Goal: Task Accomplishment & Management: Manage account settings

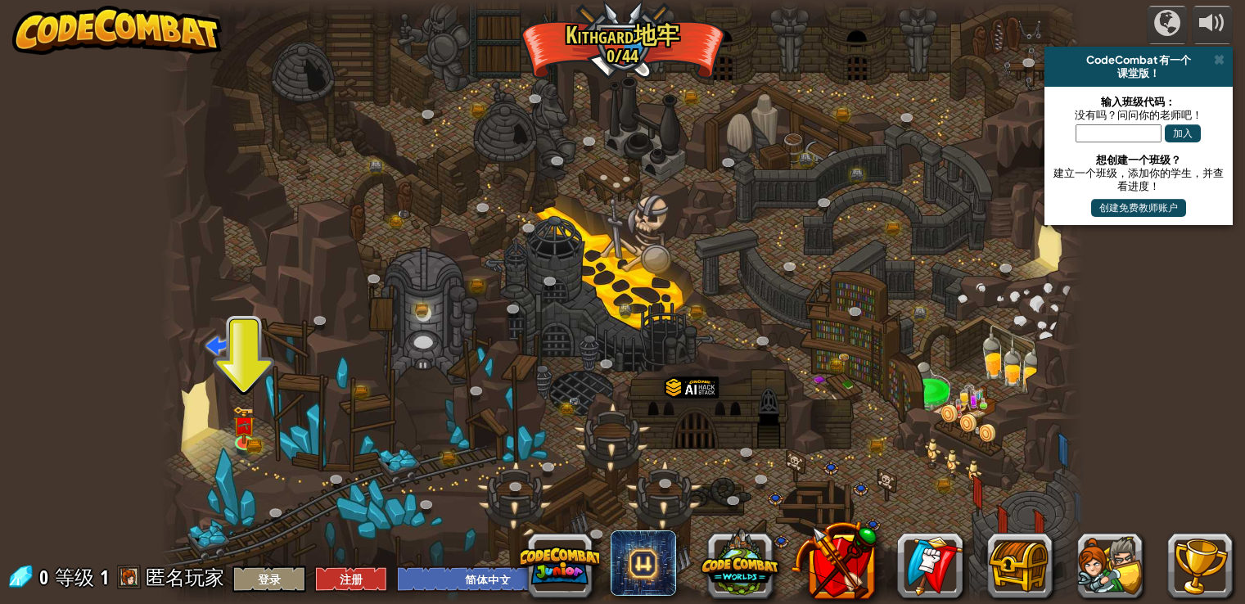
select select "zh-HANS"
drag, startPoint x: 1159, startPoint y: 372, endPoint x: 1120, endPoint y: 384, distance: 40.4
click at [1159, 372] on div "powered by CodeCombat 有一个 课堂版！ 输入班级代码： 没有吗？问问你的老师吧！ 加入 想创建一个班级？ 建立一个班级，添加你的学生，并…" at bounding box center [622, 302] width 1245 height 604
click at [237, 420] on img at bounding box center [244, 417] width 14 height 14
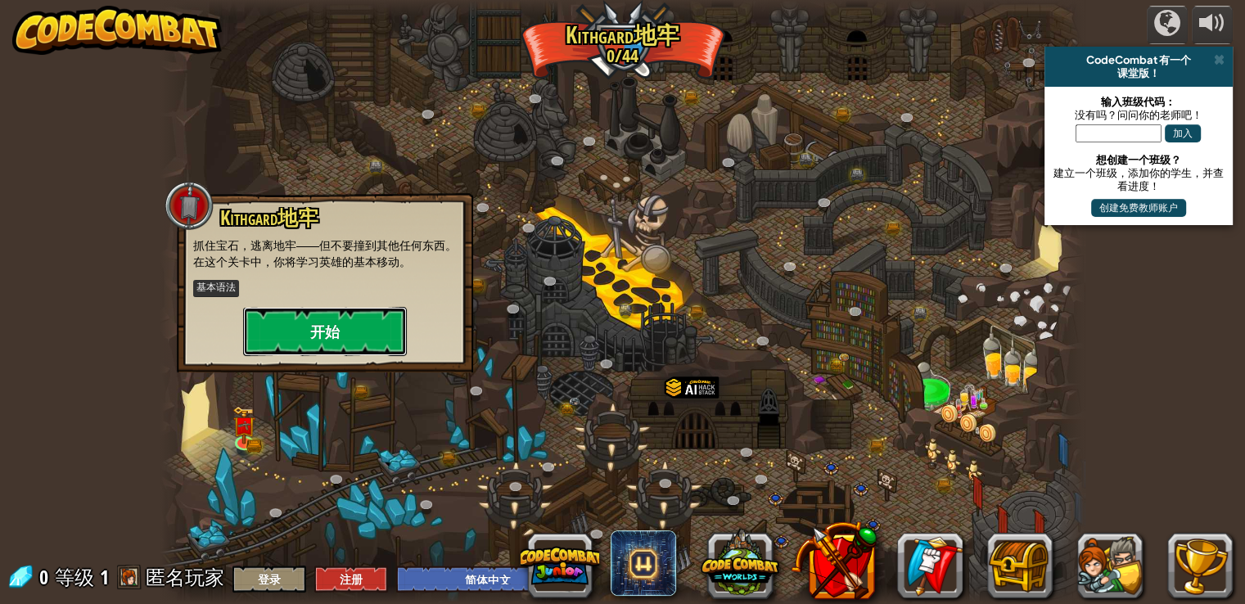
click at [336, 328] on button "开始" at bounding box center [325, 331] width 164 height 49
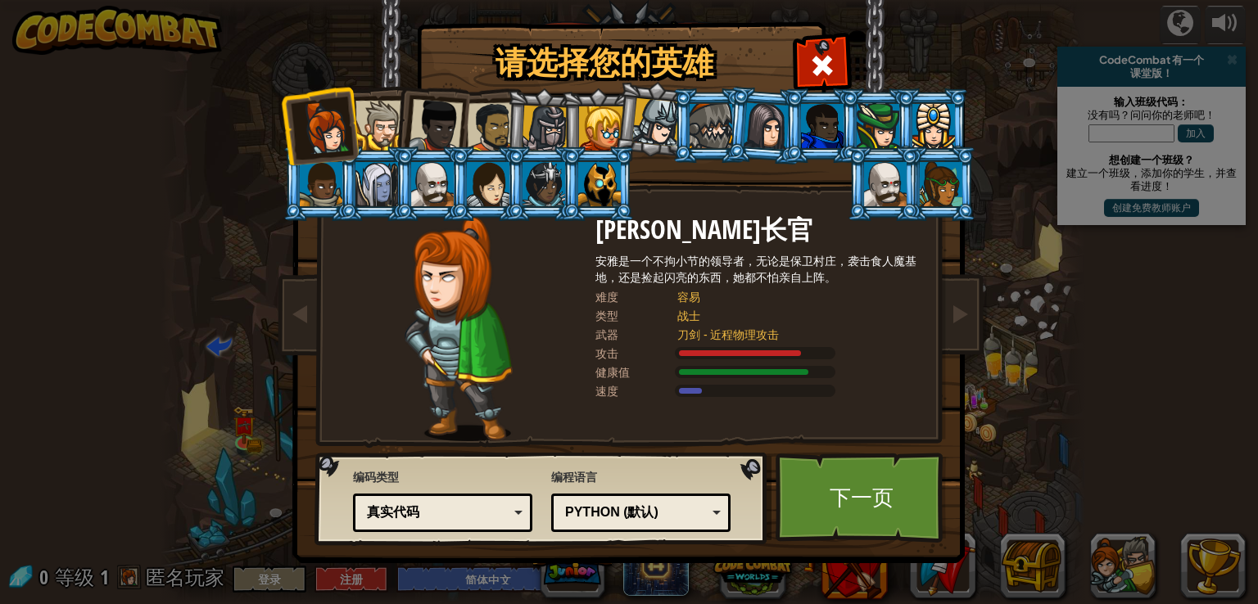
click at [432, 120] on div at bounding box center [436, 126] width 54 height 54
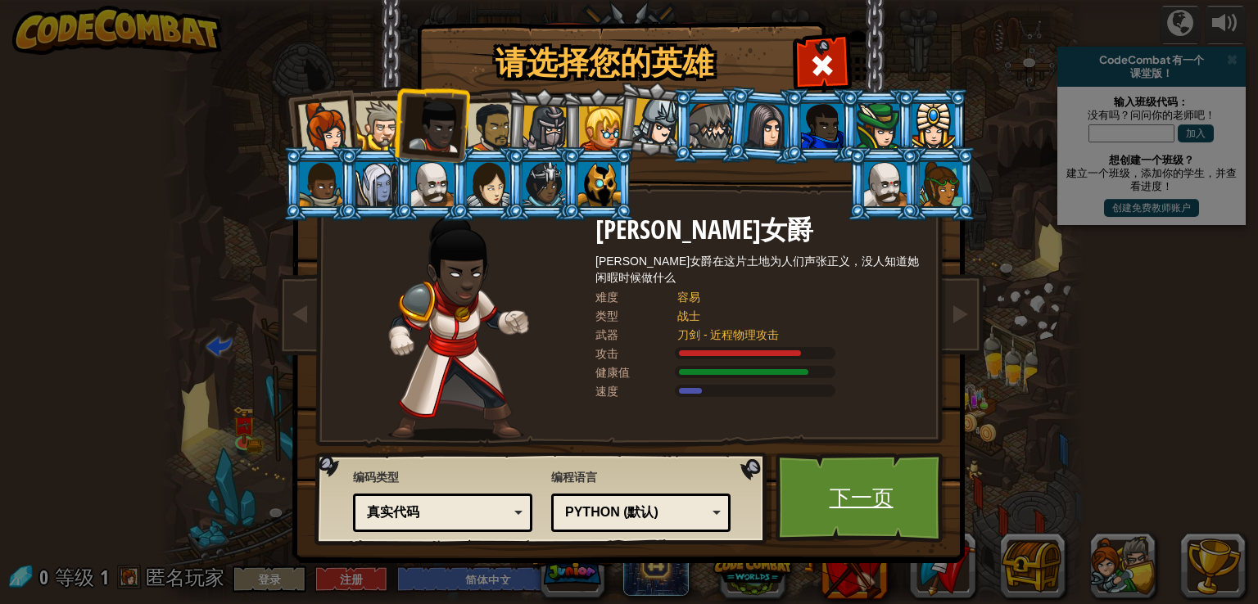
click at [920, 466] on link "下一页" at bounding box center [860, 498] width 171 height 90
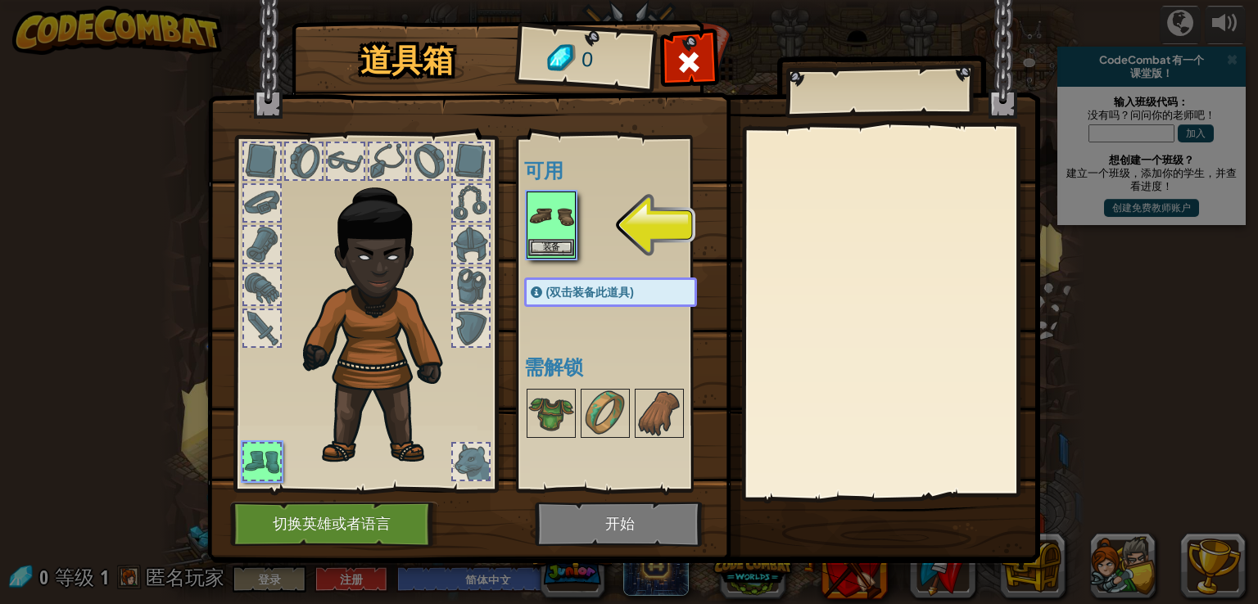
click at [554, 237] on img at bounding box center [551, 216] width 46 height 46
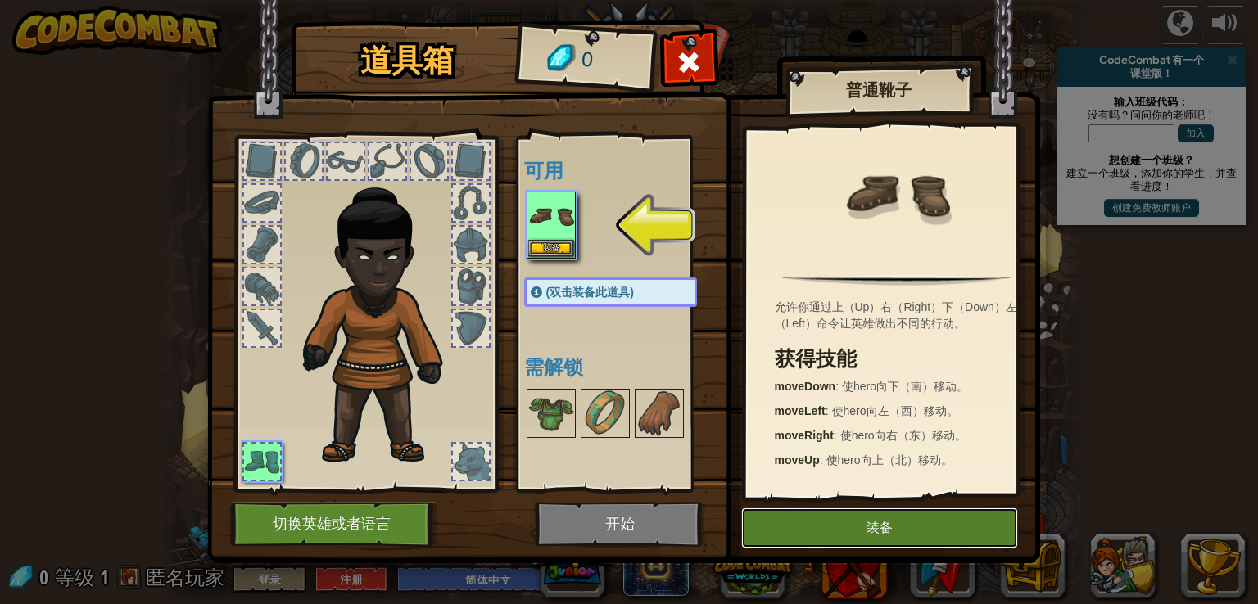
click at [832, 526] on button "装备" at bounding box center [879, 528] width 277 height 41
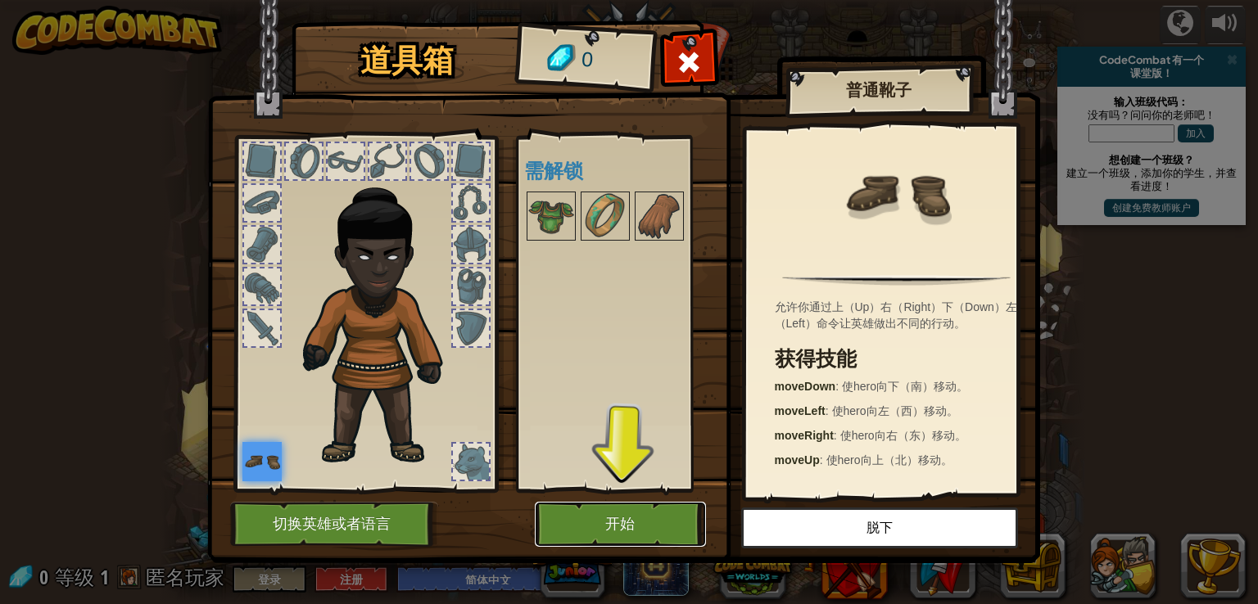
click at [619, 511] on button "开始" at bounding box center [620, 524] width 171 height 45
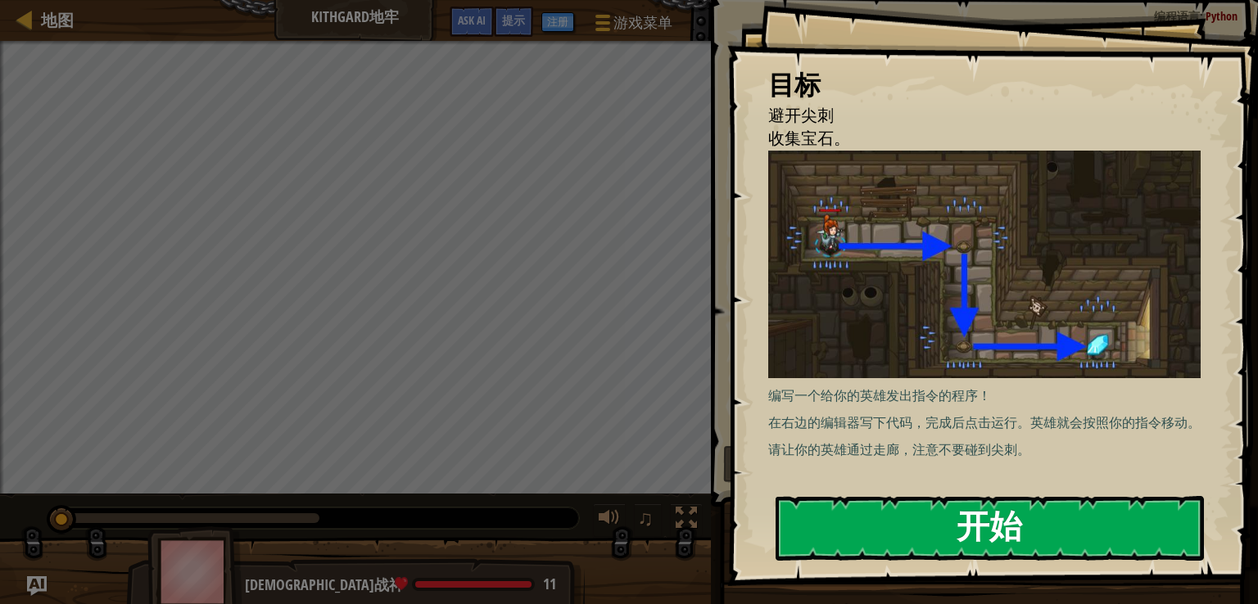
click at [989, 512] on button "开始" at bounding box center [989, 528] width 428 height 65
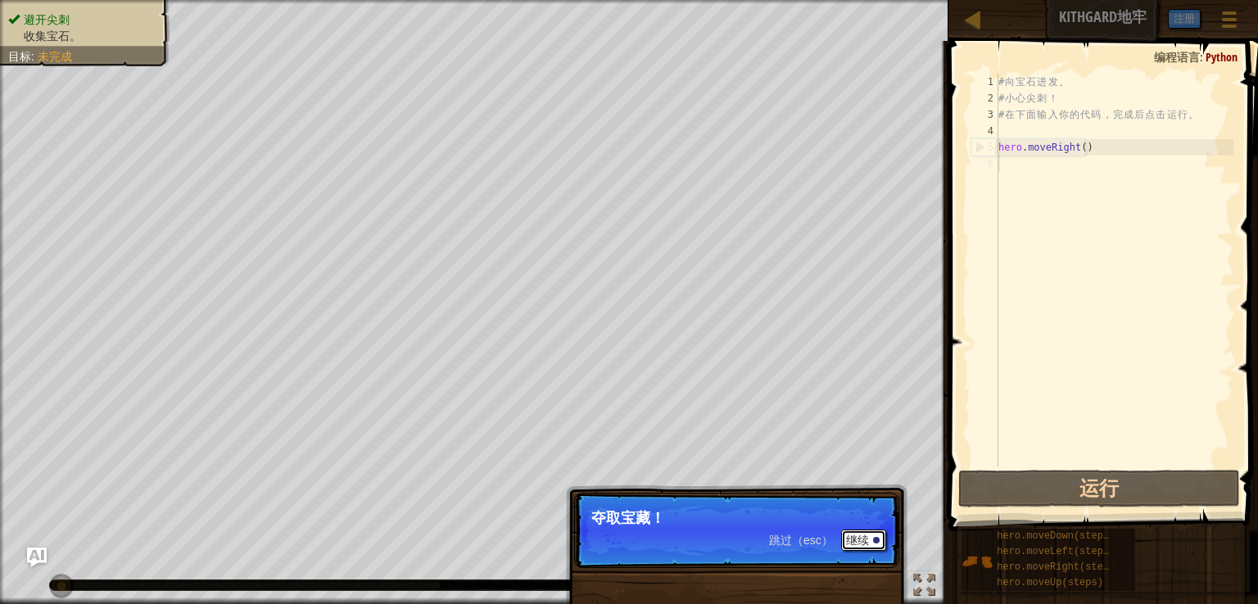
click at [853, 536] on button "继续" at bounding box center [863, 540] width 45 height 21
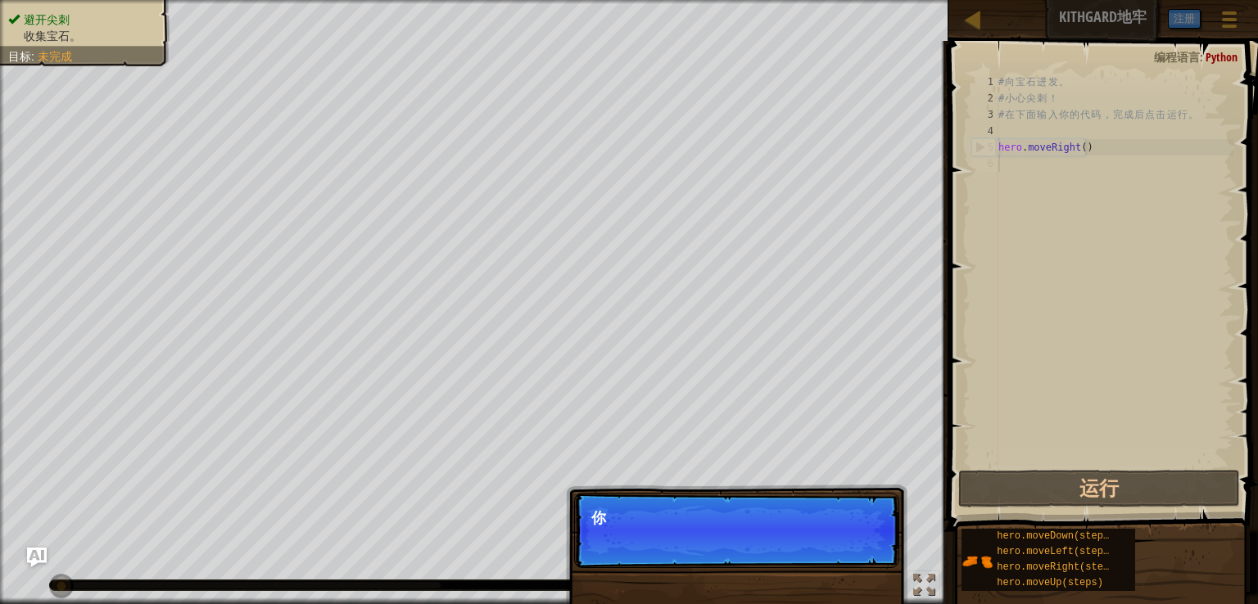
scroll to position [7, 0]
click at [784, 519] on p "你可以利用这些方法。" at bounding box center [736, 518] width 291 height 16
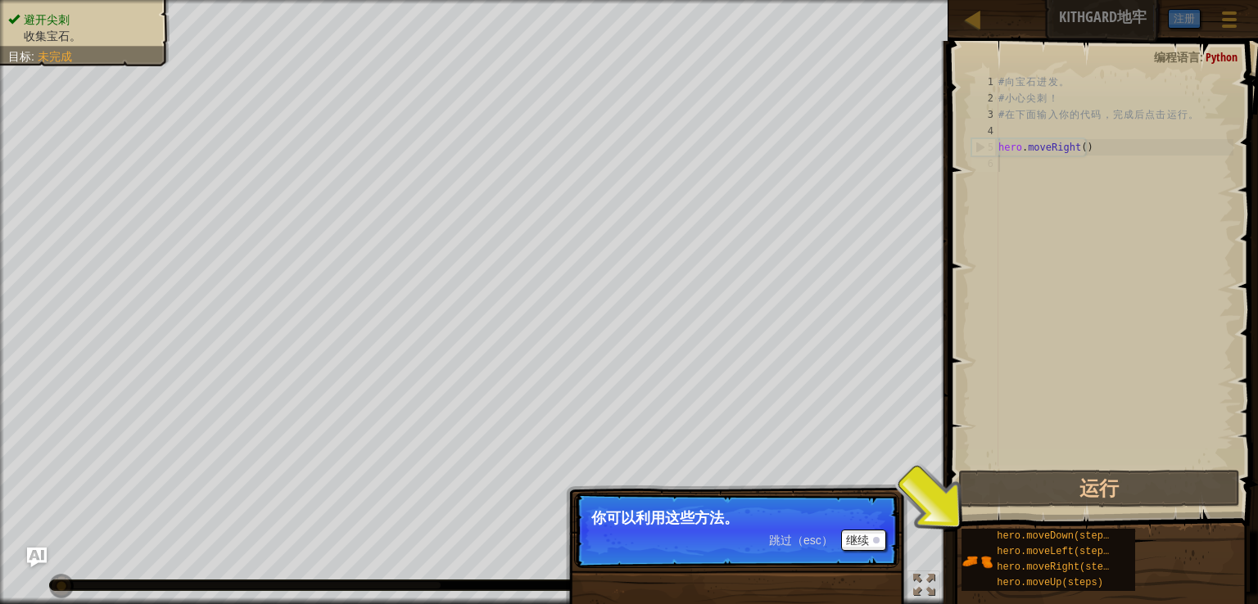
click at [785, 509] on p "跳过（esc） 继续 你可以利用这些方法。" at bounding box center [736, 530] width 325 height 75
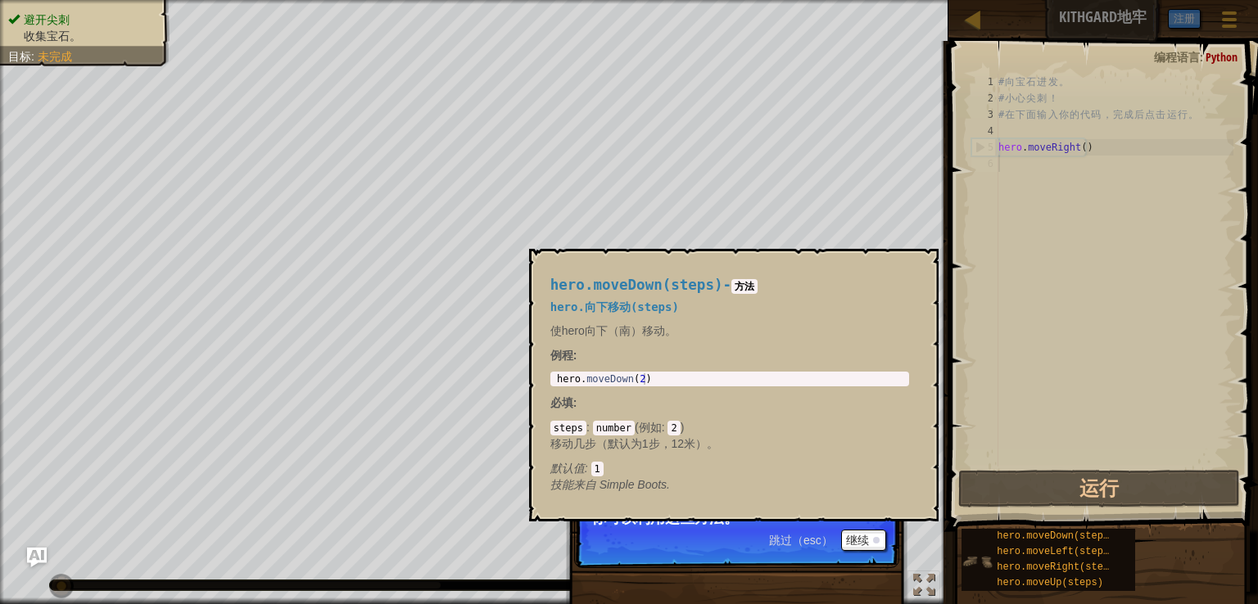
click at [970, 551] on img at bounding box center [976, 561] width 31 height 31
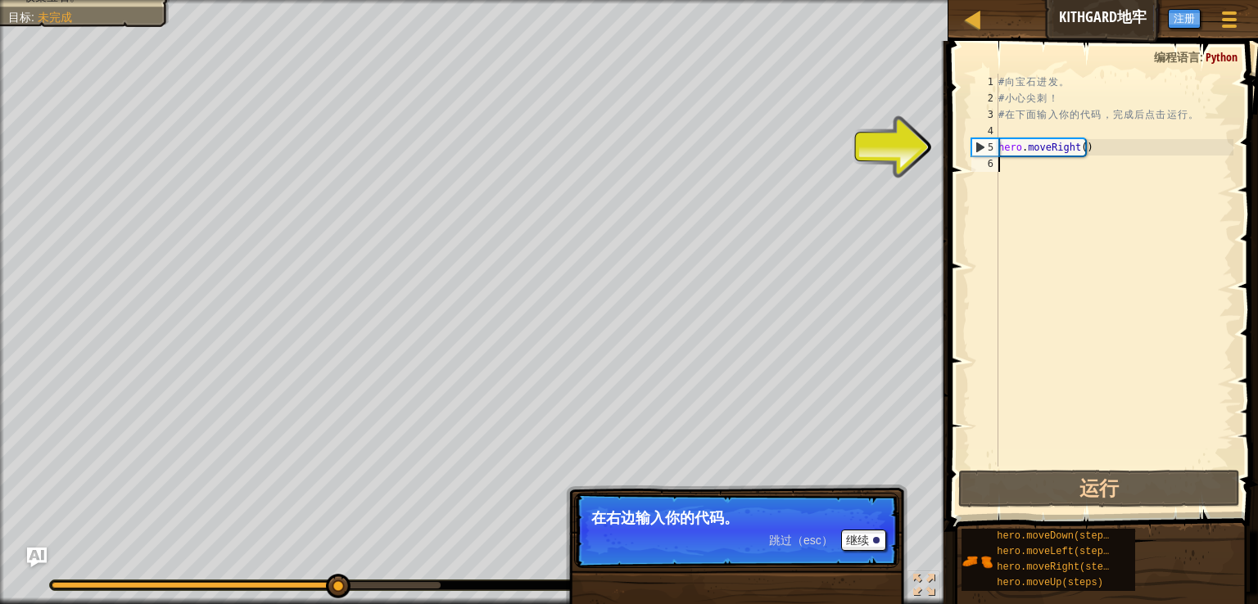
click at [1056, 246] on div "# 向 宝 石 进 发 。 # 小 心 尖 刺 ！ # 在 下 面 输 入 你 的 代 码 ， 完 成 后 点 击 运 行 。 hero . moveRigh…" at bounding box center [1114, 287] width 238 height 426
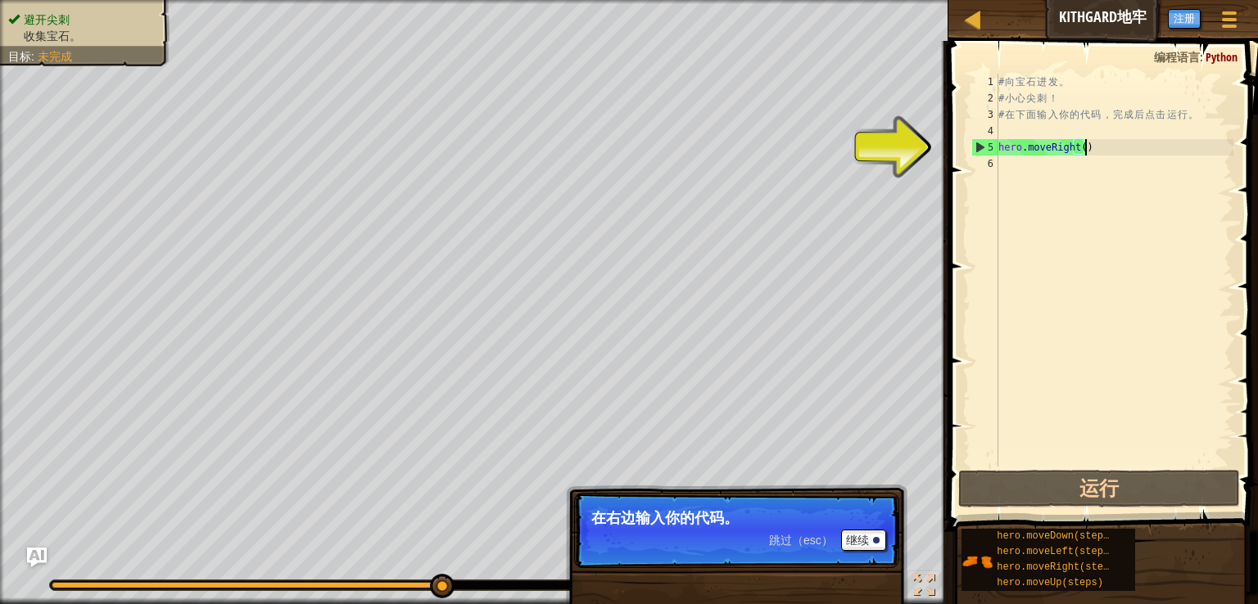
click at [1099, 147] on div "# 向 宝 石 进 发 。 # 小 心 尖 刺 ！ # 在 下 面 输 入 你 的 代 码 ， 完 成 后 点 击 运 行 。 hero . moveRigh…" at bounding box center [1114, 287] width 238 height 426
type textarea "hero.moveRight()"
click at [1007, 174] on div "# 向 宝 石 进 发 。 # 小 心 尖 刺 ！ # 在 下 面 输 入 你 的 代 码 ， 完 成 后 点 击 运 行 。 hero . moveRigh…" at bounding box center [1114, 287] width 238 height 426
click at [865, 545] on button "继续" at bounding box center [863, 540] width 45 height 21
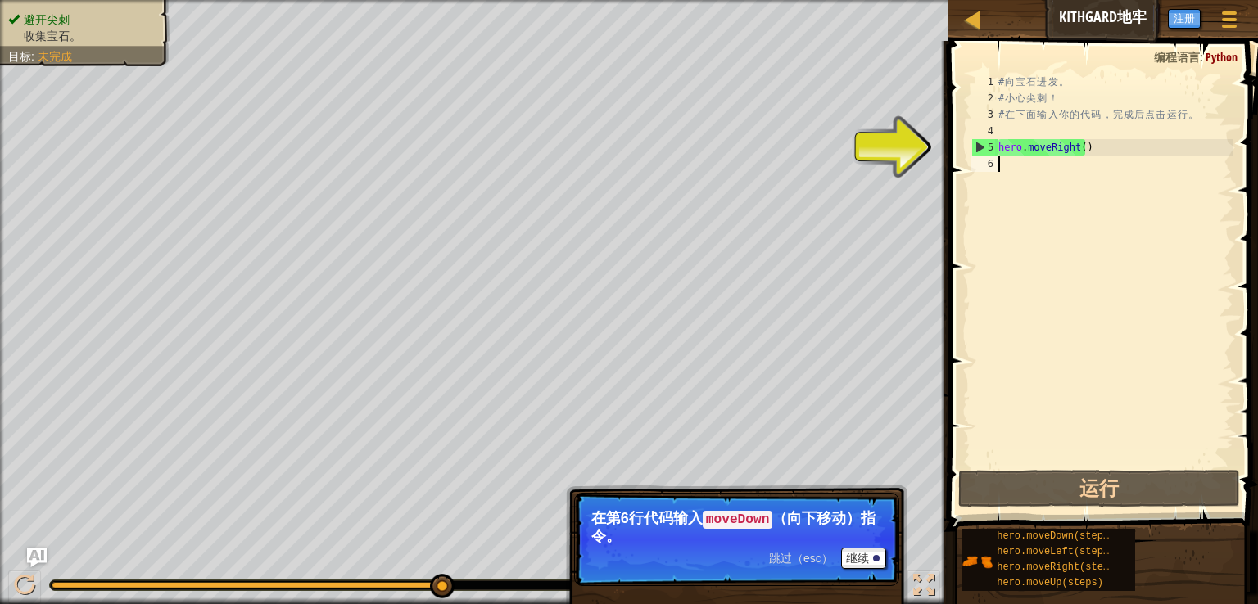
click at [1007, 169] on div "# 向 宝 石 进 发 。 # 小 心 尖 刺 ！ # 在 下 面 输 入 你 的 代 码 ， 完 成 后 点 击 运 行 。 hero . moveRigh…" at bounding box center [1114, 287] width 238 height 426
click at [1009, 165] on div "# 向 宝 石 进 发 。 # 小 心 尖 刺 ！ # 在 下 面 输 入 你 的 代 码 ， 完 成 后 点 击 运 行 。 hero . moveRigh…" at bounding box center [1114, 287] width 238 height 426
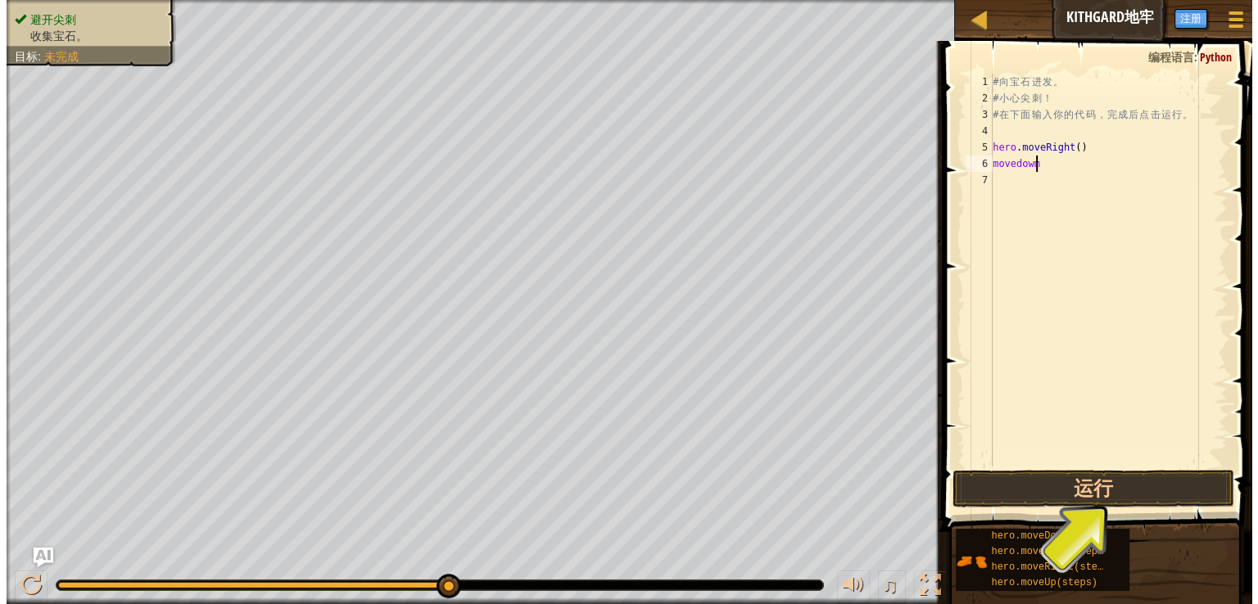
scroll to position [7, 2]
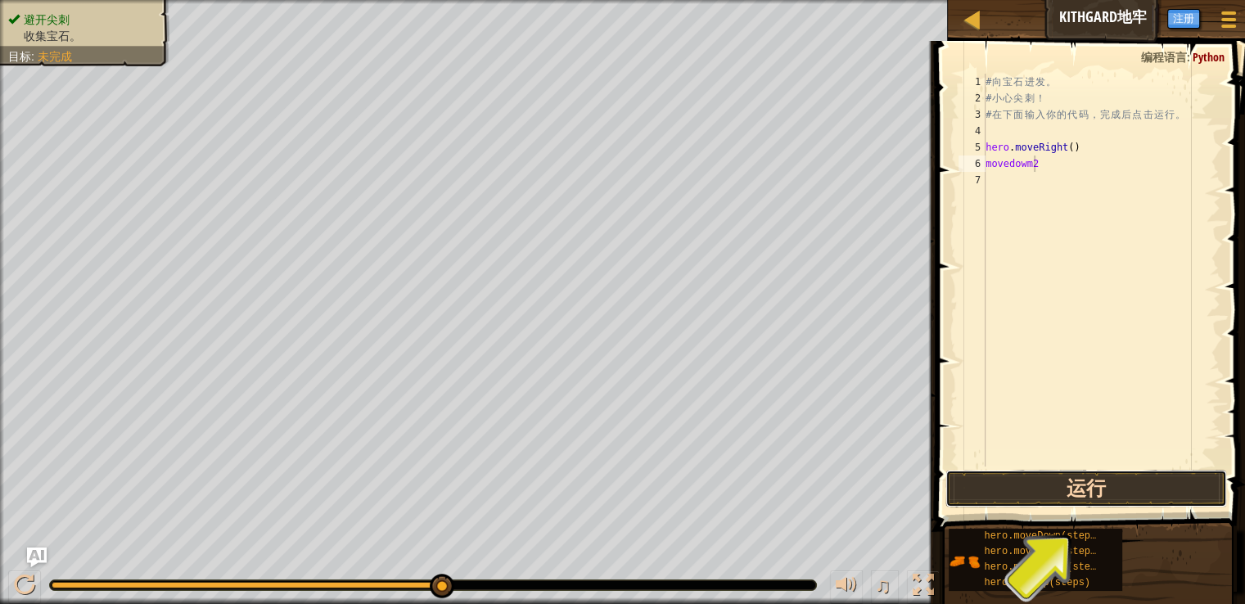
click at [1137, 481] on button "运行" at bounding box center [1087, 489] width 282 height 38
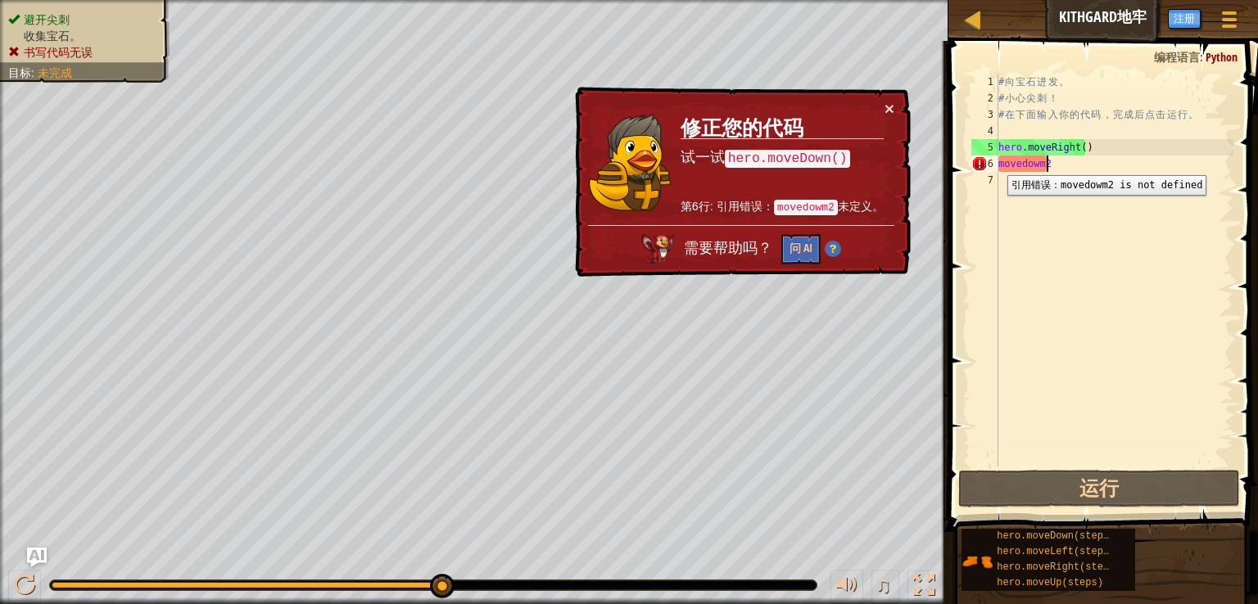
click at [995, 163] on div "6" at bounding box center [984, 164] width 27 height 16
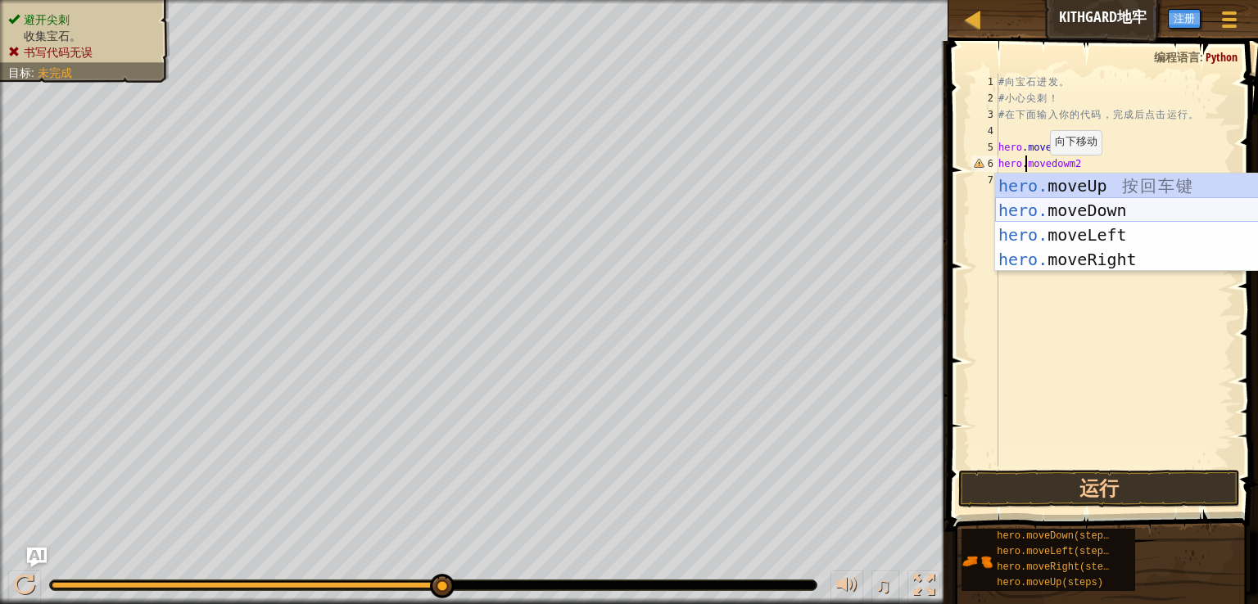
click at [1074, 210] on div "hero. moveUp 按 回 车 键 hero. moveDown 按 回 车 键 hero. moveLeft 按 回 车 键 hero. moveRi…" at bounding box center [1150, 247] width 310 height 147
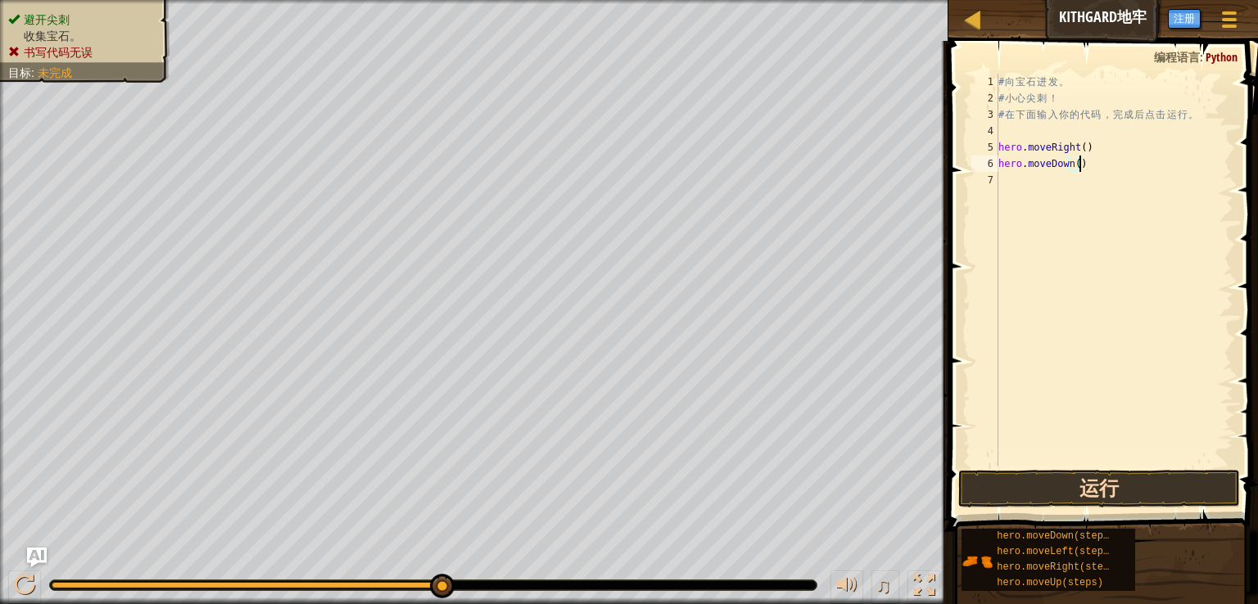
type textarea "hero.moveDown()"
click at [1094, 490] on button "运行" at bounding box center [1099, 489] width 282 height 38
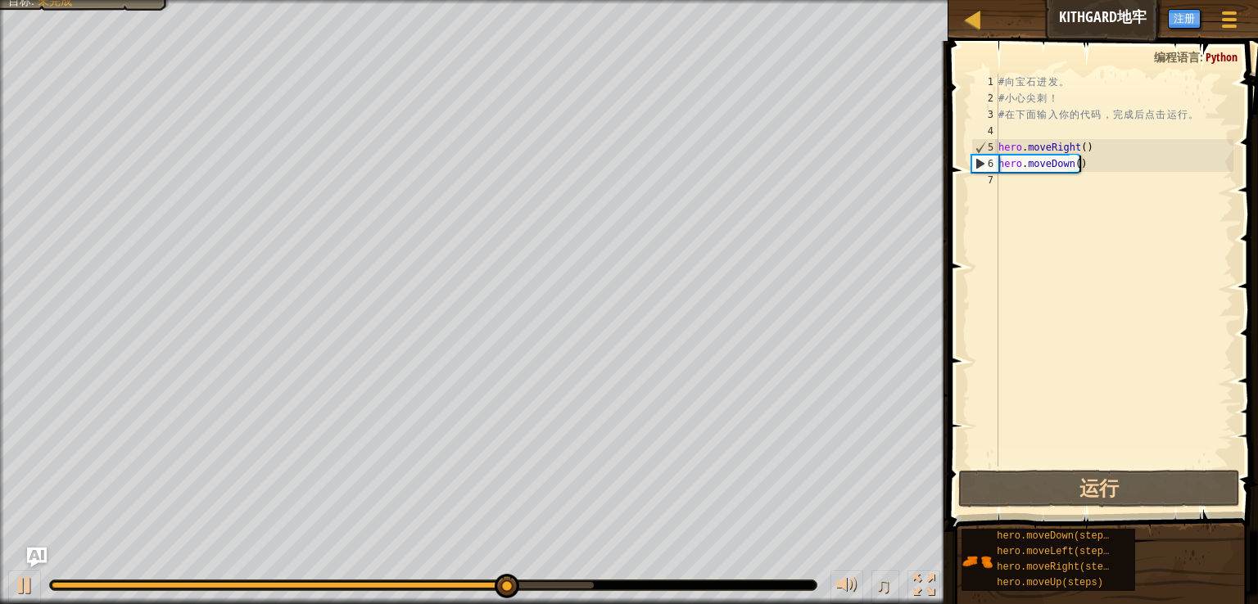
click at [1023, 188] on div "# 向 宝 石 进 发 。 # 小 心 尖 刺 ！ # 在 下 面 输 入 你 的 代 码 ， 完 成 后 点 击 运 行 。 hero . moveRigh…" at bounding box center [1114, 287] width 238 height 426
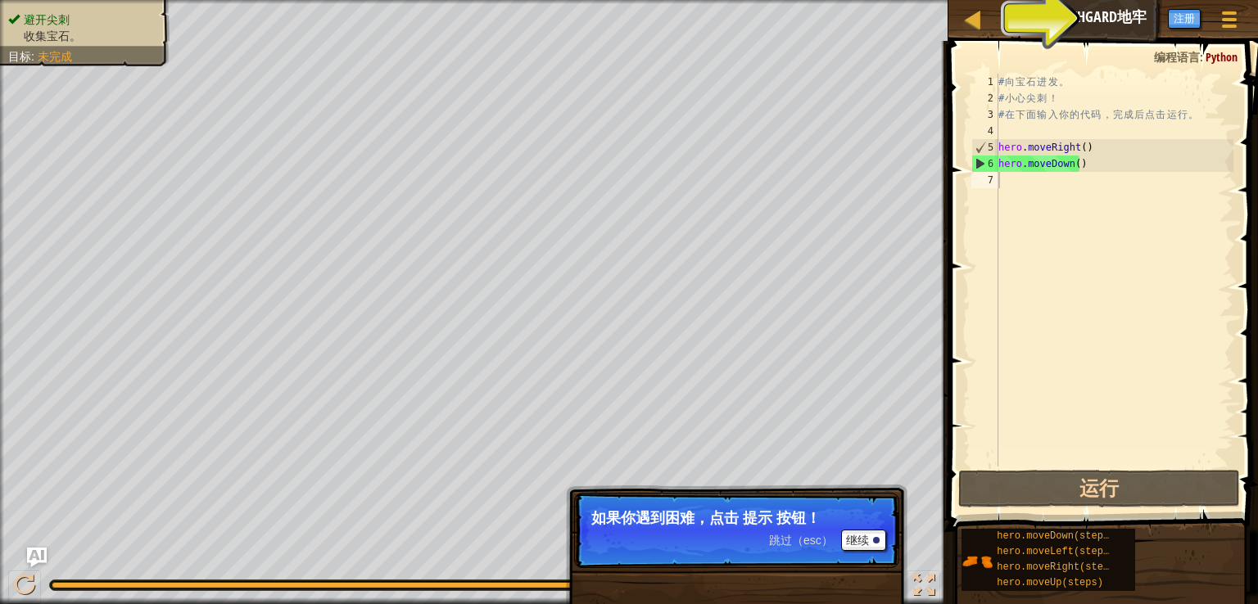
click at [1138, 16] on span "提示" at bounding box center [1139, 17] width 23 height 16
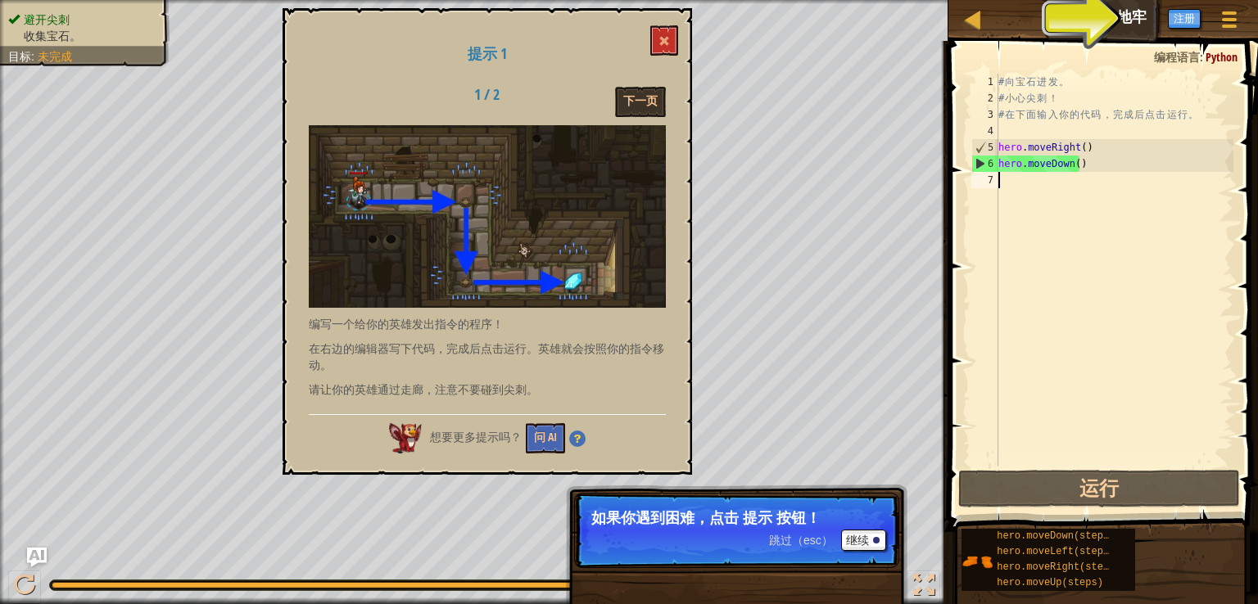
click at [1141, 24] on div "提示" at bounding box center [1139, 18] width 39 height 30
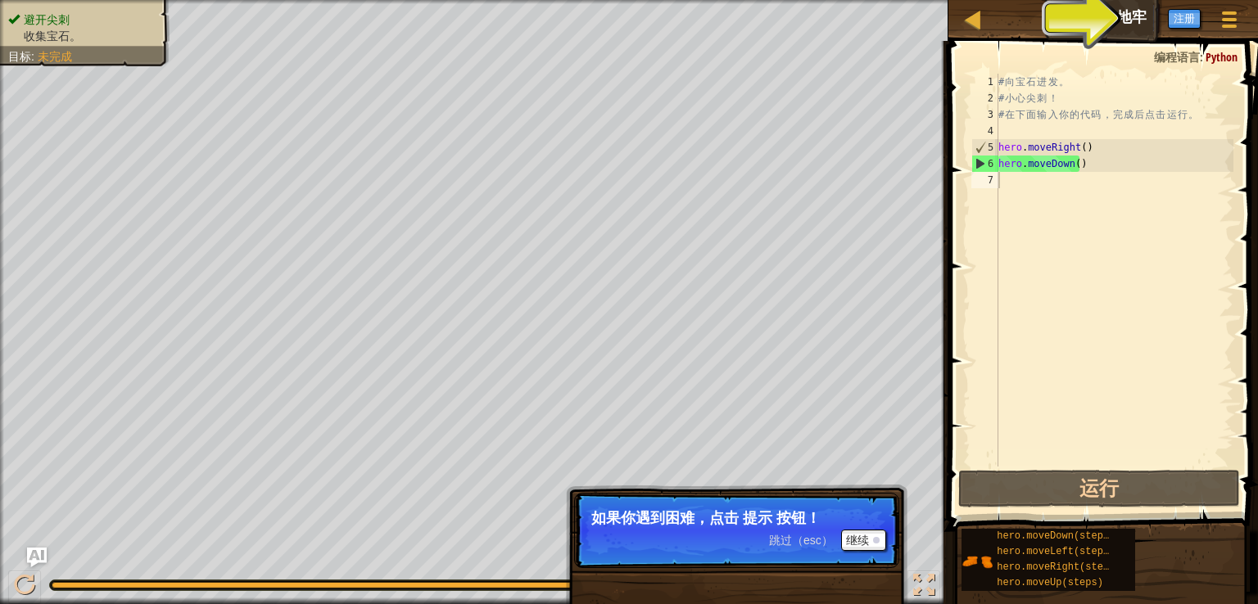
click at [1141, 24] on div "提示" at bounding box center [1139, 18] width 39 height 30
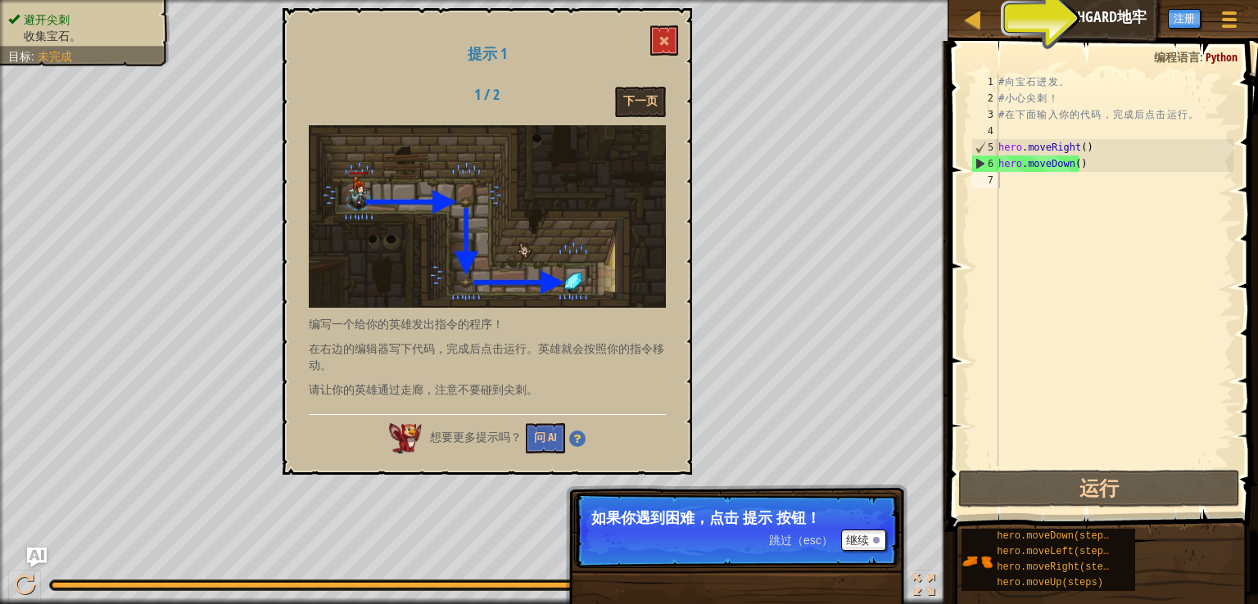
click at [1141, 24] on div "提示" at bounding box center [1139, 18] width 39 height 30
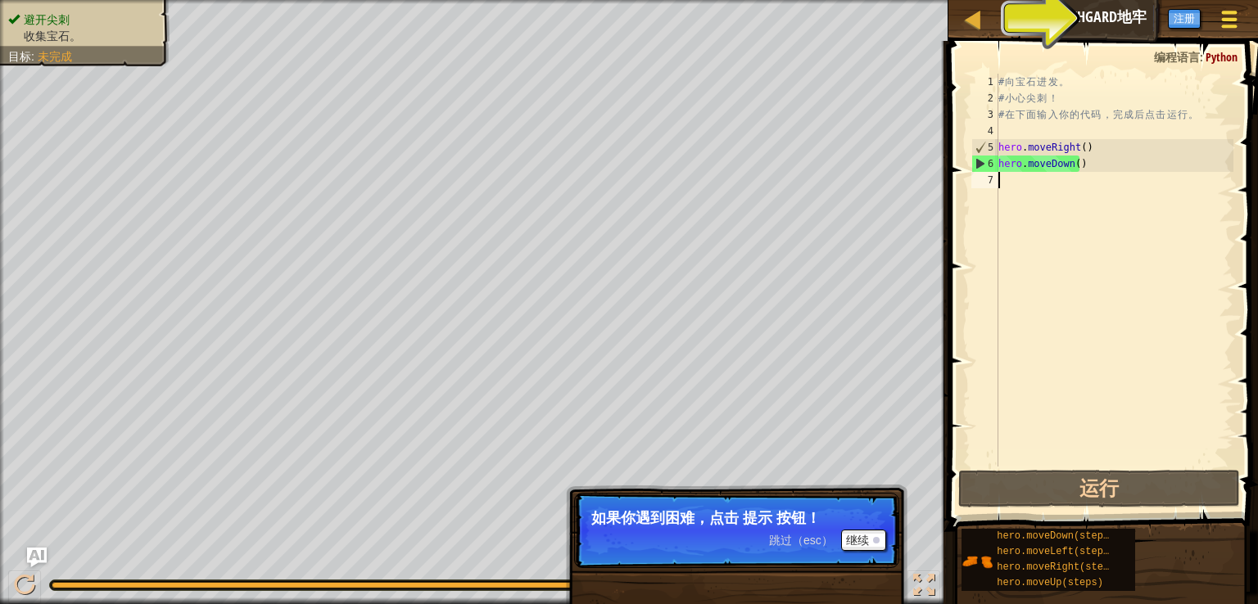
click at [1231, 20] on span at bounding box center [1230, 19] width 16 height 3
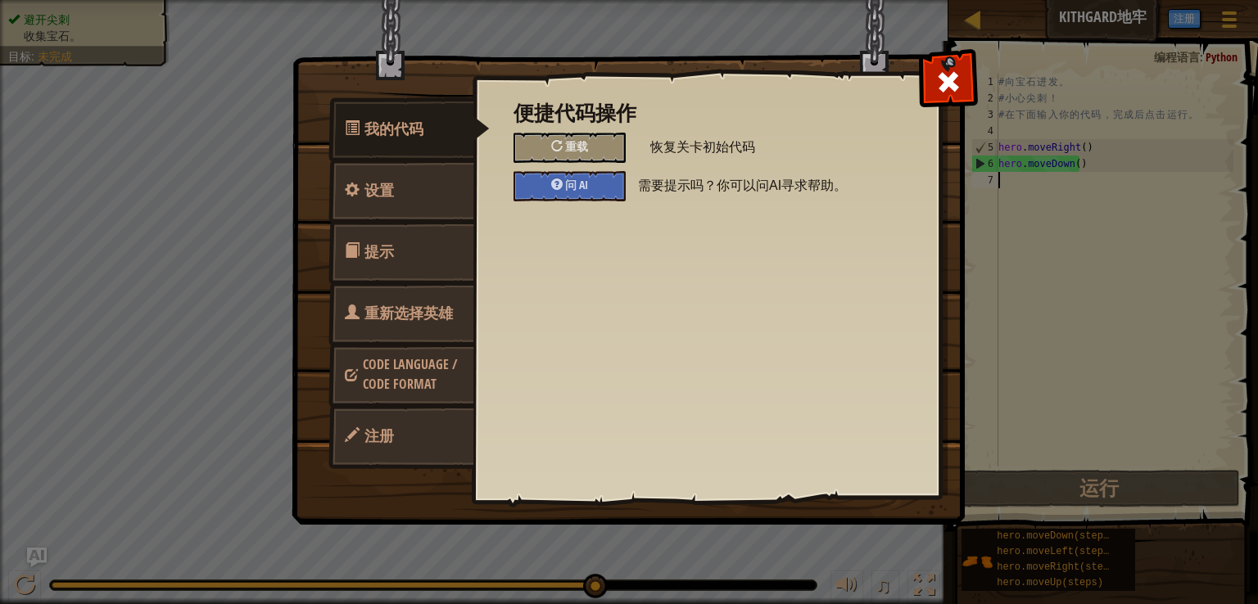
click at [1231, 20] on div "我的代码 设置 提示 重新选择英雄 Code Language / Code Format 注册 便捷代码操作 重载 恢复关卡初始代码 问 AI 需要提示吗？…" at bounding box center [629, 302] width 1258 height 604
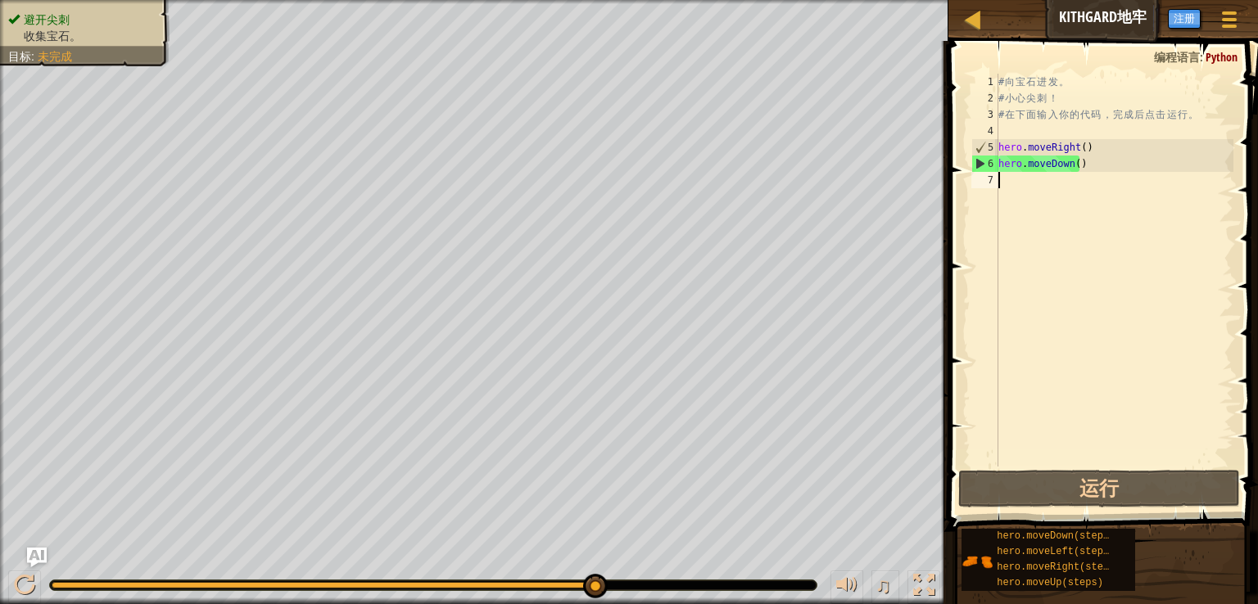
click at [1019, 187] on div "# 向 宝 石 进 发 。 # 小 心 尖 刺 ！ # 在 下 面 输 入 你 的 代 码 ， 完 成 后 点 击 运 行 。 hero . moveRigh…" at bounding box center [1114, 287] width 238 height 426
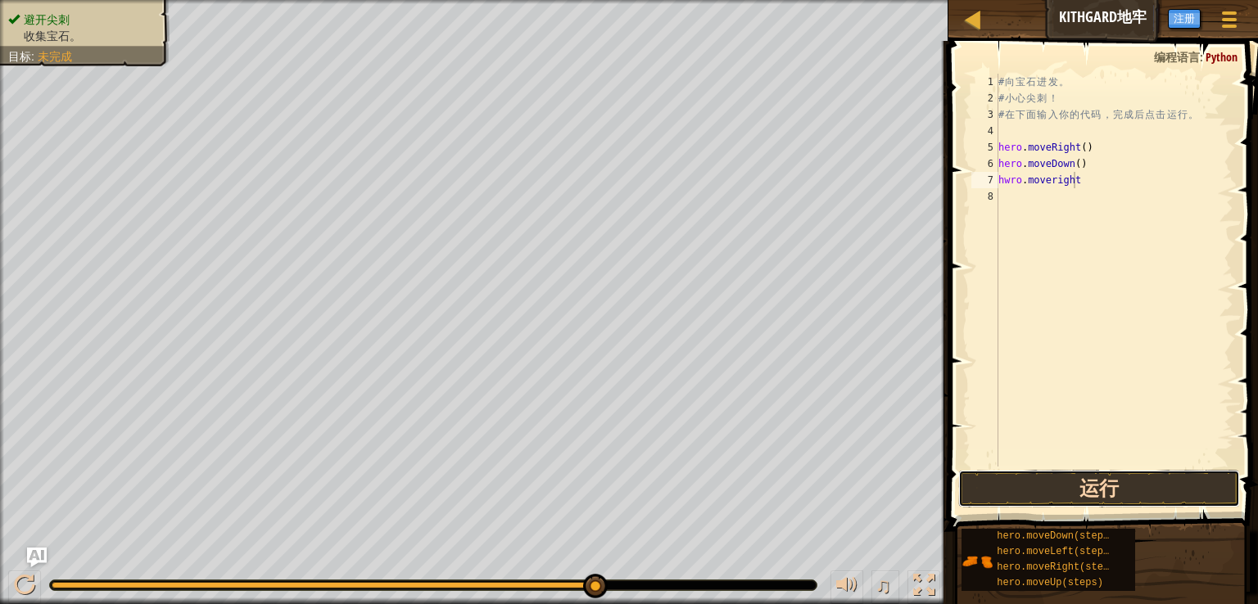
click at [1128, 494] on button "运行" at bounding box center [1099, 489] width 282 height 38
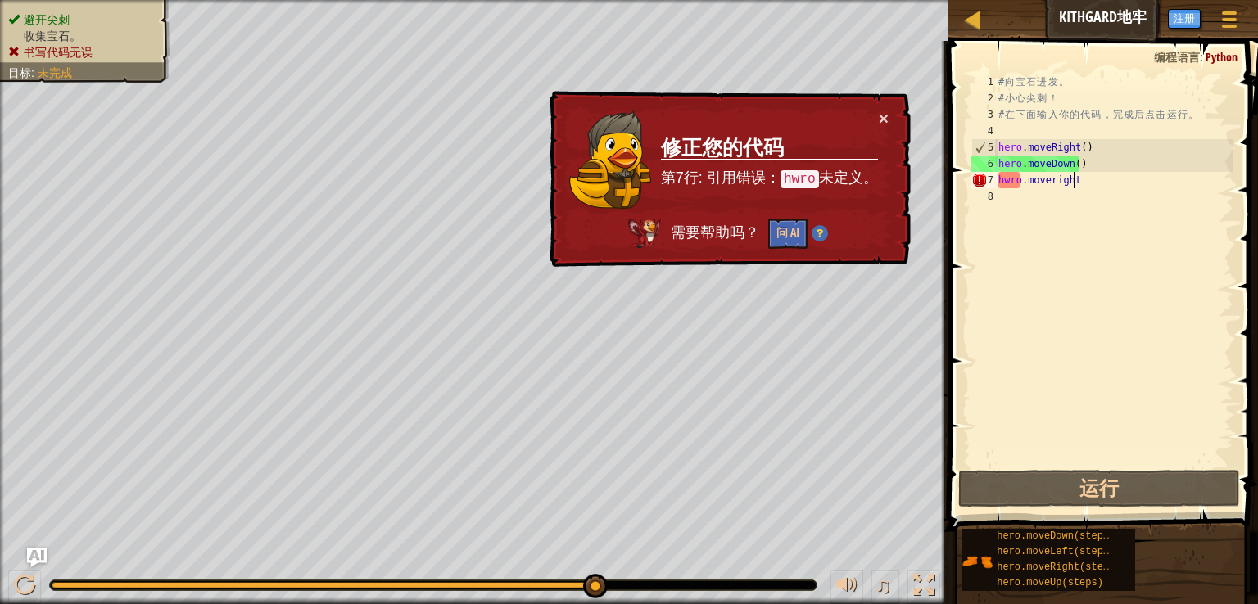
click at [1019, 185] on div "# 向 宝 石 进 发 。 # 小 心 尖 刺 ！ # 在 下 面 输 入 你 的 代 码 ， 完 成 后 点 击 运 行 。 hero . moveRigh…" at bounding box center [1114, 287] width 238 height 426
click at [1008, 181] on div "# 向 宝 石 进 发 。 # 小 心 尖 刺 ！ # 在 下 面 输 入 你 的 代 码 ， 完 成 后 点 击 运 行 。 hero . moveRigh…" at bounding box center [1114, 287] width 238 height 426
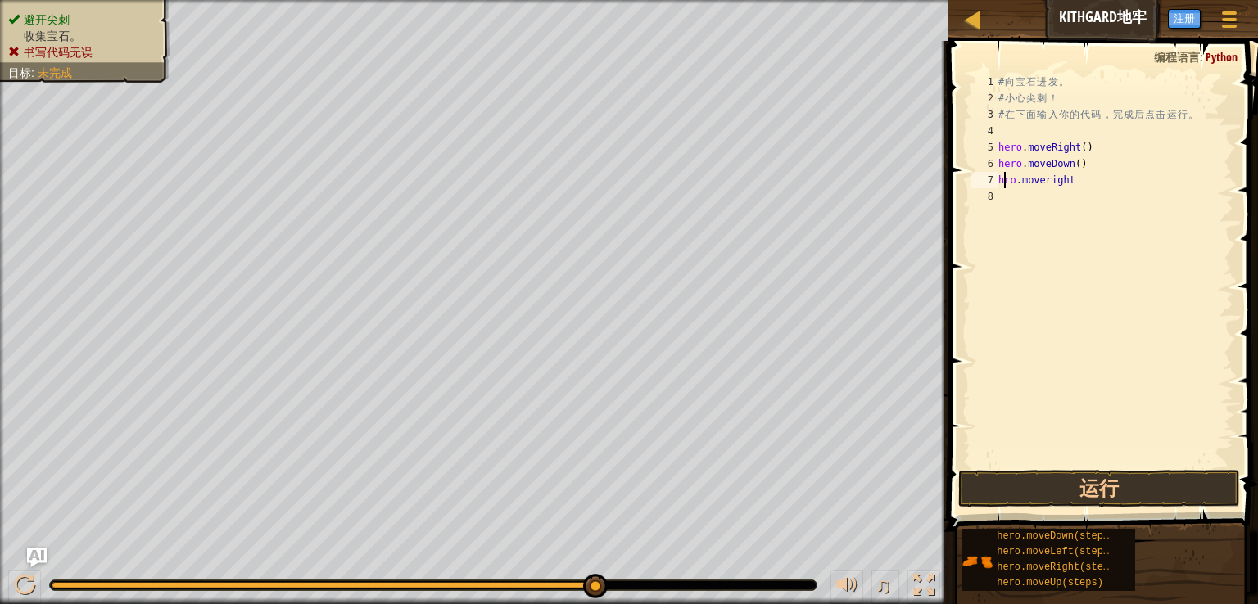
type textarea "e"
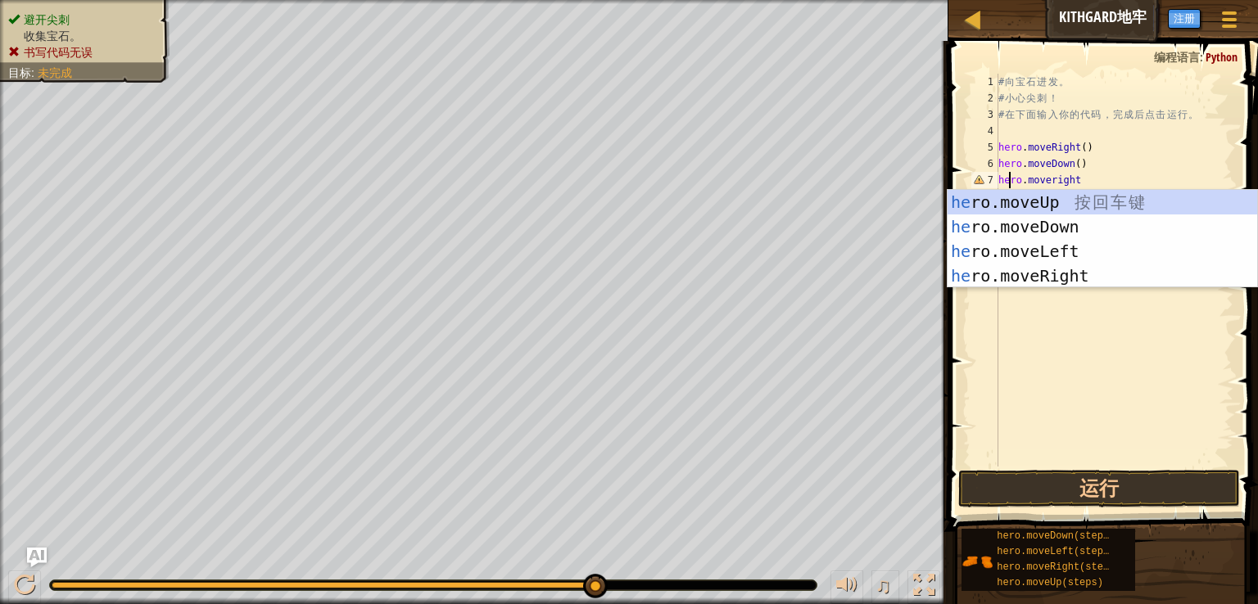
click at [1091, 323] on div "# 向 宝 石 进 发 。 # 小 心 尖 刺 ！ # 在 下 面 输 入 你 的 代 码 ， 完 成 后 点 击 运 行 。 hero . moveRigh…" at bounding box center [1114, 287] width 238 height 426
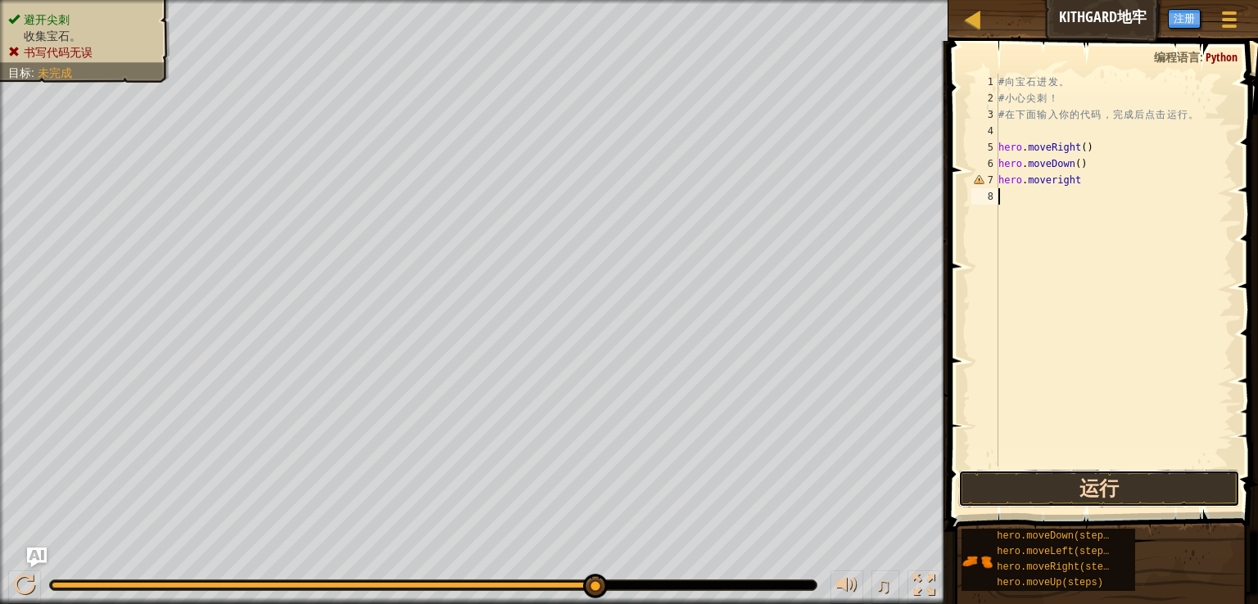
click at [1123, 487] on button "运行" at bounding box center [1099, 489] width 282 height 38
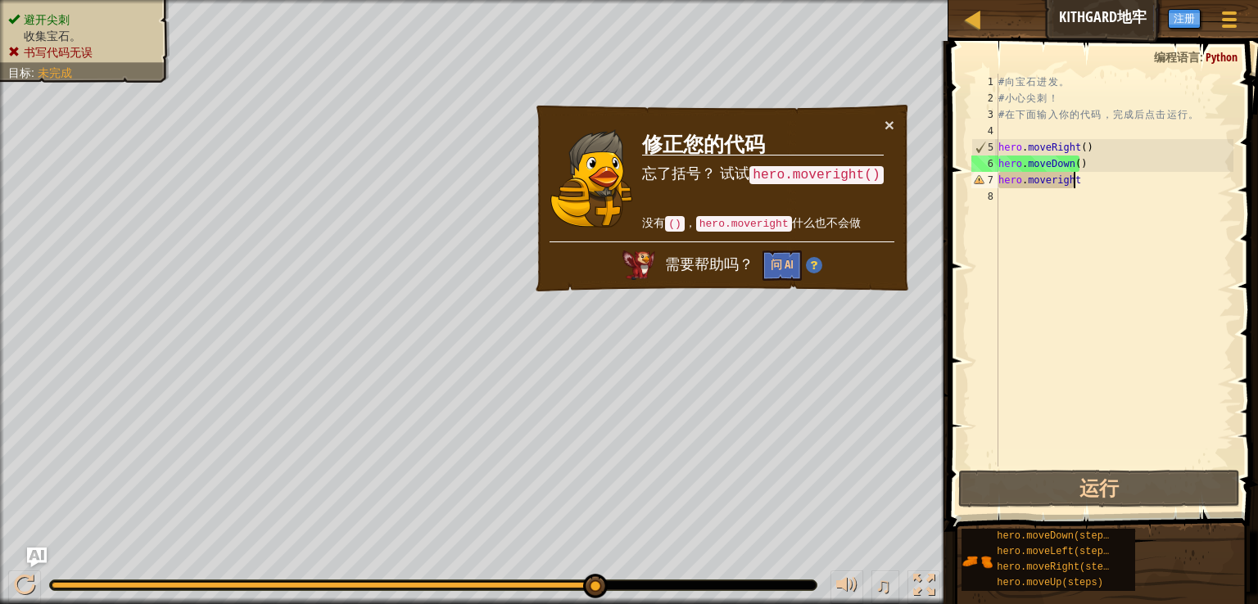
click at [1090, 181] on div "# 向 宝 石 进 发 。 # 小 心 尖 刺 ！ # 在 下 面 输 入 你 的 代 码 ， 完 成 后 点 击 运 行 。 hero . moveRigh…" at bounding box center [1114, 287] width 238 height 426
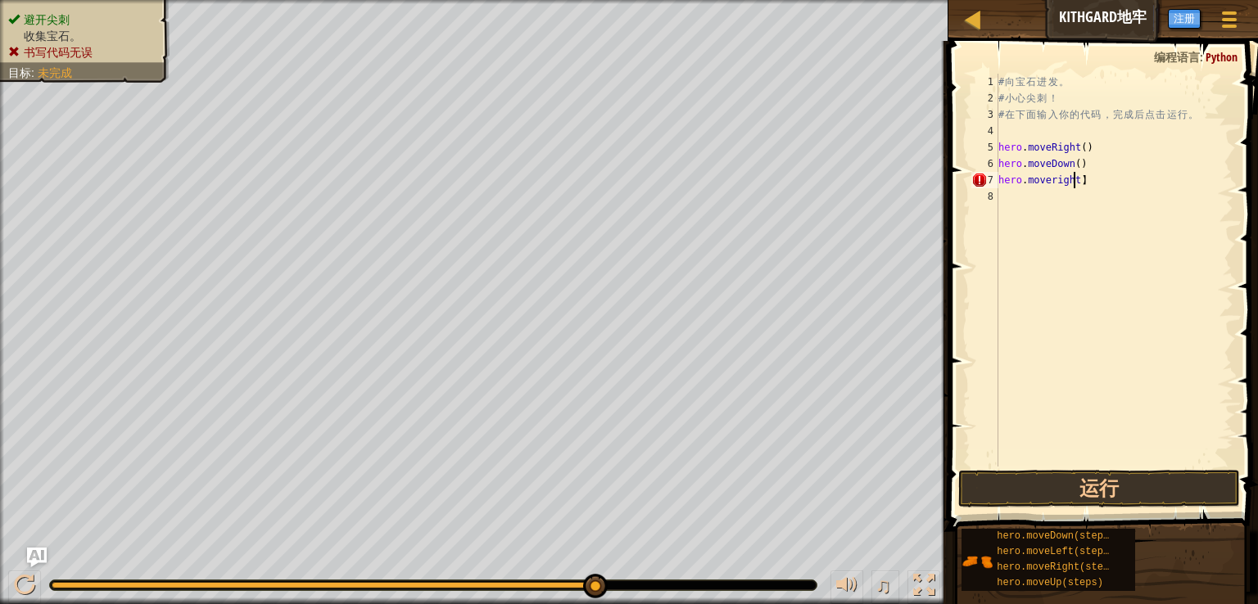
click at [1101, 184] on div "# 向 宝 石 进 发 。 # 小 心 尖 刺 ！ # 在 下 面 输 入 你 的 代 码 ， 完 成 后 点 击 运 行 。 hero . moveRigh…" at bounding box center [1114, 287] width 238 height 426
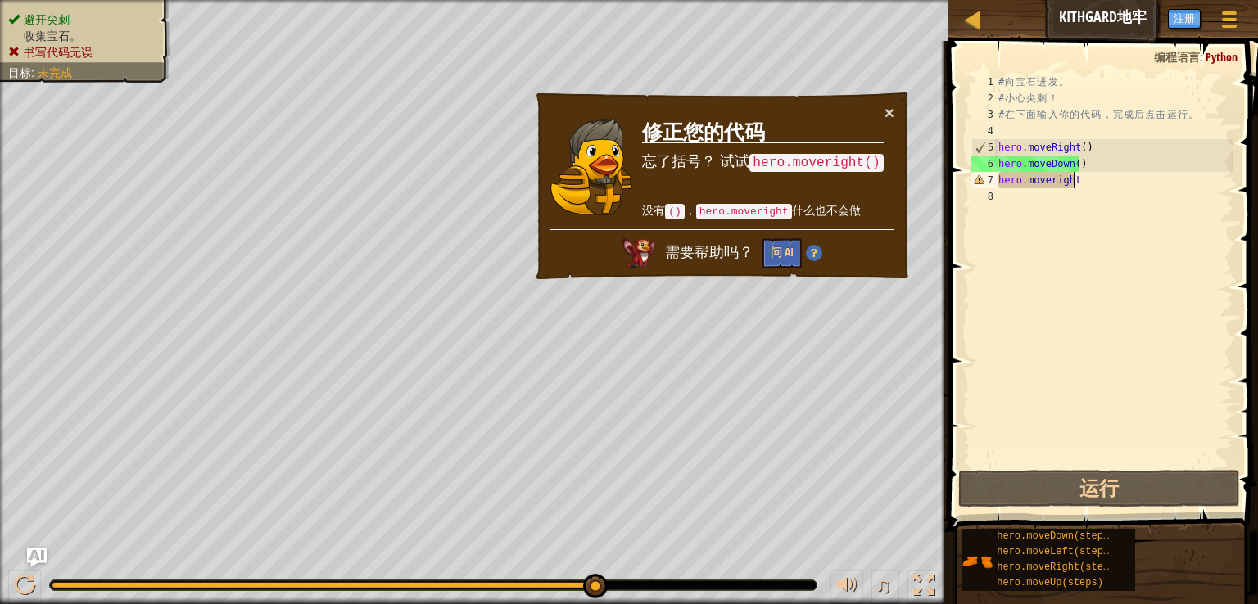
scroll to position [7, 6]
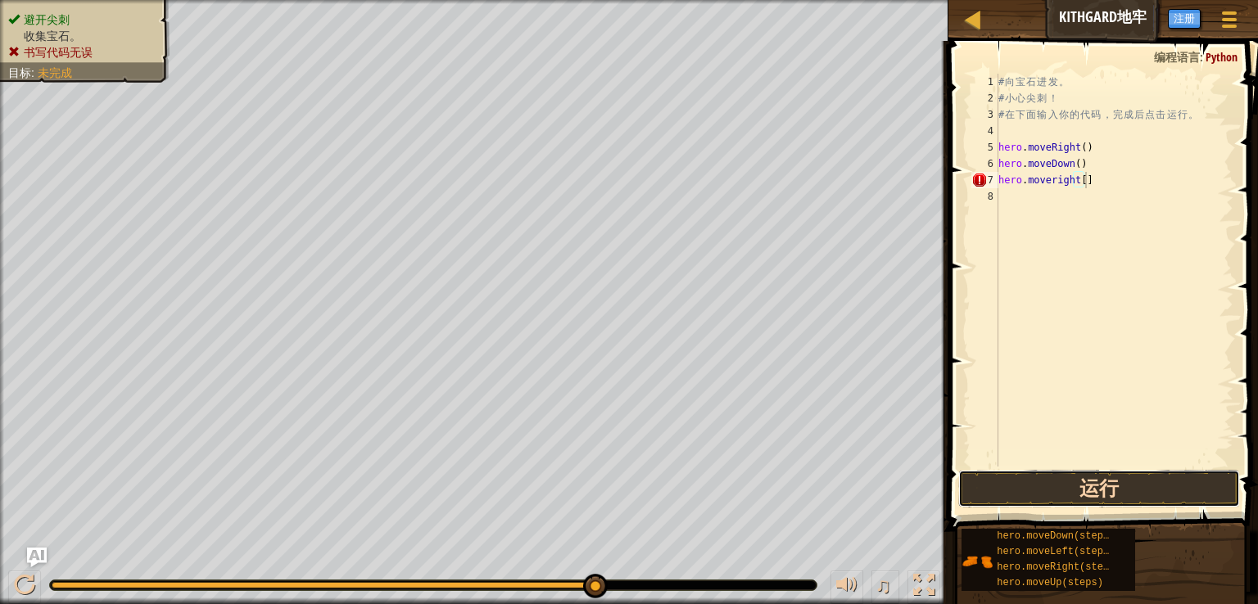
click at [1168, 486] on button "运行" at bounding box center [1099, 489] width 282 height 38
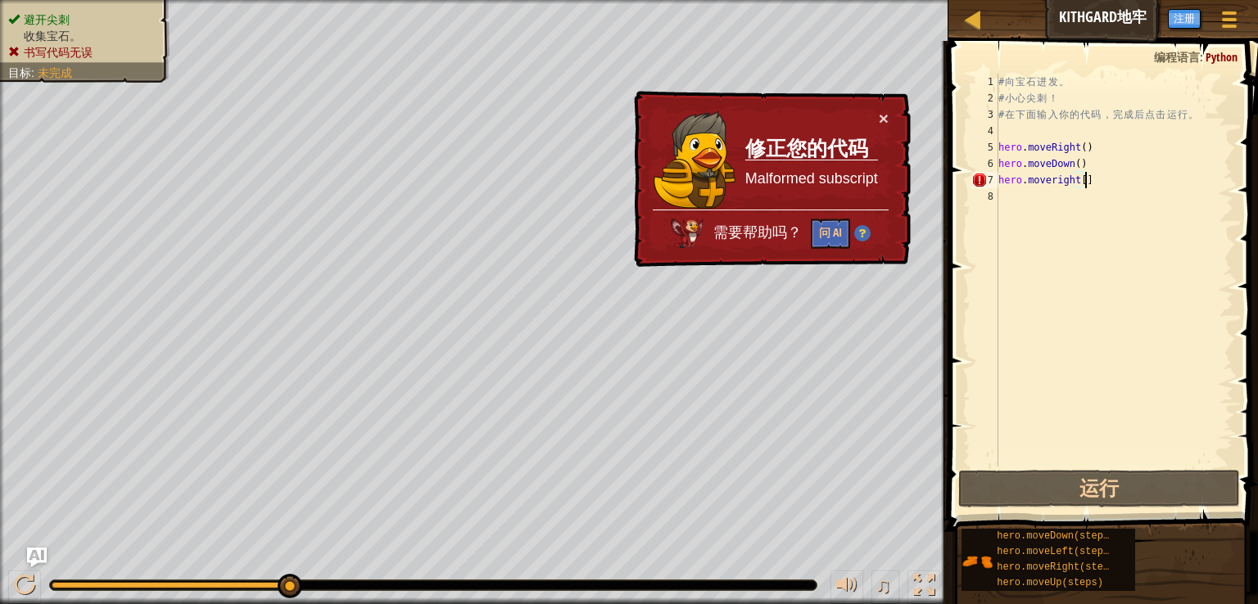
click at [1087, 182] on div "# 向 宝 石 进 发 。 # 小 心 尖 刺 ！ # 在 下 面 输 入 你 的 代 码 ， 完 成 后 点 击 运 行 。 hero . moveRigh…" at bounding box center [1114, 287] width 238 height 426
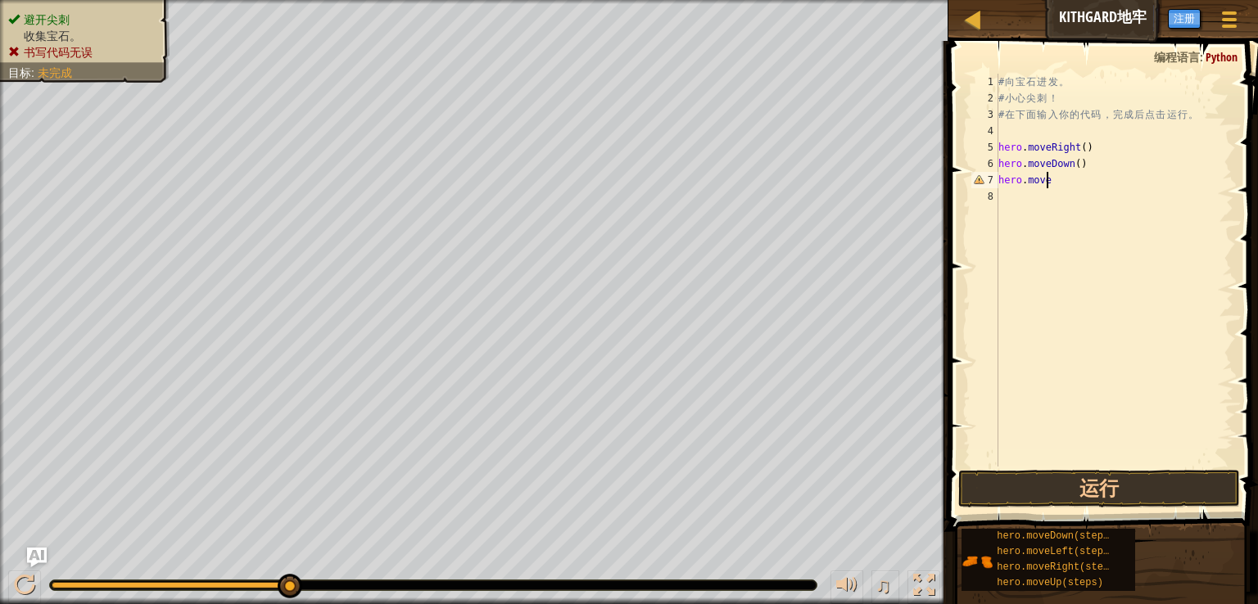
scroll to position [7, 1]
type textarea "h"
click at [1017, 176] on div "# 向 宝 石 进 发 。 # 小 心 尖 刺 ！ # 在 下 面 输 入 你 的 代 码 ， 完 成 后 点 击 运 行 。 hero . moveRigh…" at bounding box center [1114, 287] width 238 height 426
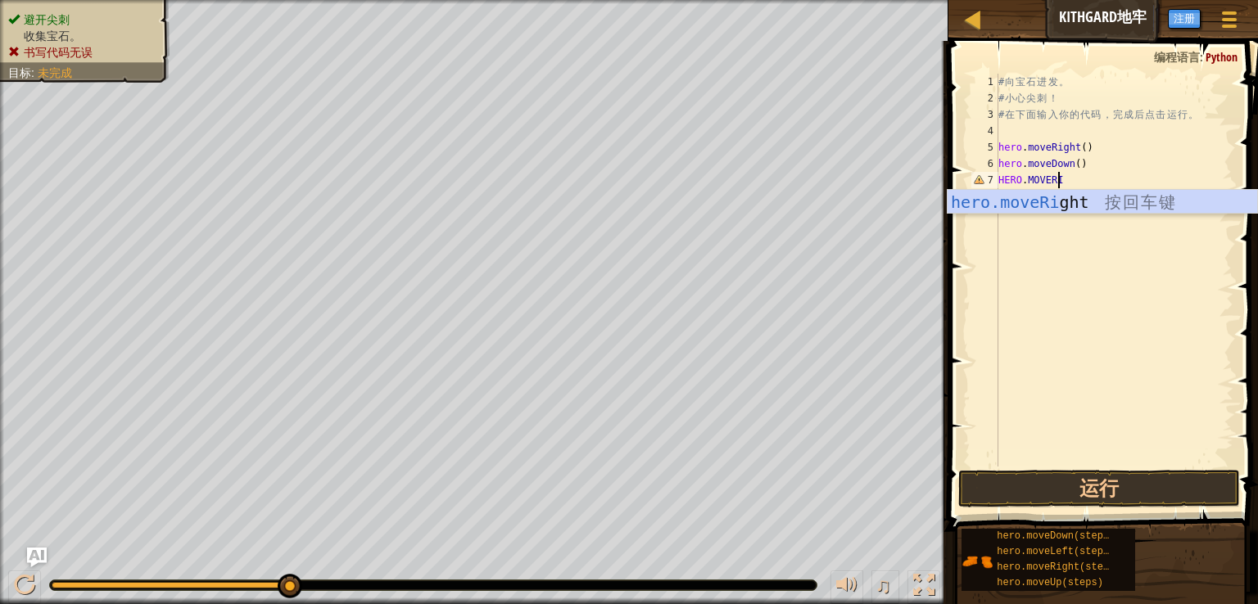
scroll to position [7, 4]
type textarea "HERO.MOVERIGHT"
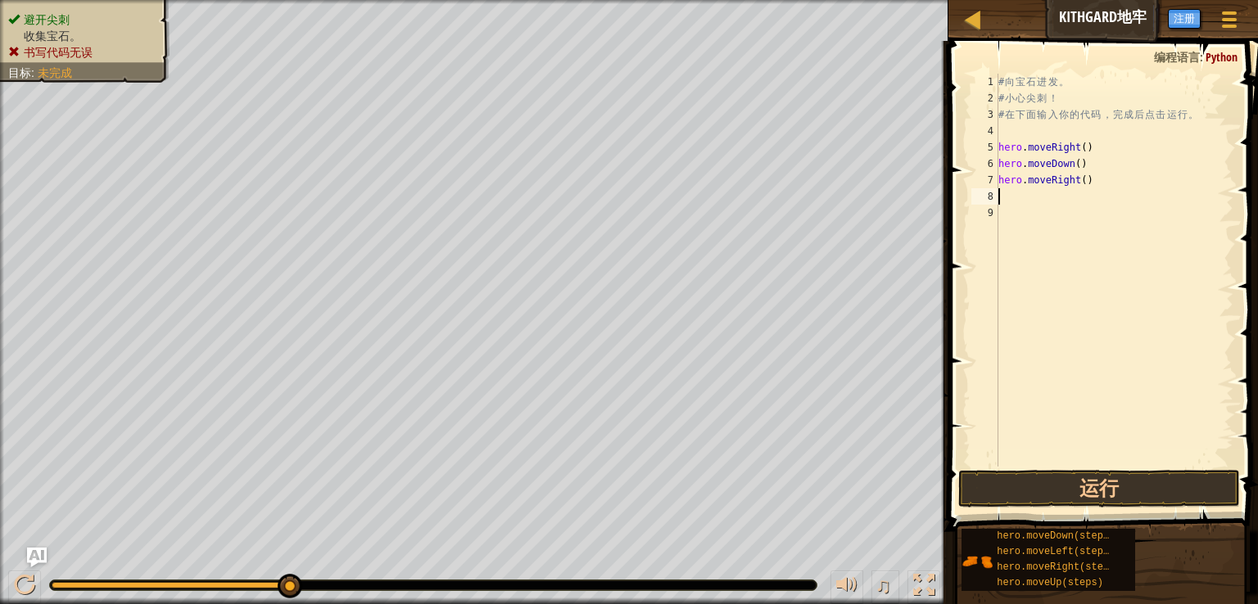
scroll to position [7, 0]
click at [1012, 197] on div "# 向 宝 石 进 发 。 # 小 心 尖 刺 ！ # 在 下 面 输 入 你 的 代 码 ， 完 成 后 点 击 运 行 。 hero . moveRigh…" at bounding box center [1114, 287] width 238 height 426
click at [1106, 486] on button "运行" at bounding box center [1099, 489] width 282 height 38
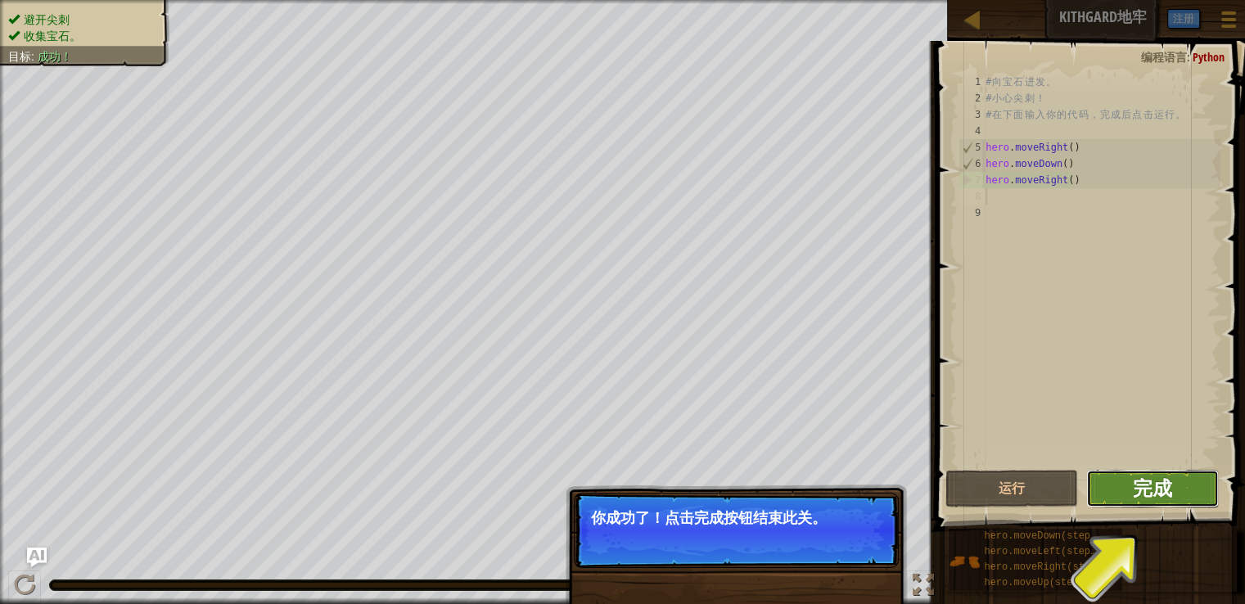
click at [1155, 489] on span "完成" at bounding box center [1152, 488] width 39 height 26
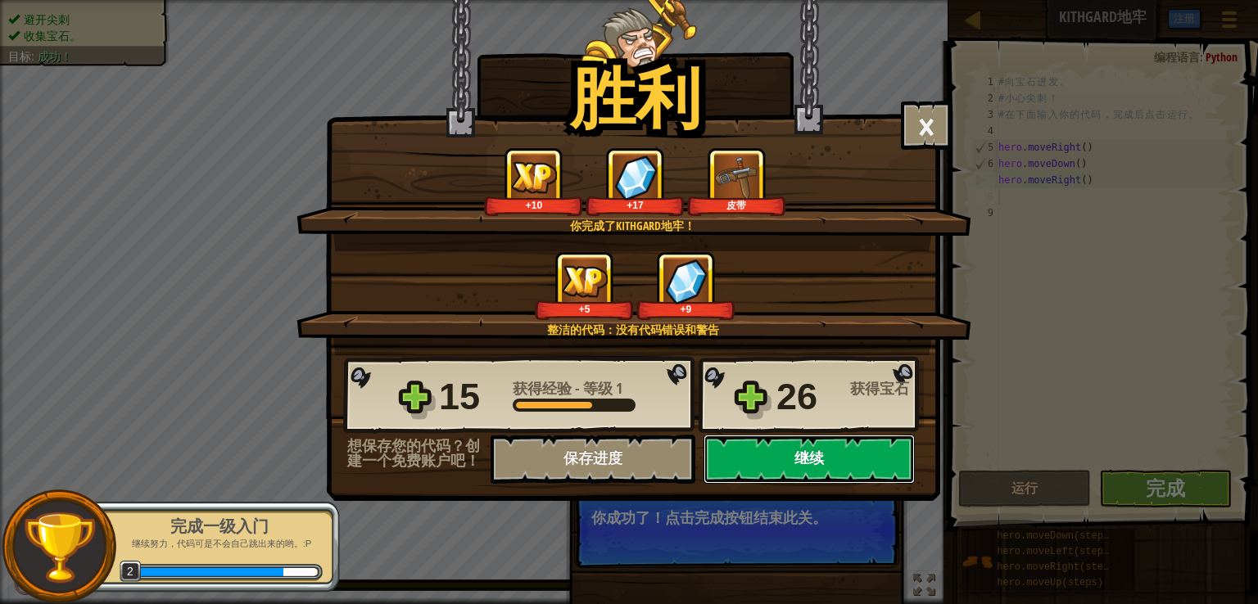
click at [787, 461] on button "继续" at bounding box center [808, 459] width 211 height 49
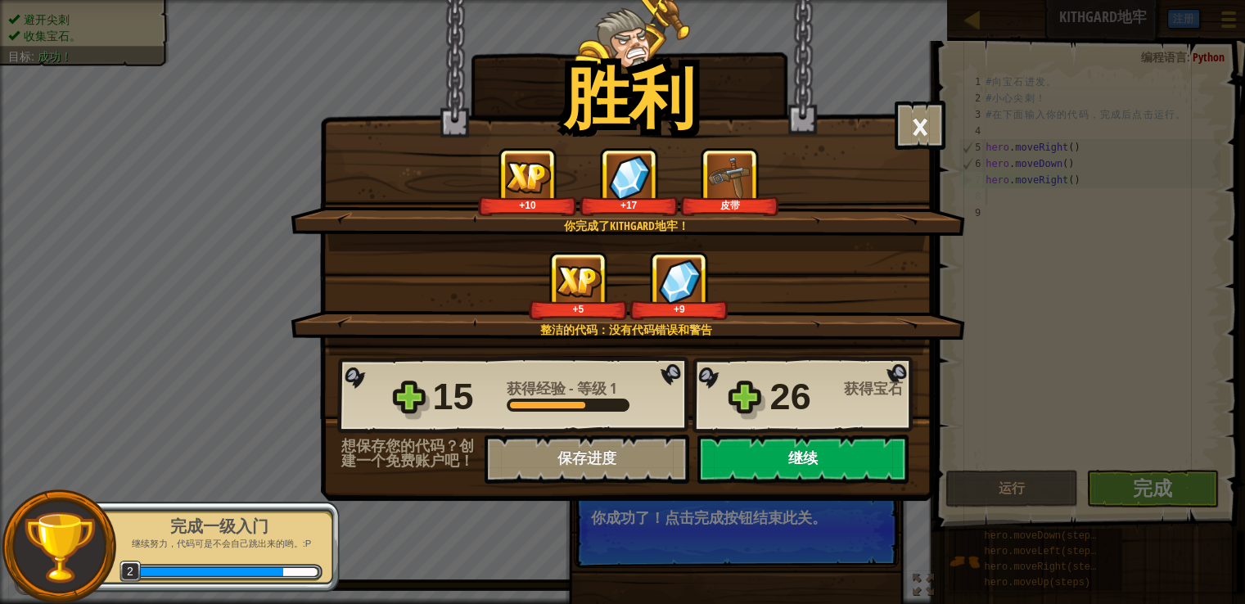
select select "zh-HANS"
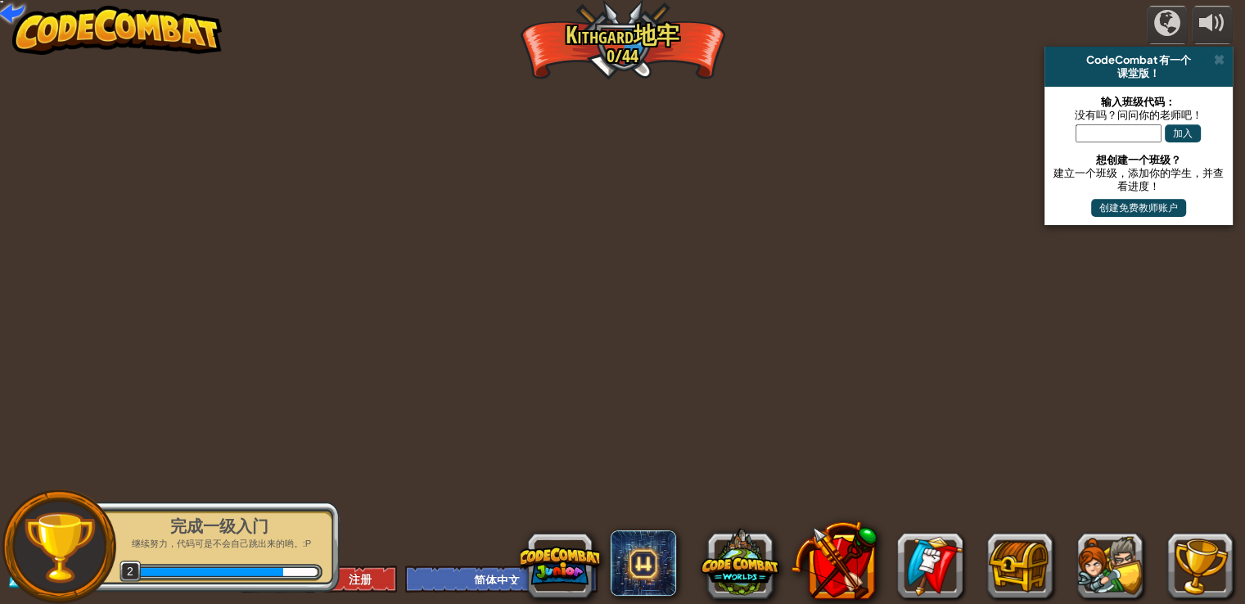
select select "zh-HANS"
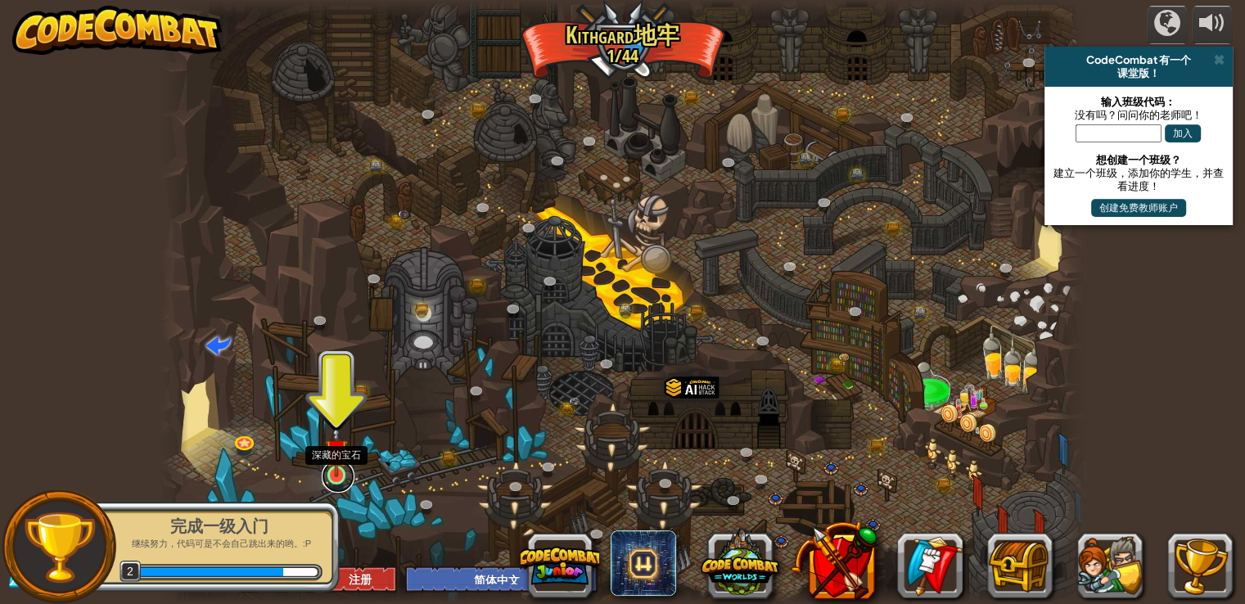
click at [341, 481] on link at bounding box center [338, 476] width 33 height 33
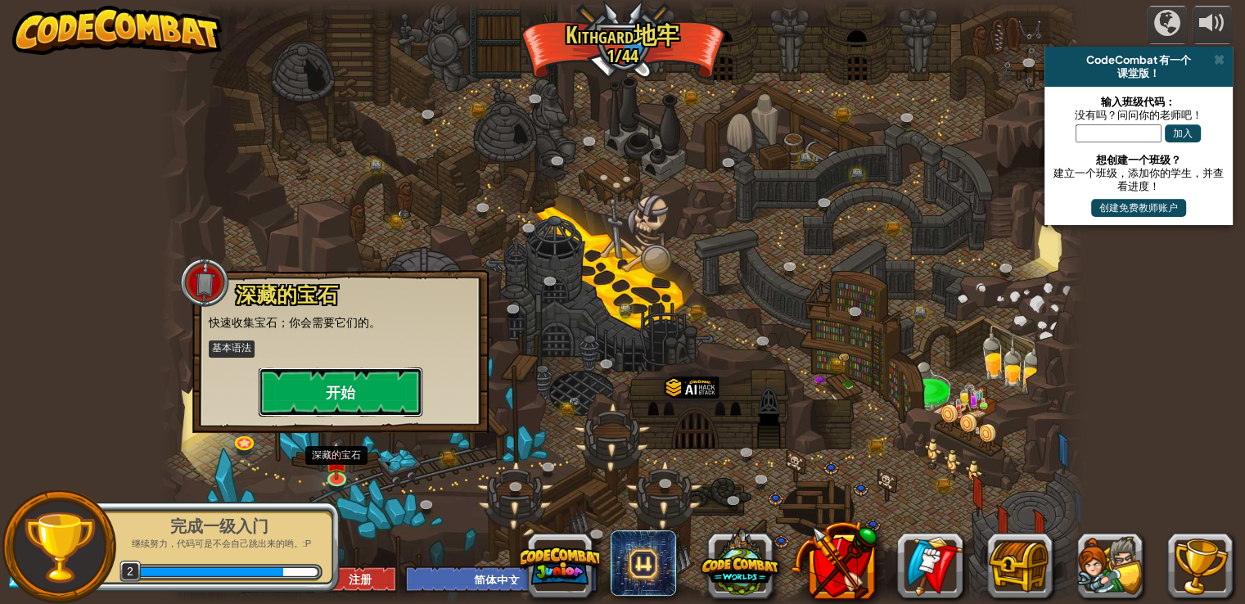
click at [331, 391] on button "开始" at bounding box center [341, 392] width 164 height 49
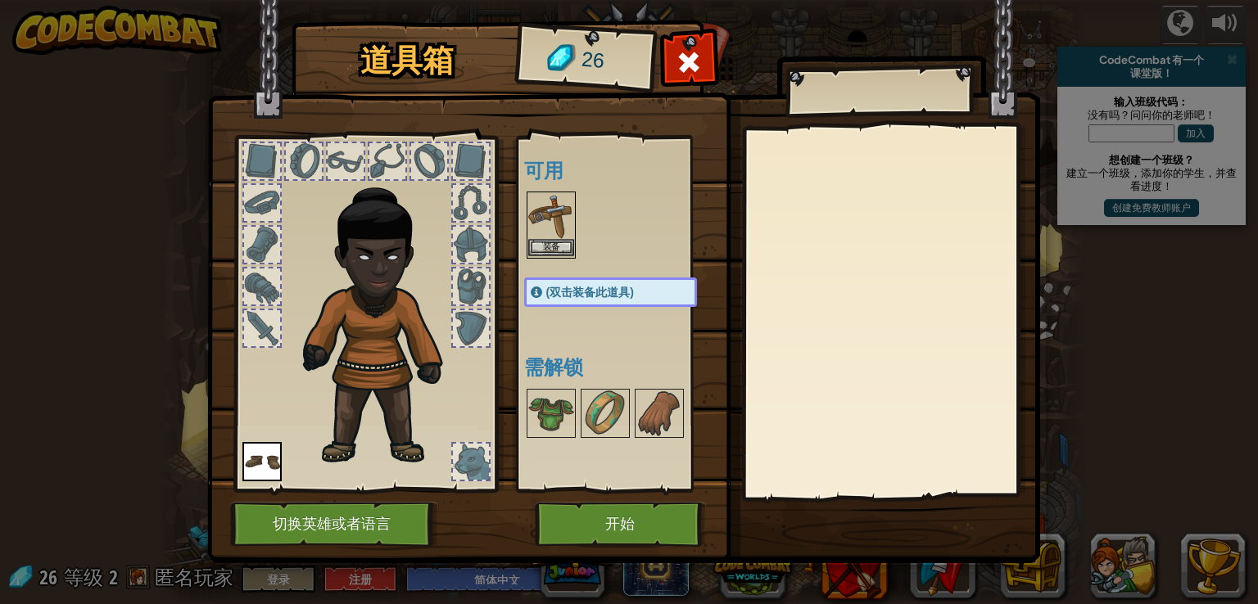
click at [553, 217] on img at bounding box center [551, 216] width 46 height 46
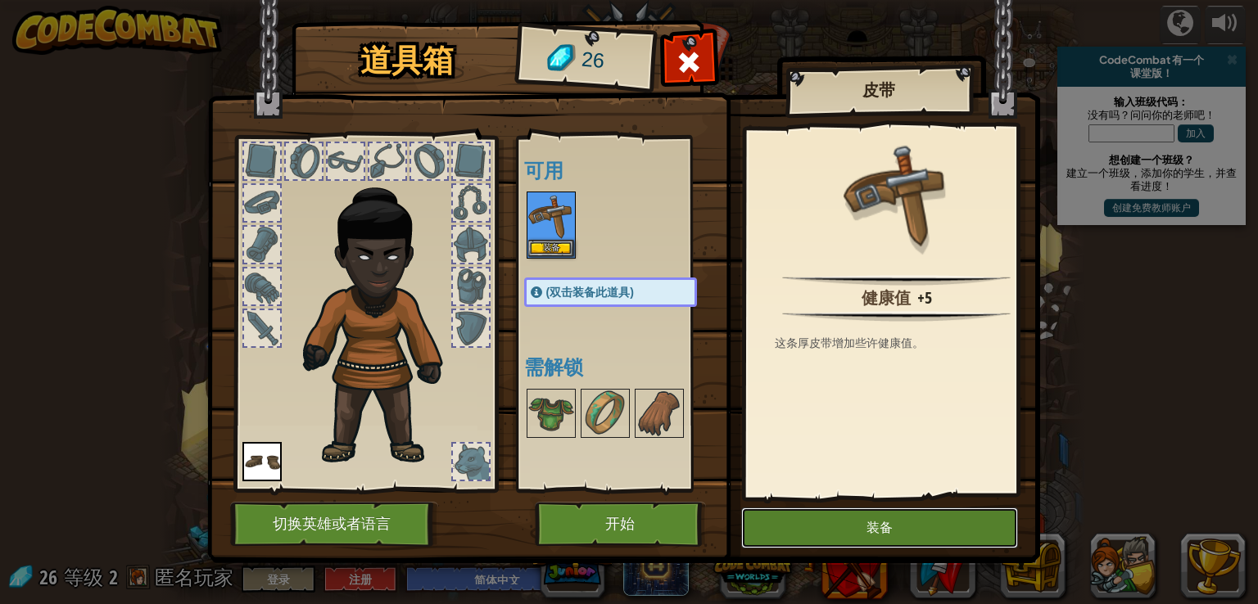
click at [897, 519] on button "装备" at bounding box center [879, 528] width 277 height 41
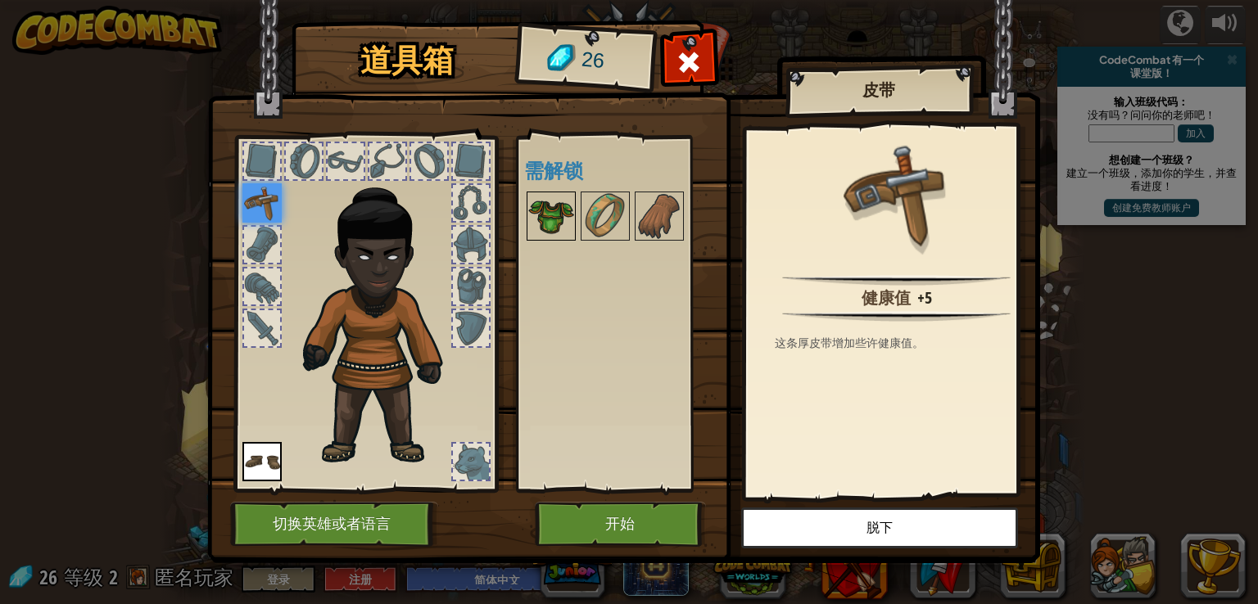
click at [548, 216] on img at bounding box center [551, 216] width 46 height 46
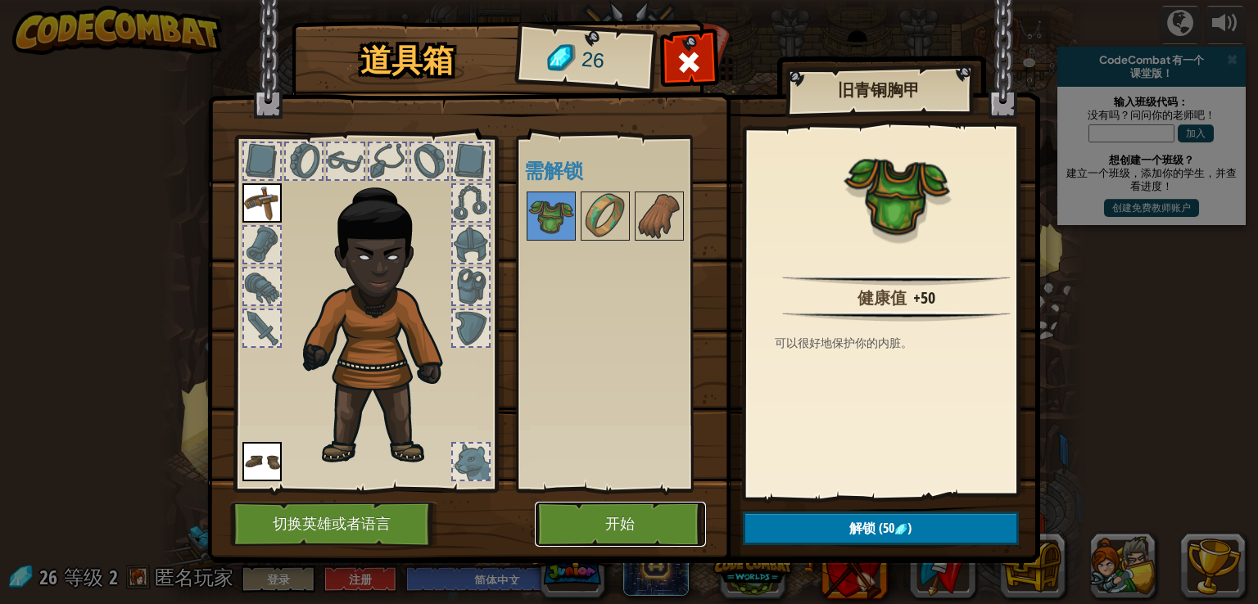
click at [613, 536] on button "开始" at bounding box center [620, 524] width 171 height 45
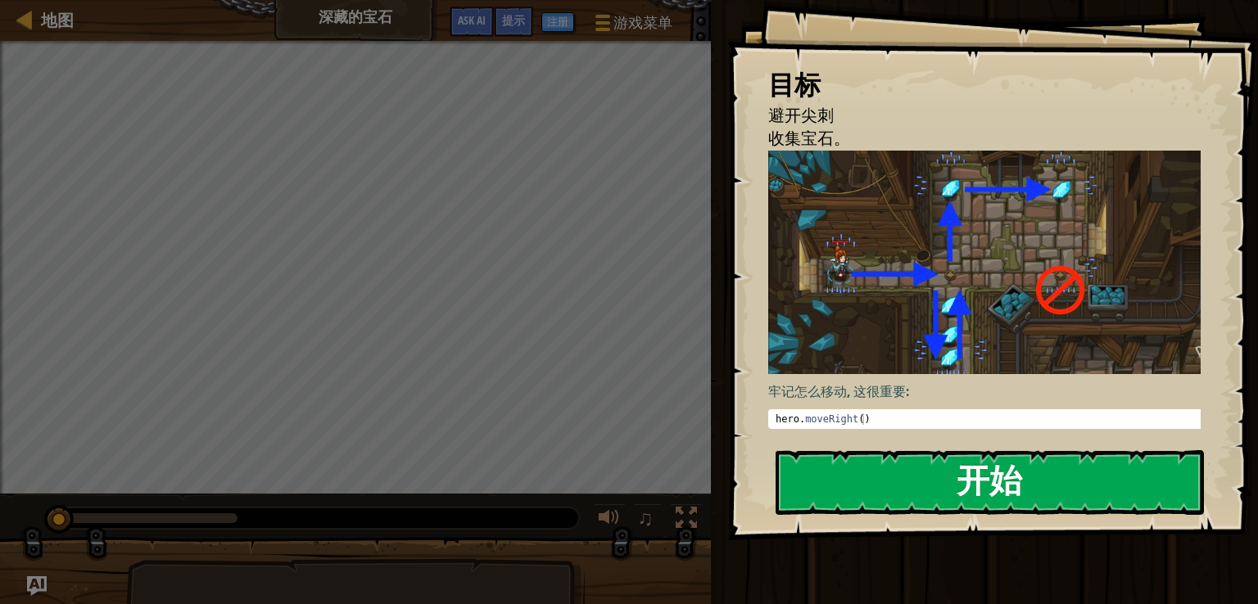
click at [889, 476] on button "开始" at bounding box center [989, 482] width 428 height 65
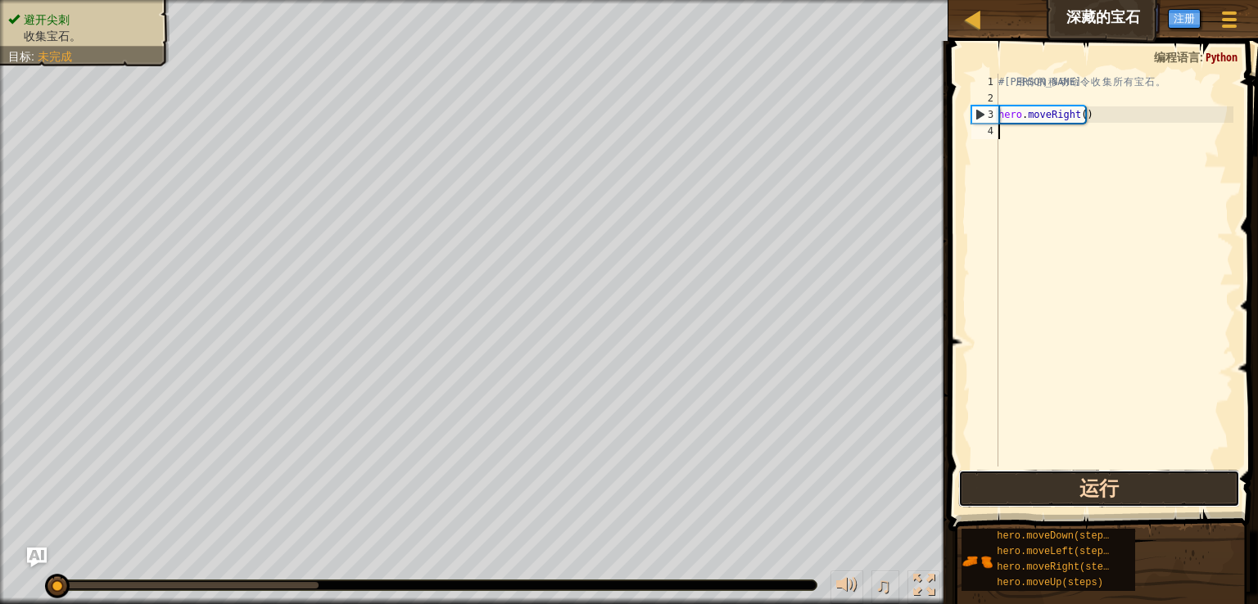
click at [1075, 476] on button "运行" at bounding box center [1099, 489] width 282 height 38
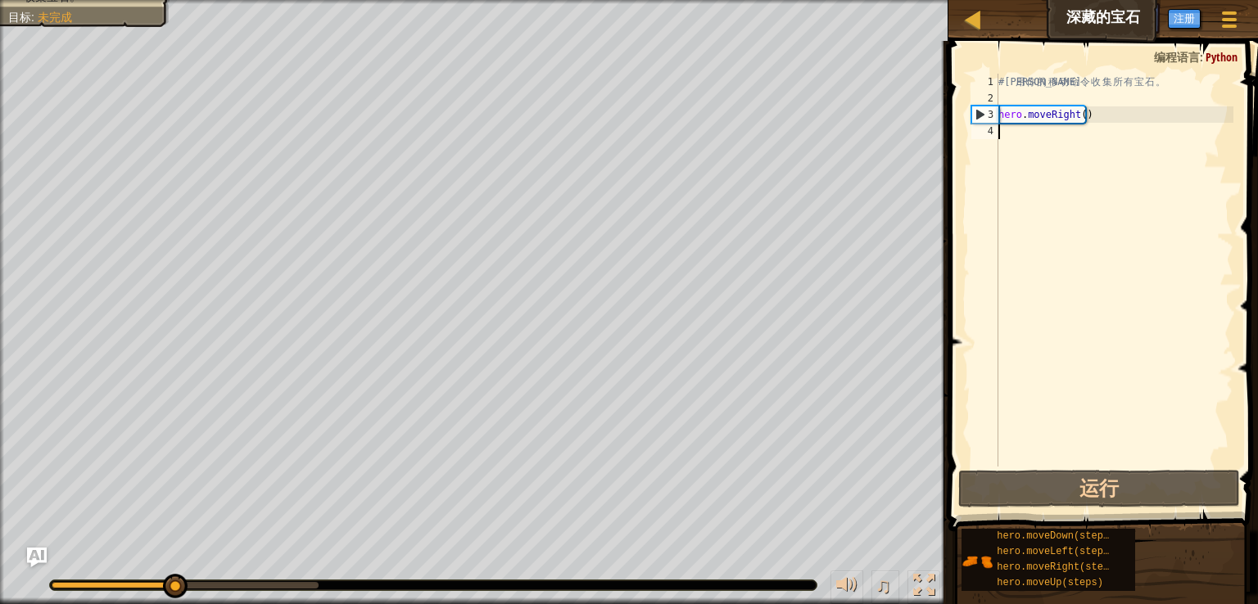
click at [1008, 135] on div "# 利 用 你 的 移 动 命 令 收 集 所 有 宝 石 。 hero . moveRight ( )" at bounding box center [1114, 287] width 238 height 426
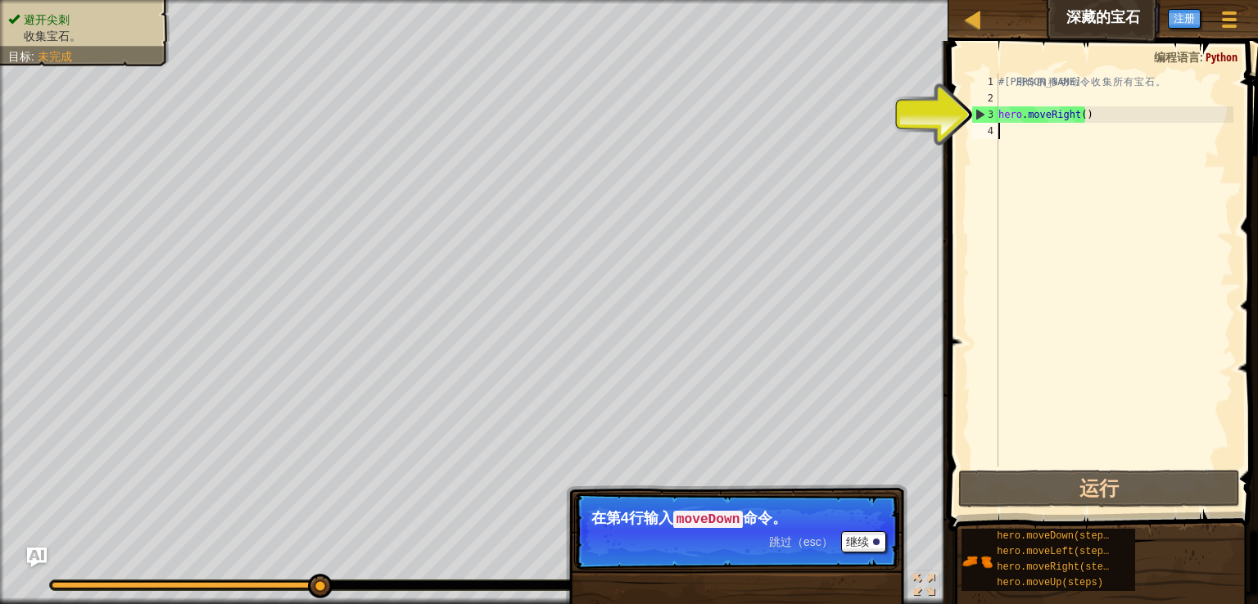
click at [1004, 138] on div "# 利 用 你 的 移 动 命 令 收 集 所 有 宝 石 。 hero . moveRight ( )" at bounding box center [1114, 287] width 238 height 426
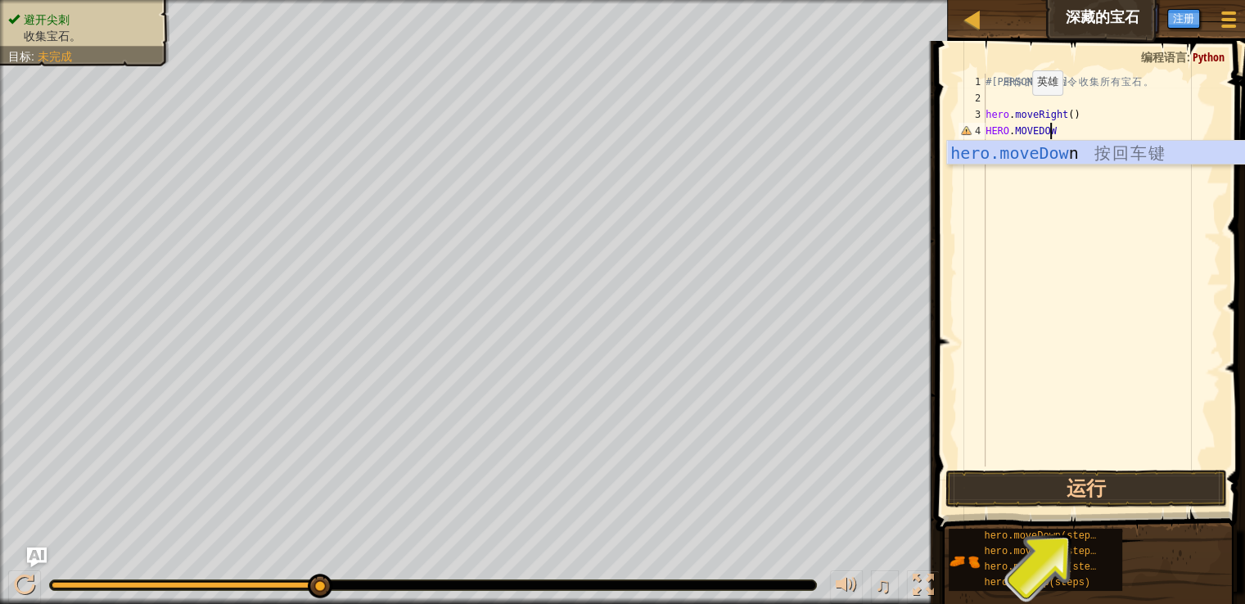
scroll to position [7, 4]
type textarea "HERO.MOVEDOWN"
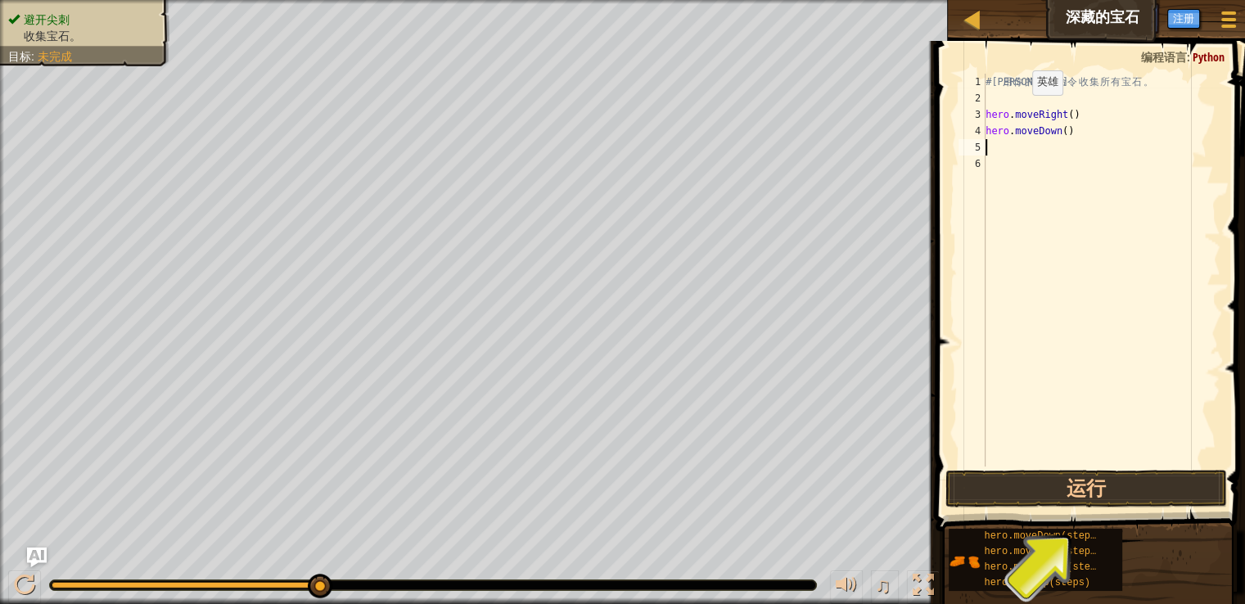
scroll to position [7, 0]
click at [1011, 145] on div "# 利 用 你 的 移 动 命 令 收 集 所 有 宝 石 。 hero . moveRight ( ) hero . moveDown ( )" at bounding box center [1102, 287] width 238 height 426
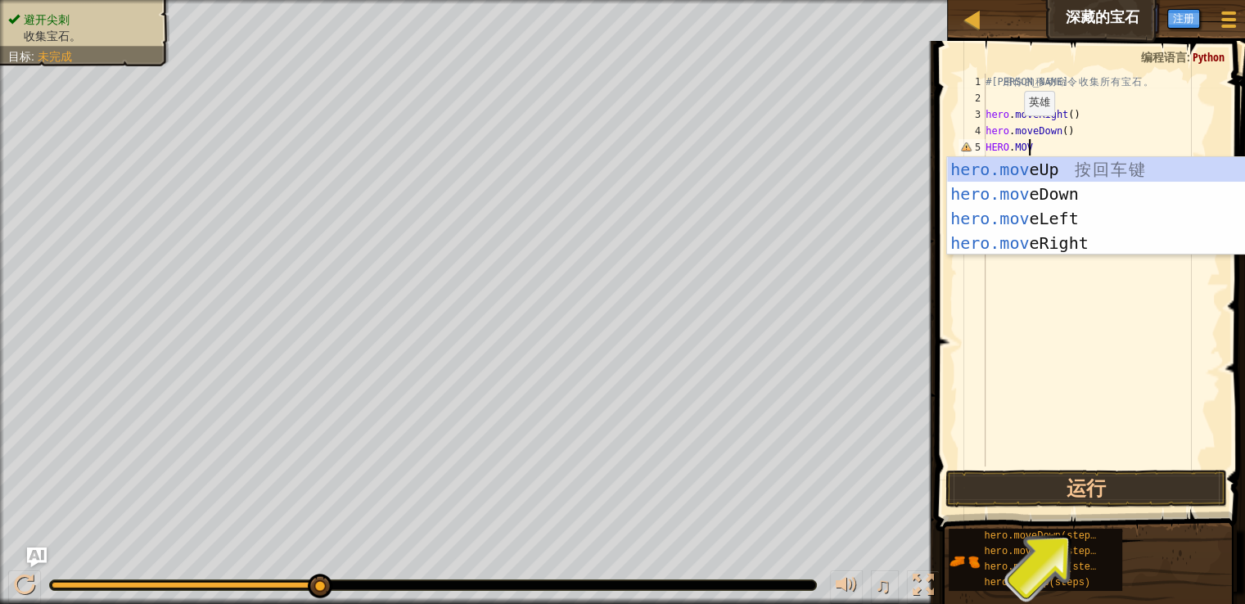
scroll to position [7, 2]
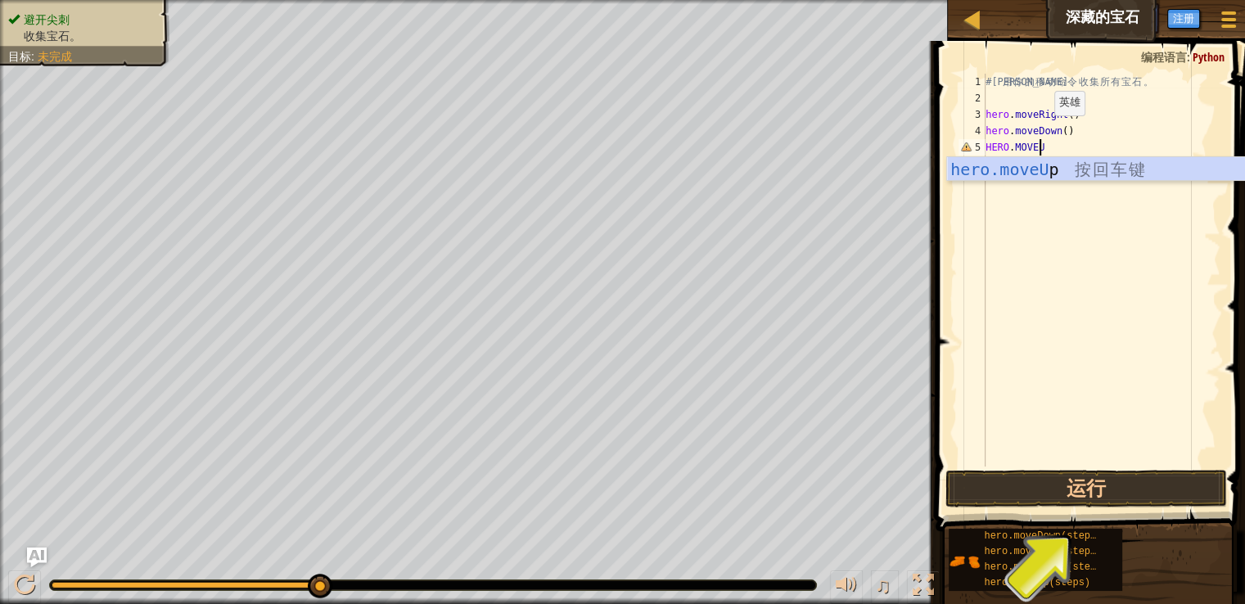
type textarea "HERO.MOVEUP"
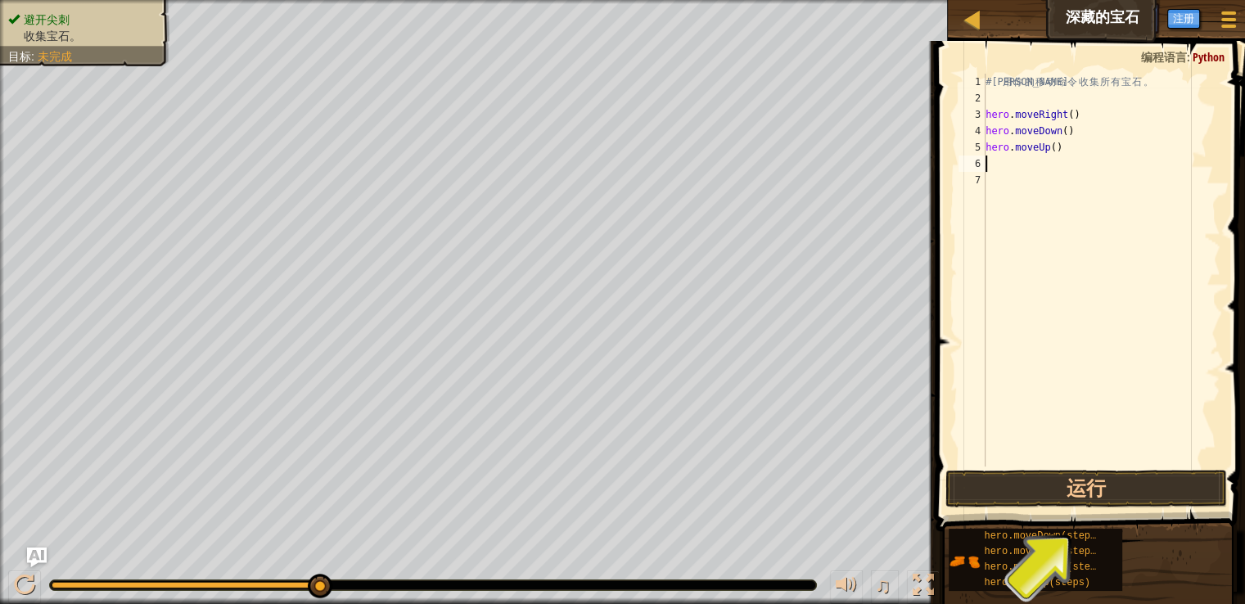
click at [996, 171] on div "# 利 用 你 的 移 动 命 令 收 集 所 有 宝 石 。 hero . moveRight ( ) hero . moveDown ( ) hero .…" at bounding box center [1102, 287] width 238 height 426
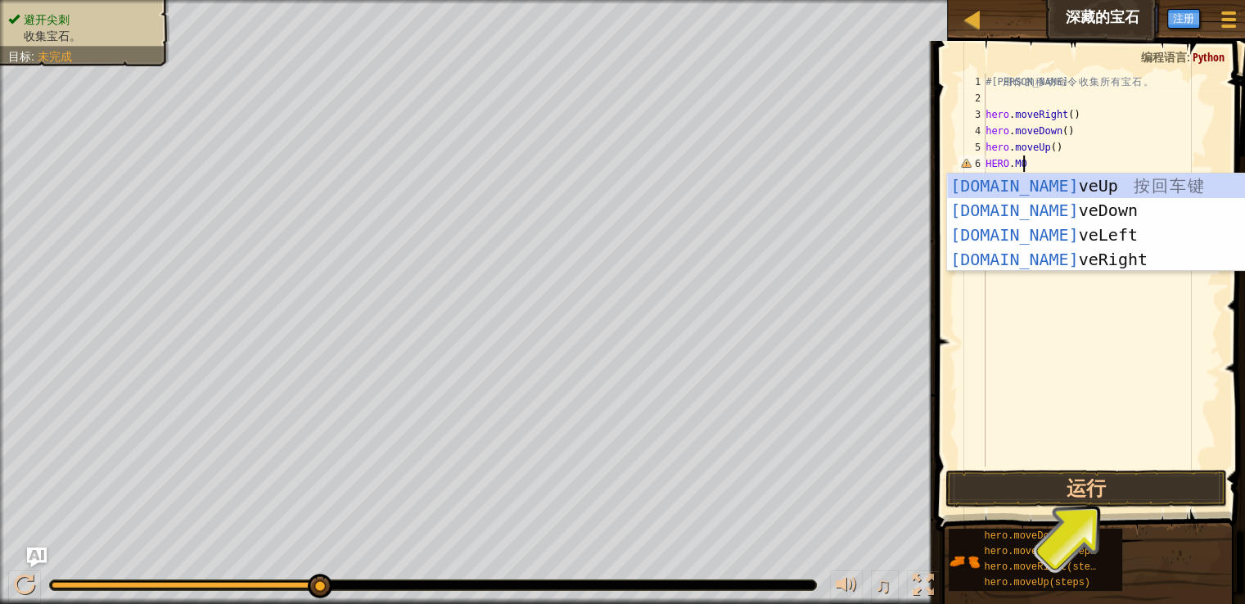
scroll to position [7, 2]
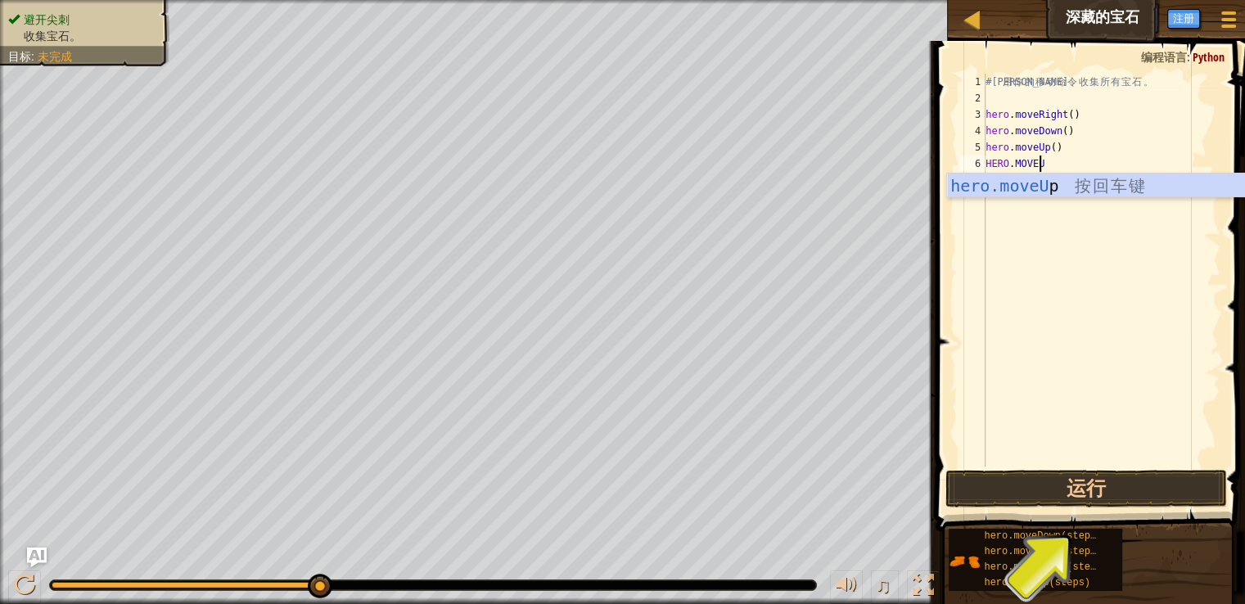
type textarea "HERO.MOVEUP"
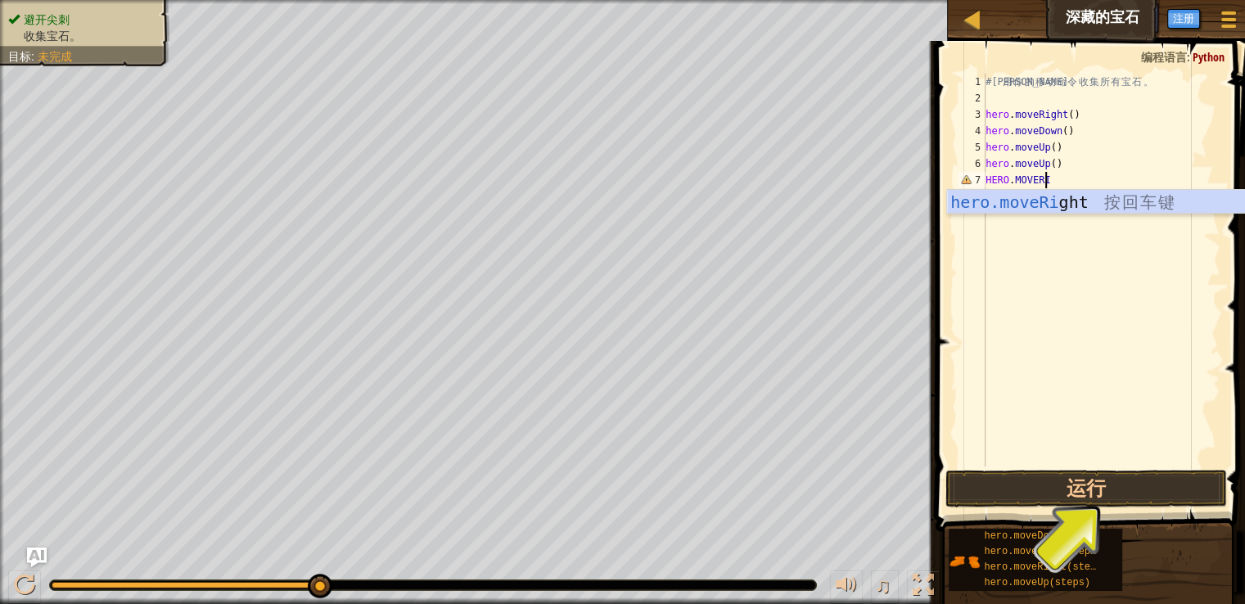
scroll to position [7, 4]
type textarea "HERO.MOVERIGHT"
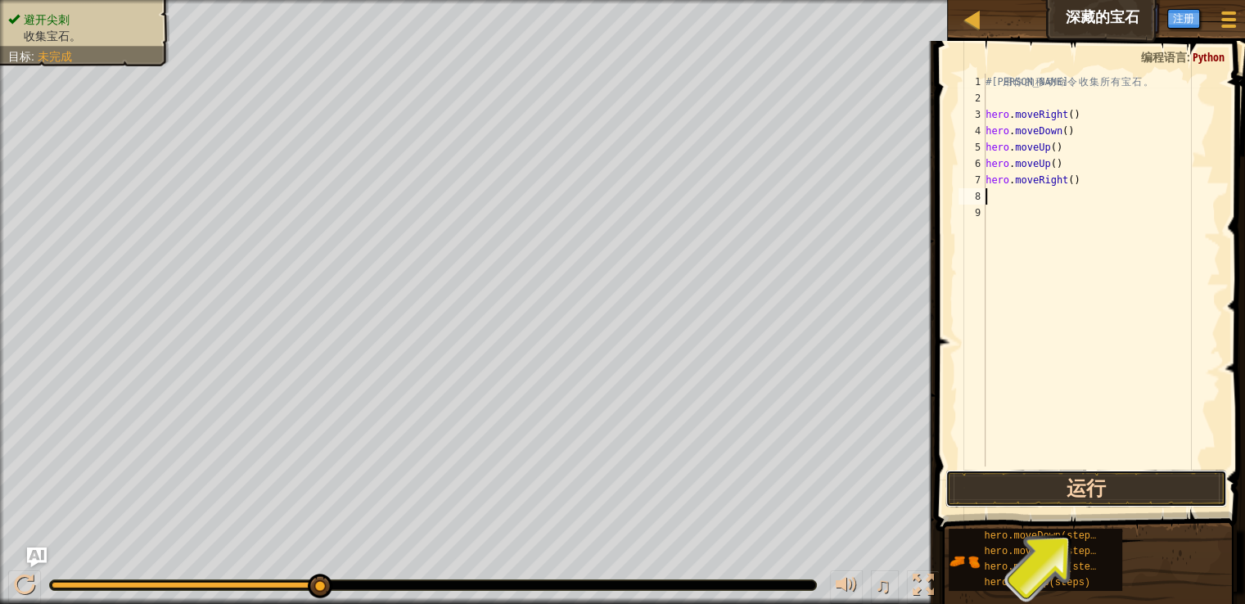
click at [1107, 487] on button "运行" at bounding box center [1087, 489] width 282 height 38
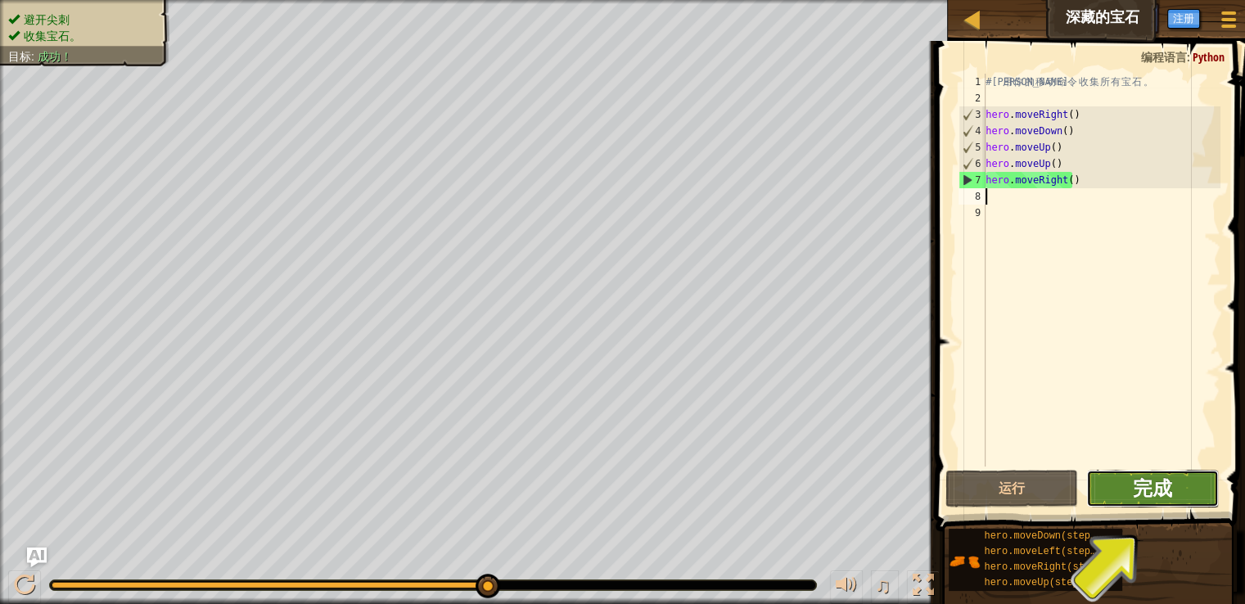
click at [1166, 485] on span "完成" at bounding box center [1152, 488] width 39 height 26
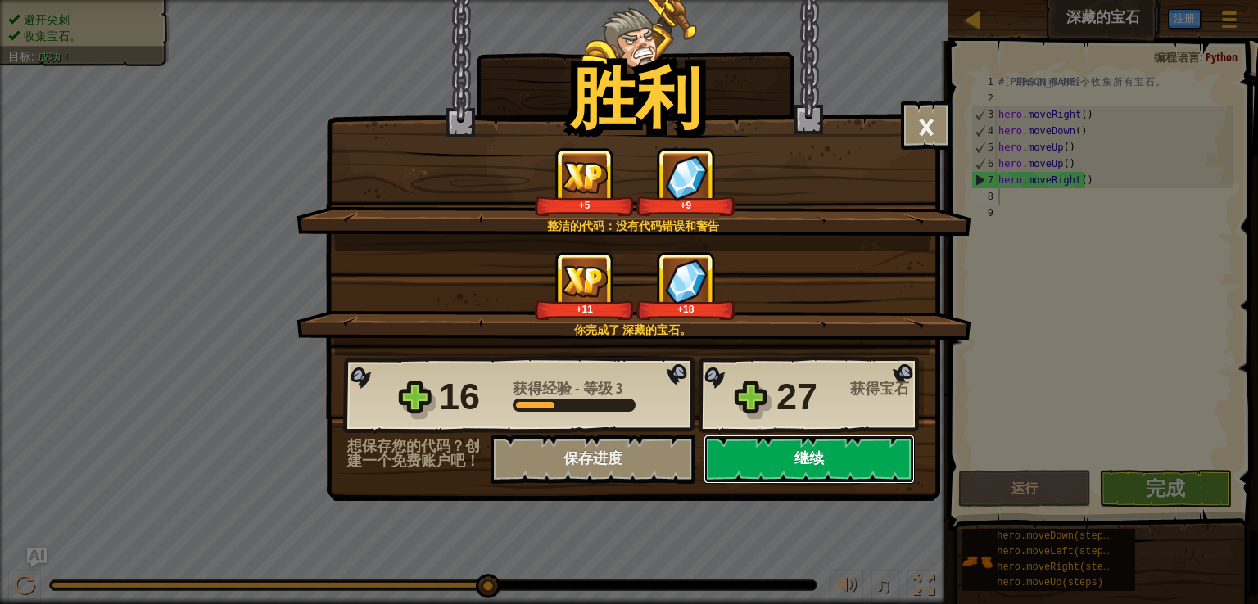
click at [797, 466] on button "继续" at bounding box center [808, 459] width 211 height 49
select select "zh-HANS"
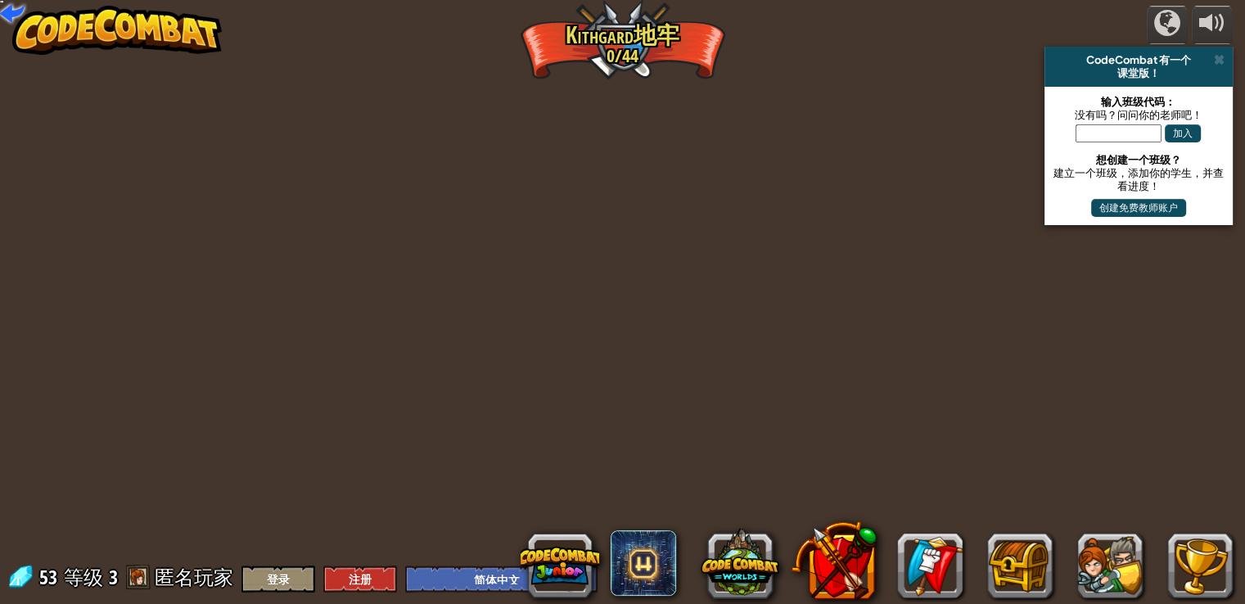
select select "zh-HANS"
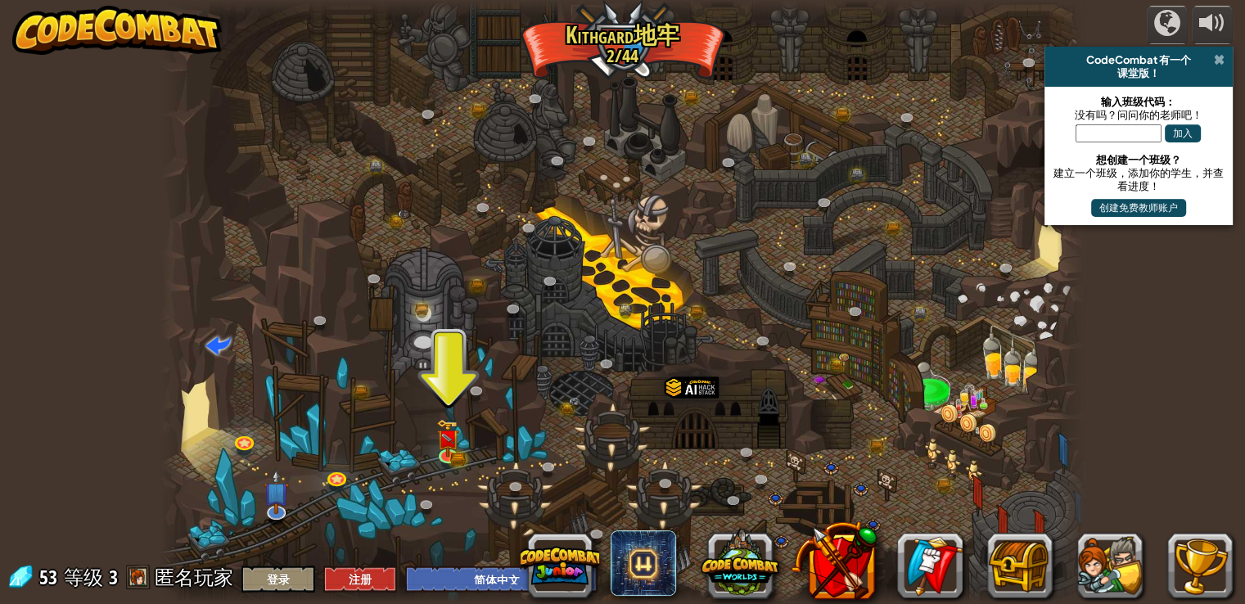
click at [1216, 57] on span at bounding box center [1219, 59] width 11 height 13
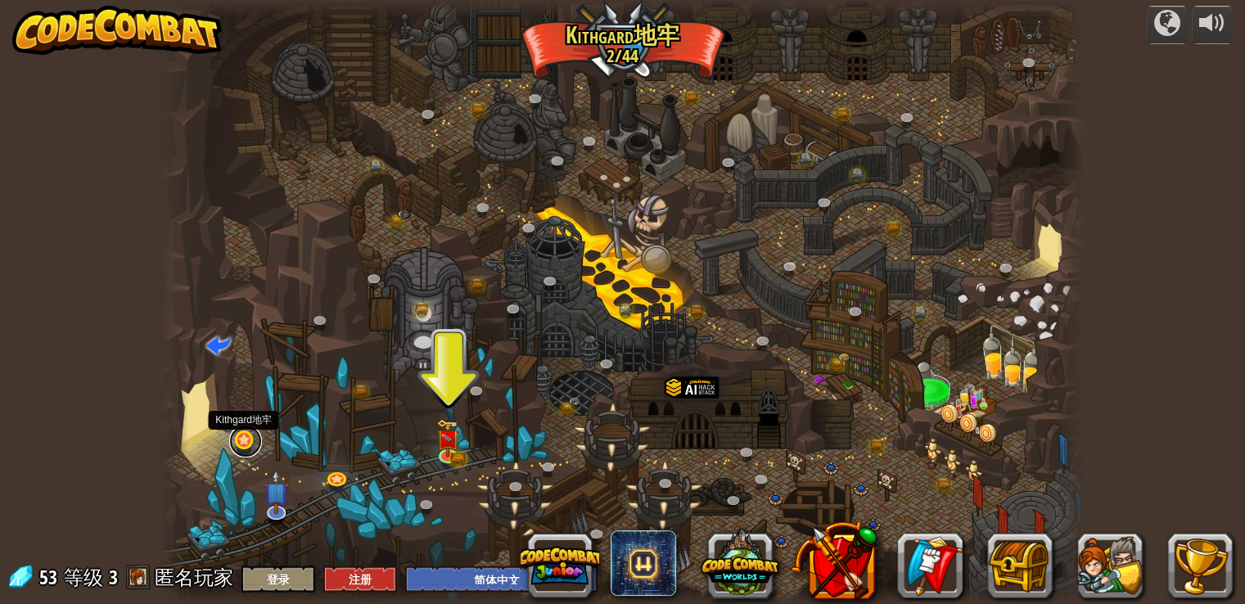
click at [248, 446] on link at bounding box center [245, 441] width 33 height 33
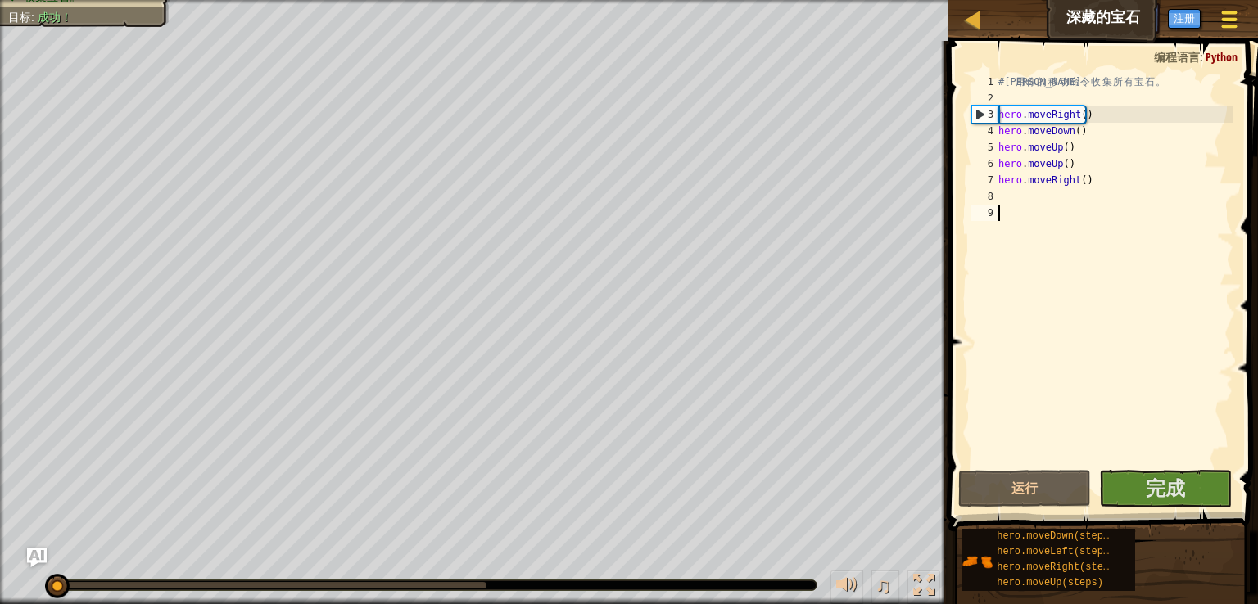
click at [1229, 20] on span at bounding box center [1230, 19] width 16 height 3
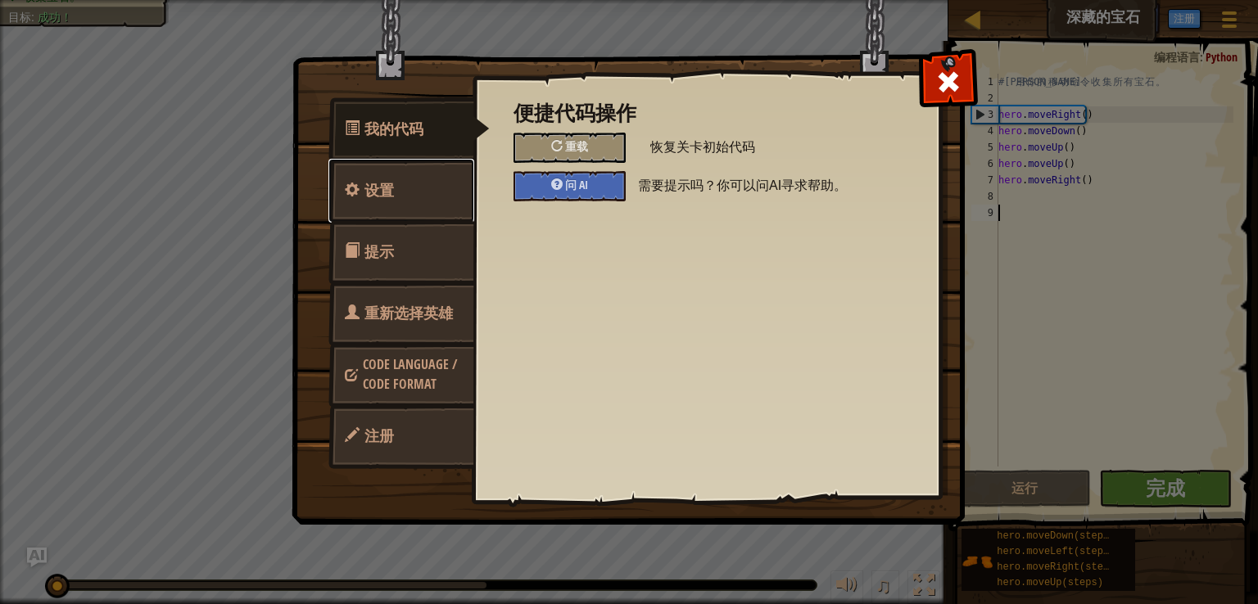
click at [409, 177] on link "设置" at bounding box center [401, 191] width 146 height 64
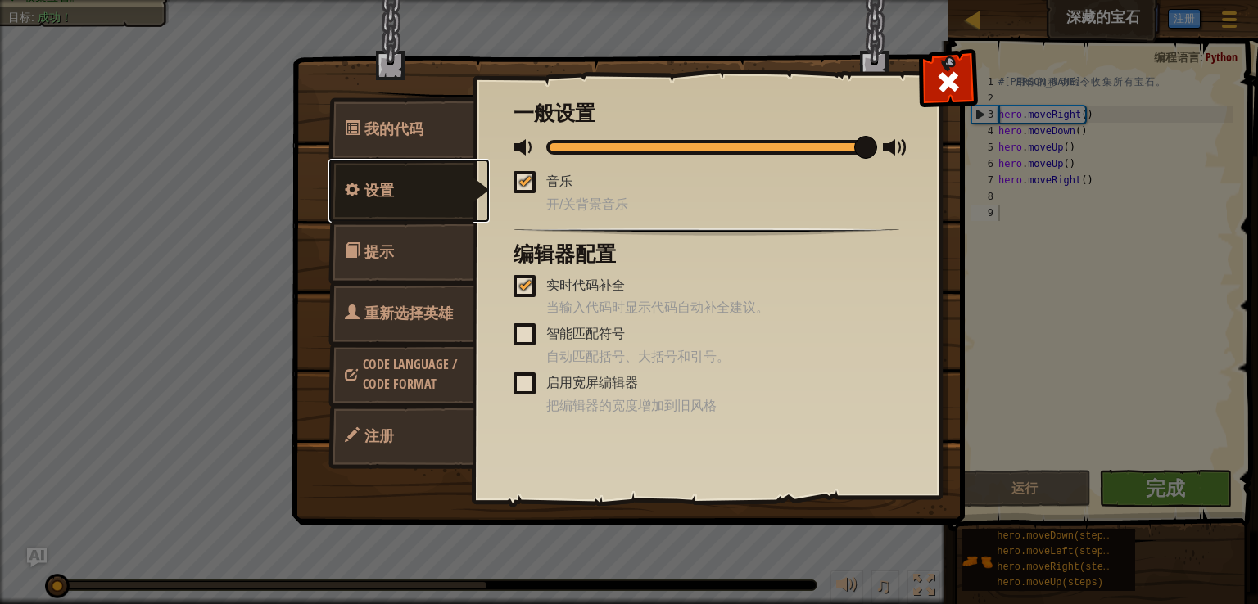
click at [418, 218] on link "设置" at bounding box center [408, 191] width 161 height 64
click at [427, 252] on link "提示" at bounding box center [401, 252] width 146 height 64
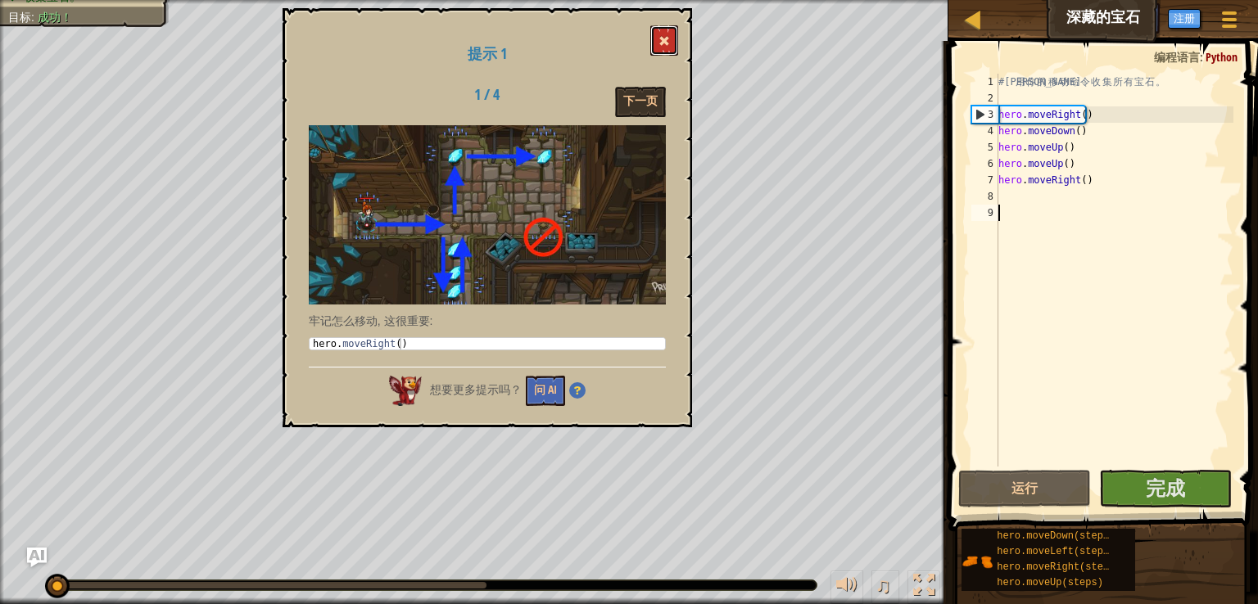
click at [662, 42] on span at bounding box center [663, 40] width 11 height 11
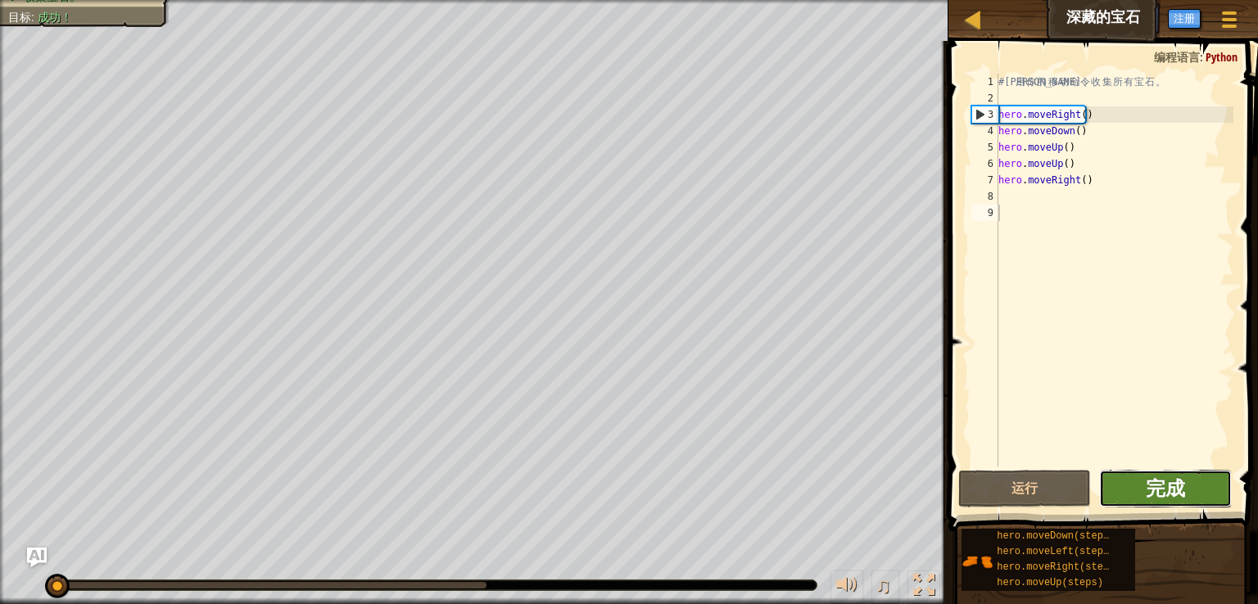
click at [1146, 489] on span "完成" at bounding box center [1165, 488] width 39 height 26
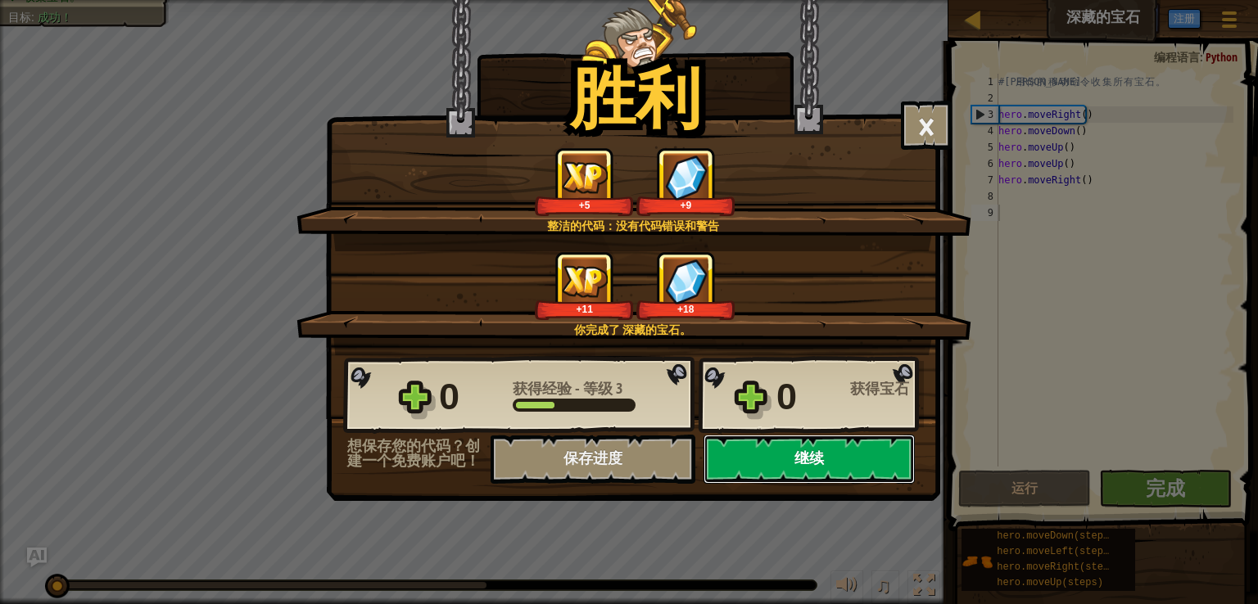
click at [720, 446] on button "继续" at bounding box center [808, 459] width 211 height 49
select select "zh-HANS"
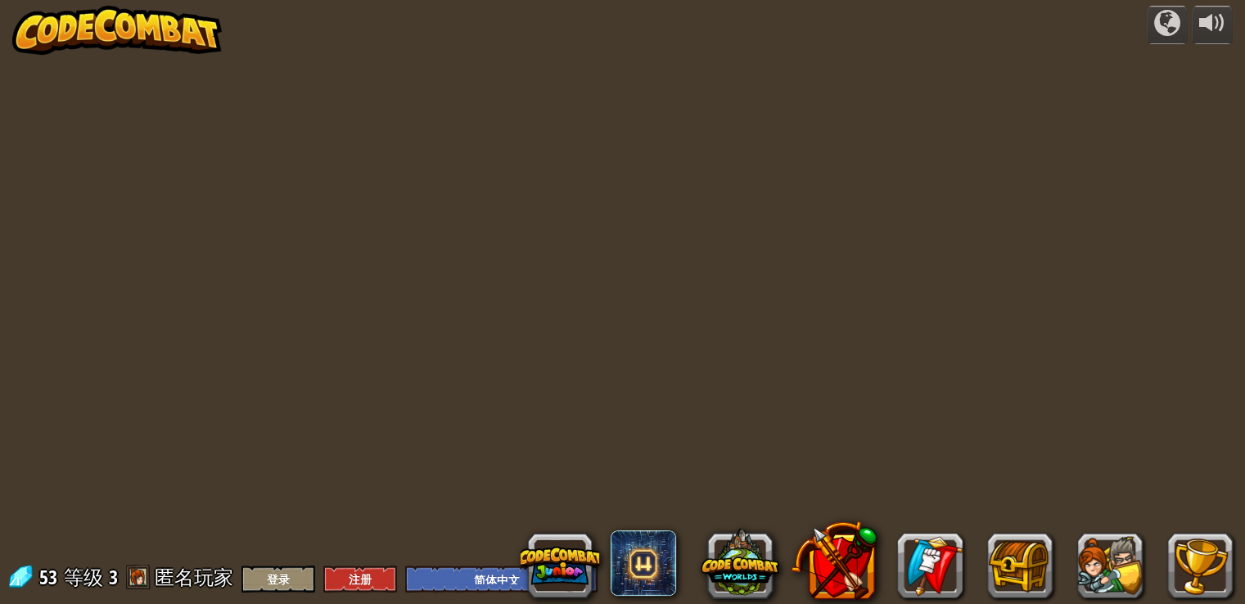
select select "zh-HANS"
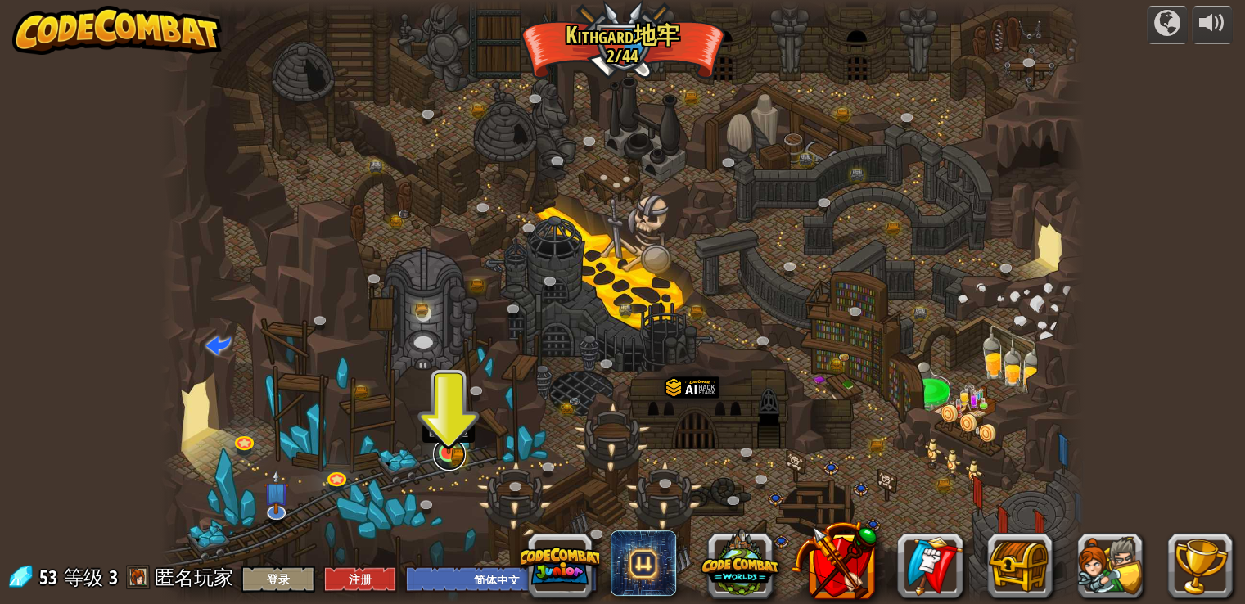
drag, startPoint x: 450, startPoint y: 458, endPoint x: 459, endPoint y: 450, distance: 11.6
click at [450, 456] on link at bounding box center [449, 454] width 33 height 33
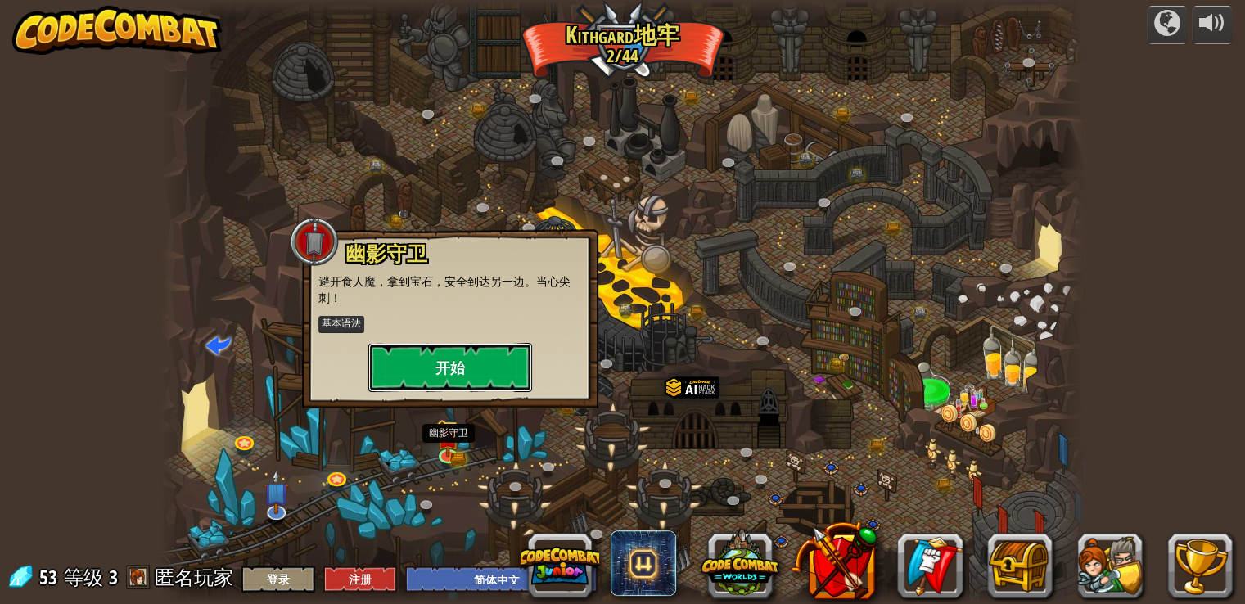
click at [461, 379] on button "开始" at bounding box center [450, 367] width 164 height 49
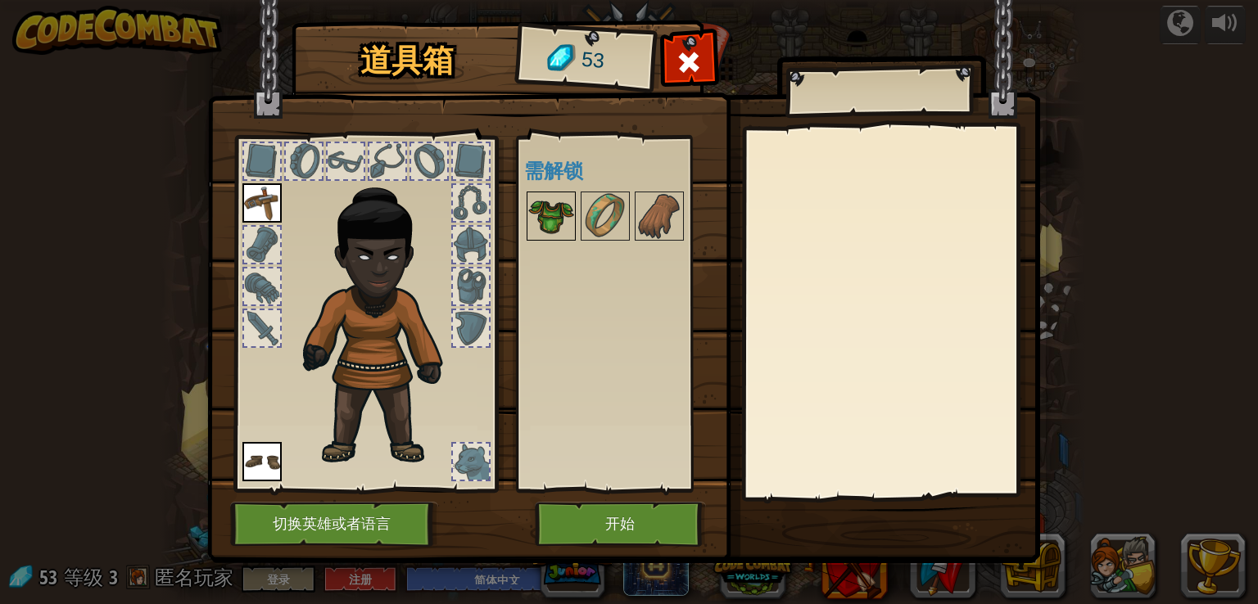
click at [555, 209] on img at bounding box center [551, 216] width 46 height 46
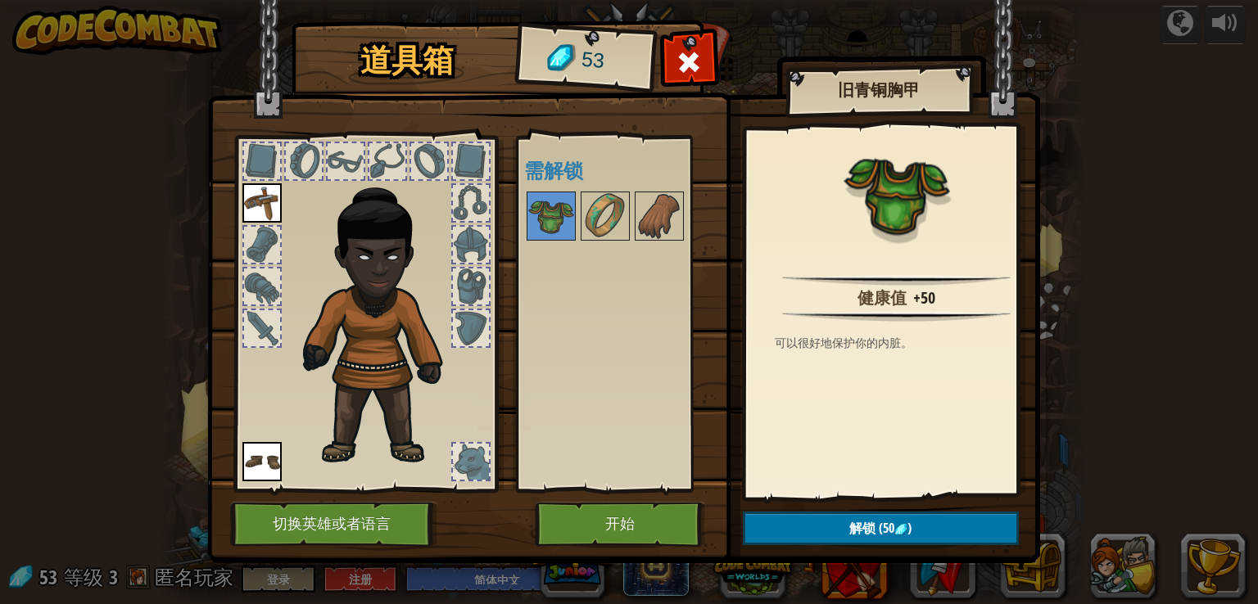
click at [681, 495] on img at bounding box center [623, 266] width 833 height 594
click at [678, 517] on button "开始" at bounding box center [620, 524] width 171 height 45
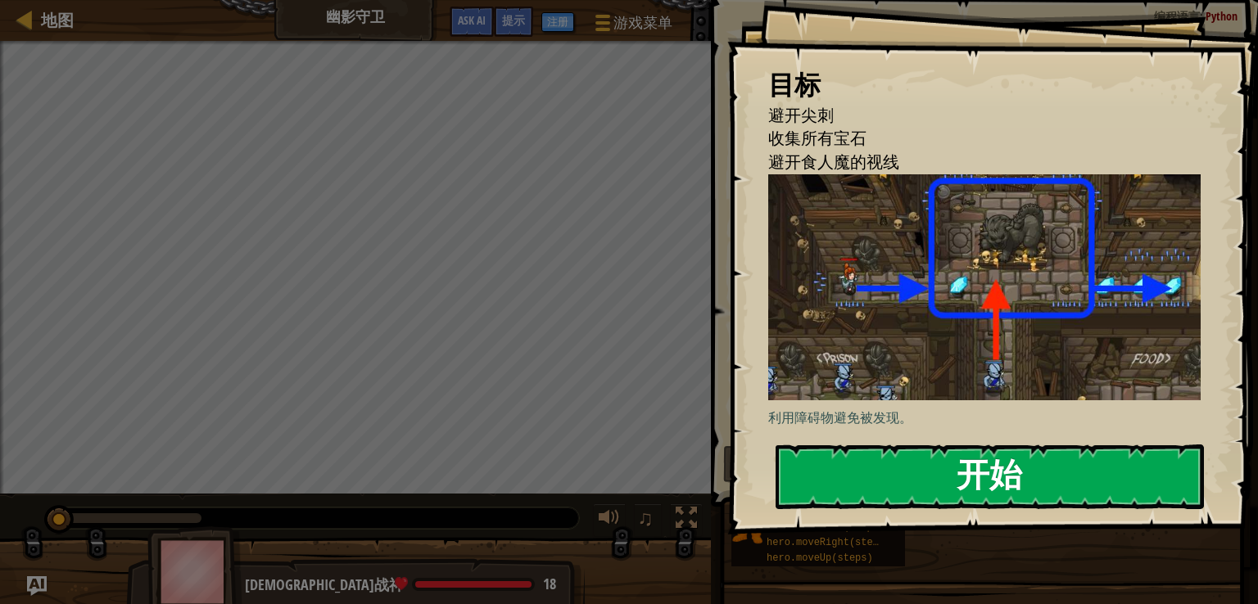
click at [920, 473] on button "开始" at bounding box center [989, 477] width 428 height 65
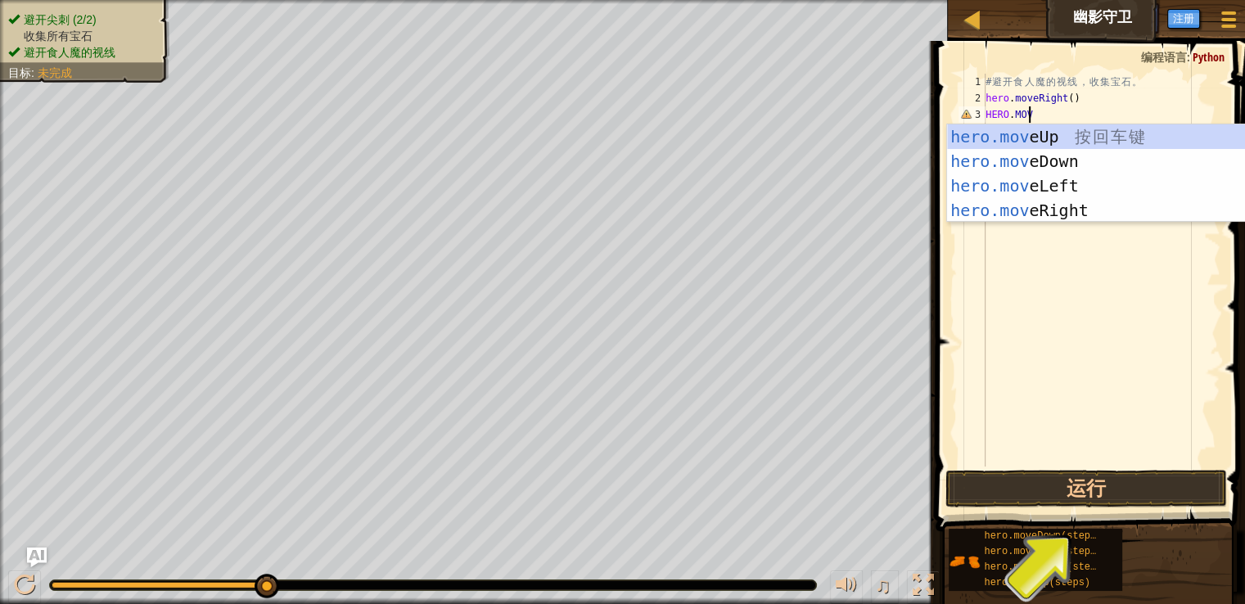
scroll to position [7, 2]
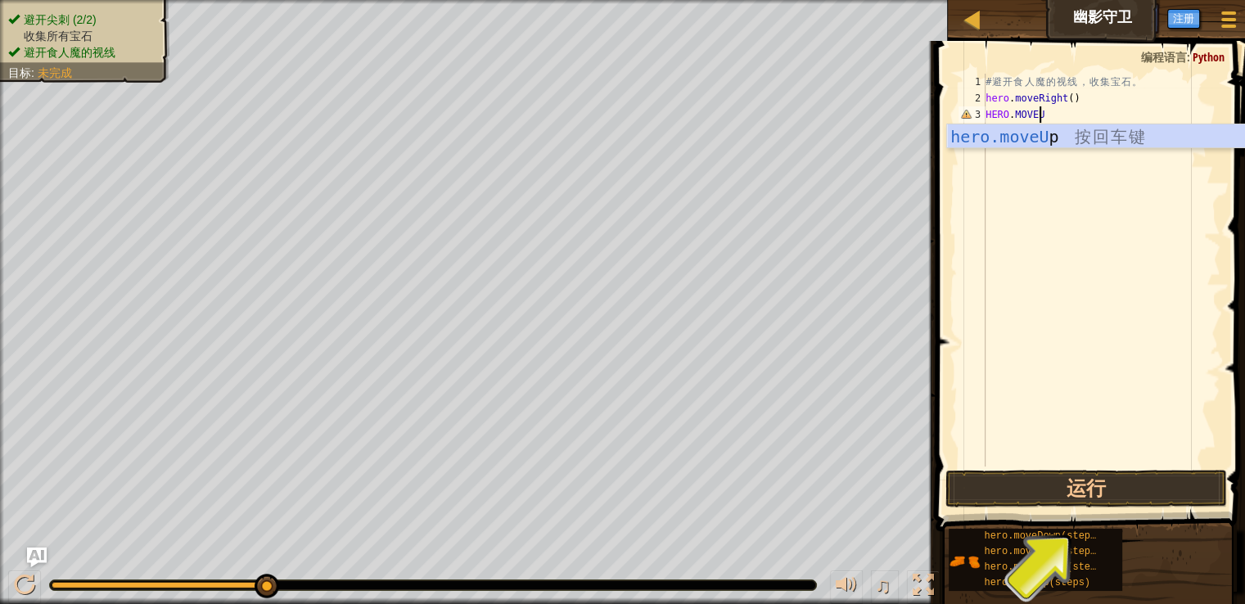
type textarea "HERO.MOVEUP"
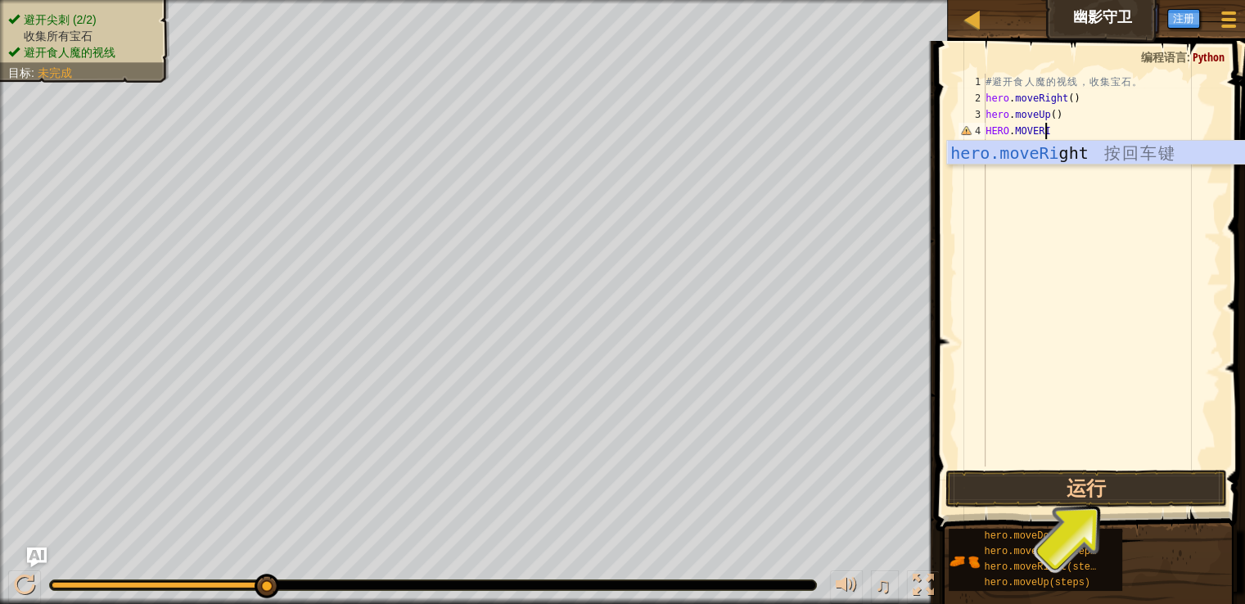
scroll to position [7, 4]
type textarea "HERO.MOVERIGHT"
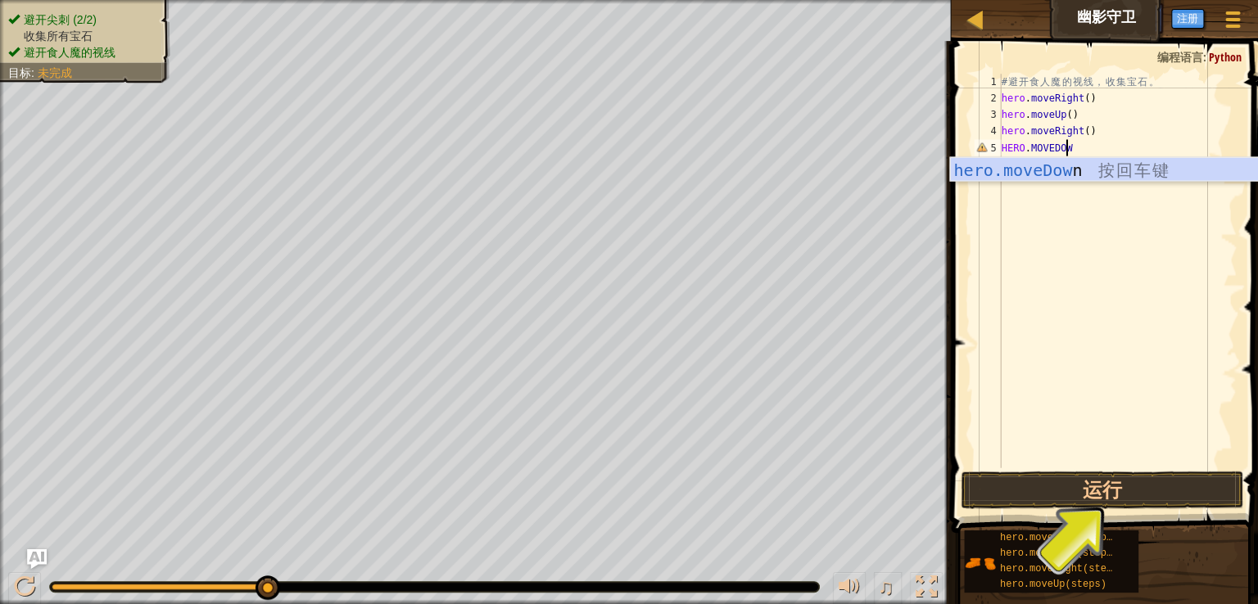
type textarea "HERO.MOVEDOWN"
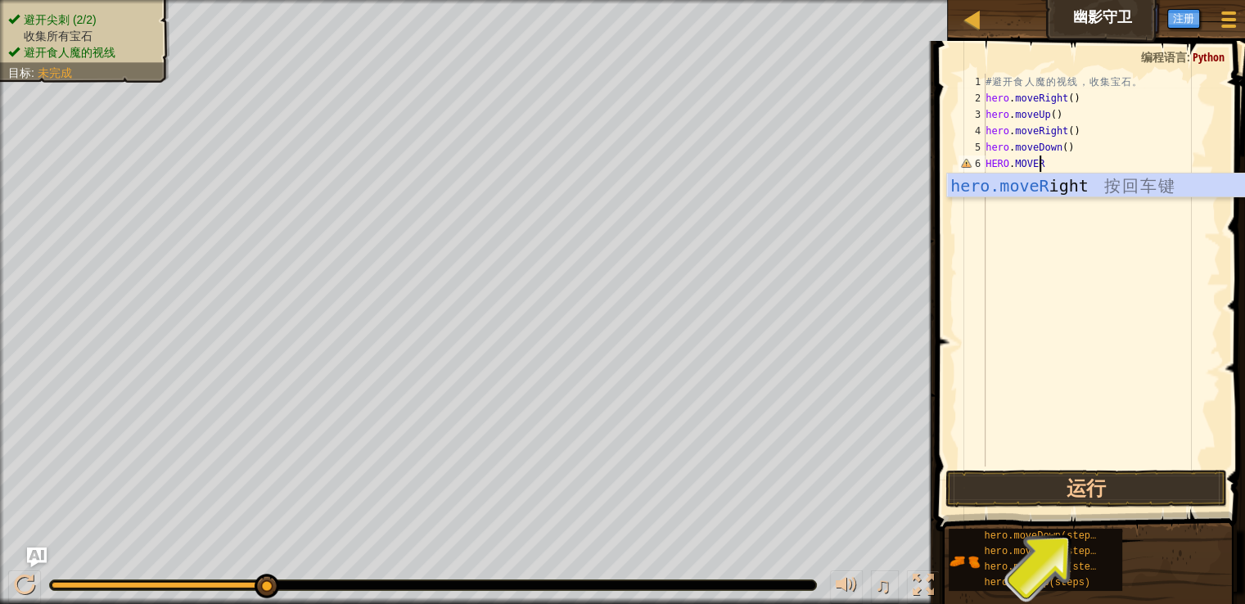
scroll to position [7, 3]
type textarea "HERO.MOVERIGHT"
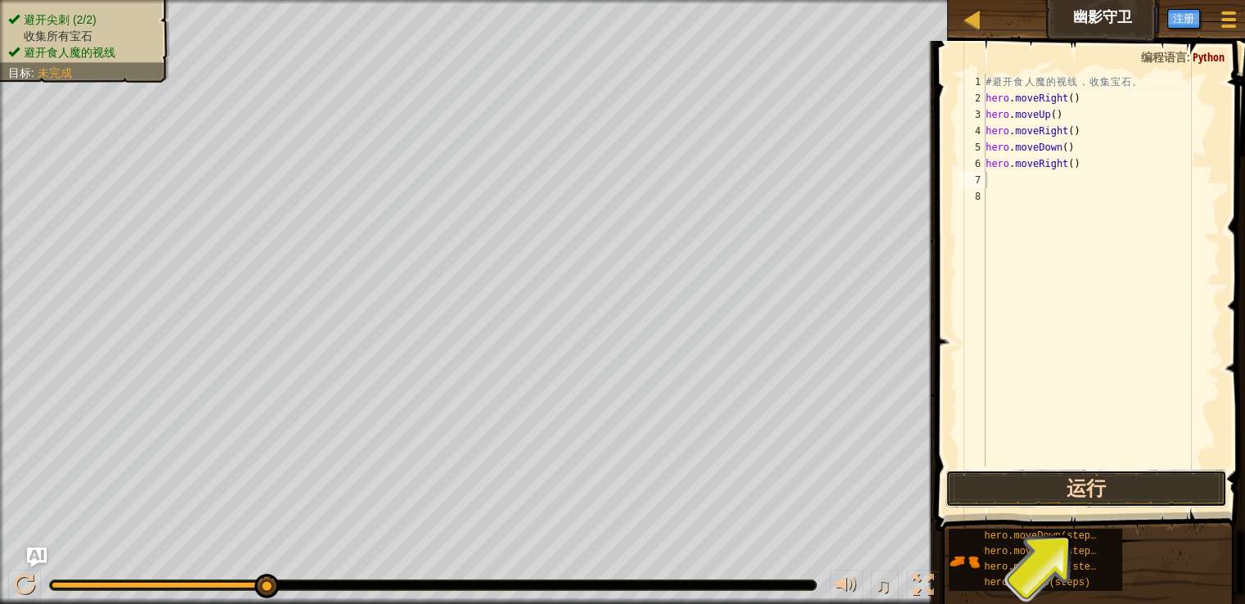
click at [1119, 493] on button "运行" at bounding box center [1087, 489] width 282 height 38
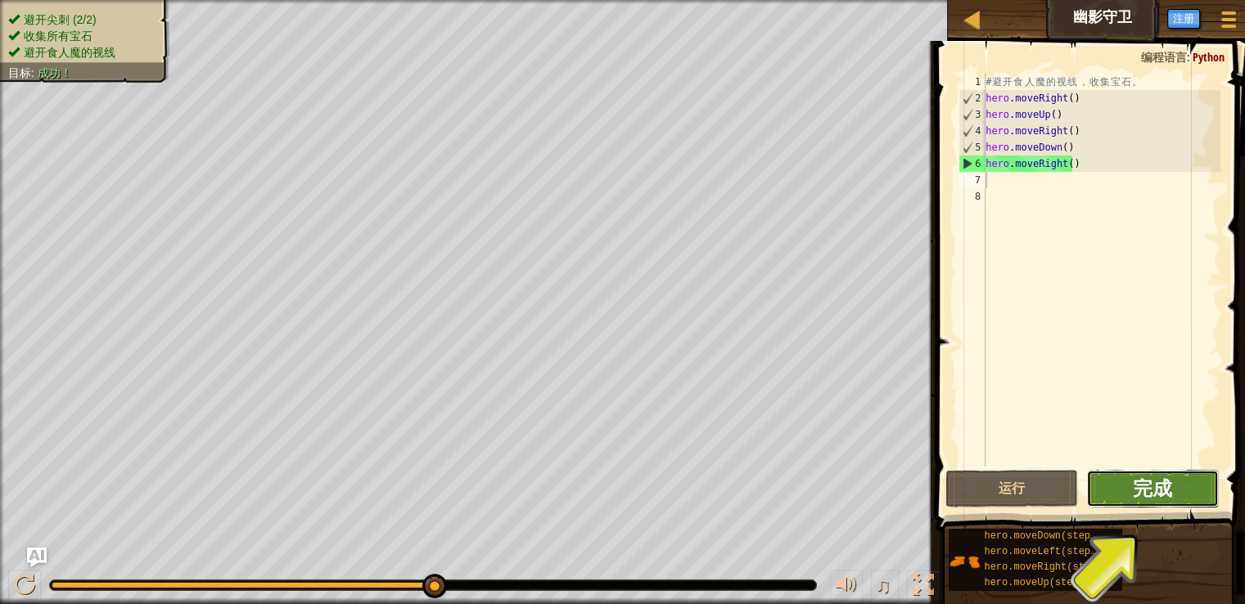
click at [1166, 496] on span "完成" at bounding box center [1152, 488] width 39 height 26
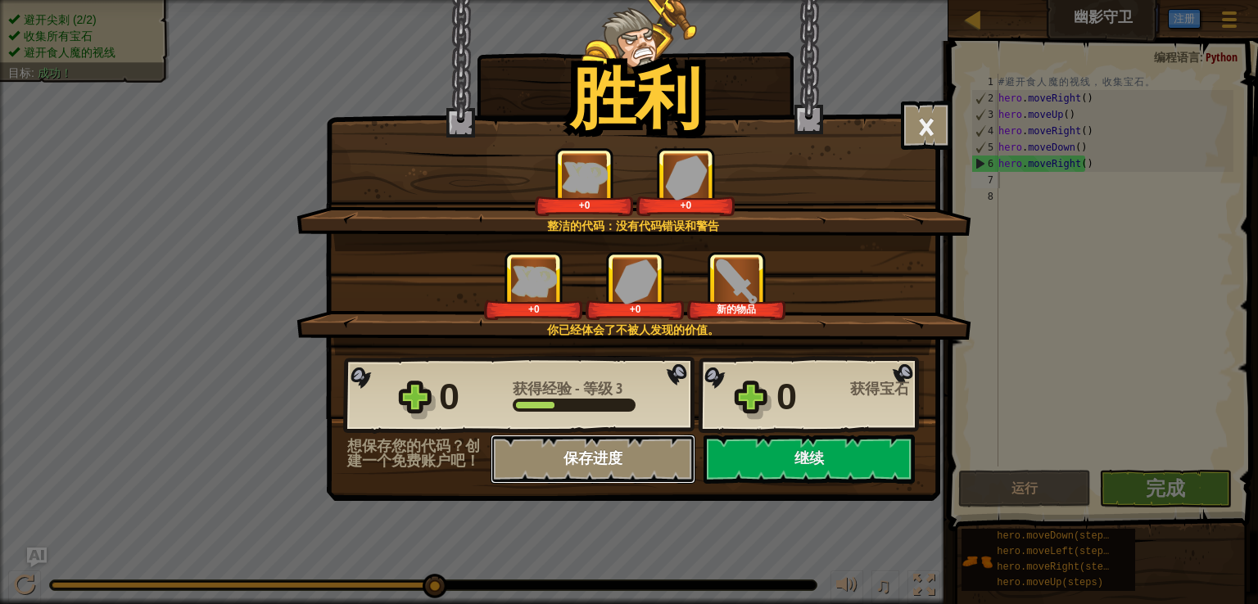
click at [603, 459] on button "保存进度" at bounding box center [592, 459] width 205 height 49
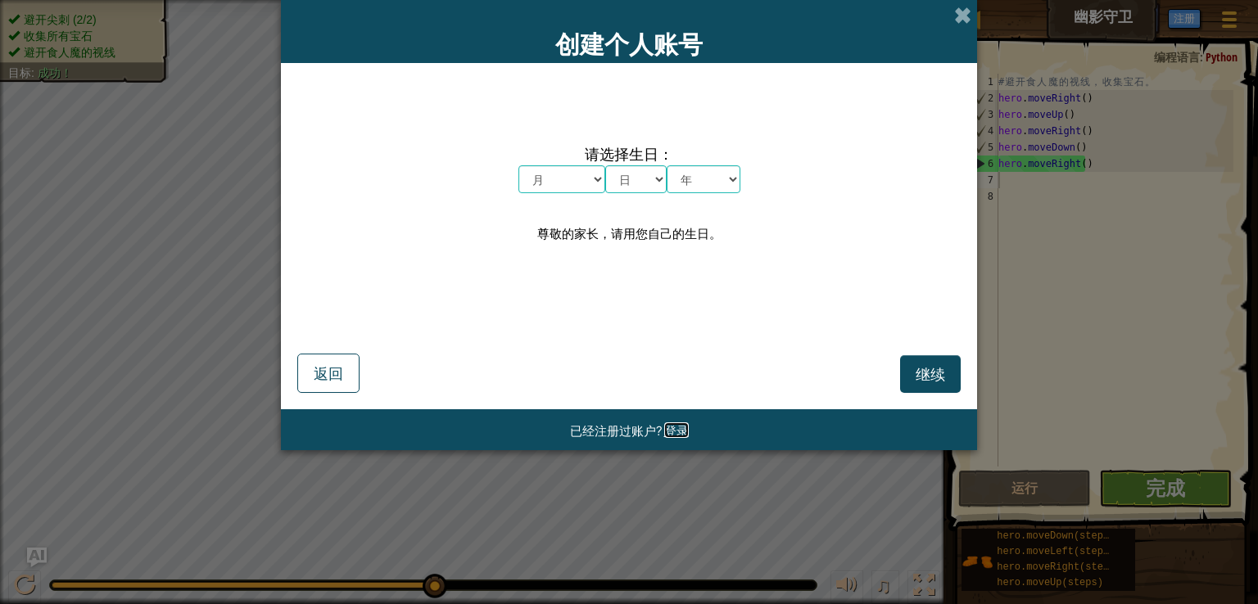
click at [675, 423] on span "登录" at bounding box center [676, 431] width 25 height 16
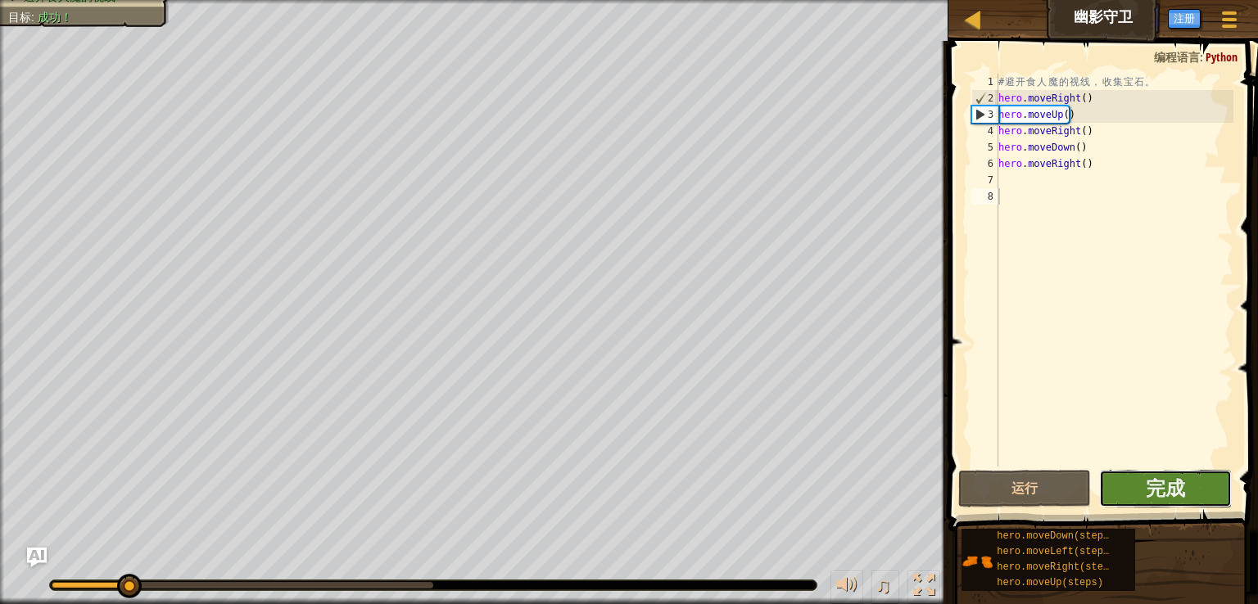
click at [1167, 504] on button "完成" at bounding box center [1165, 489] width 133 height 38
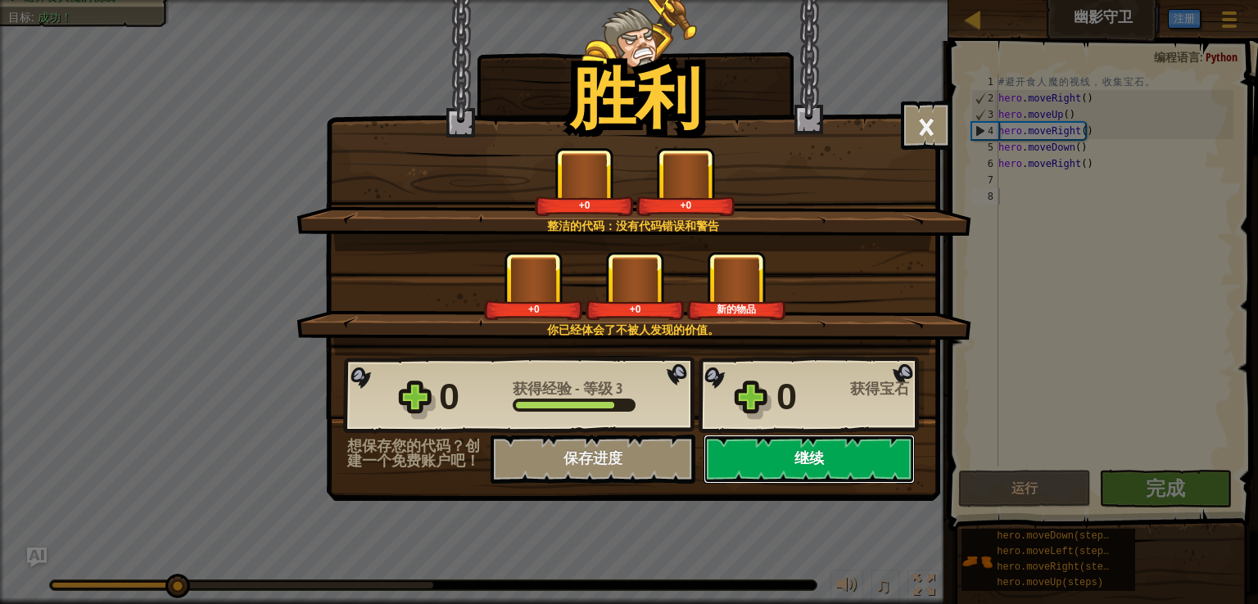
click at [866, 457] on button "继续" at bounding box center [808, 459] width 211 height 49
select select "zh-HANS"
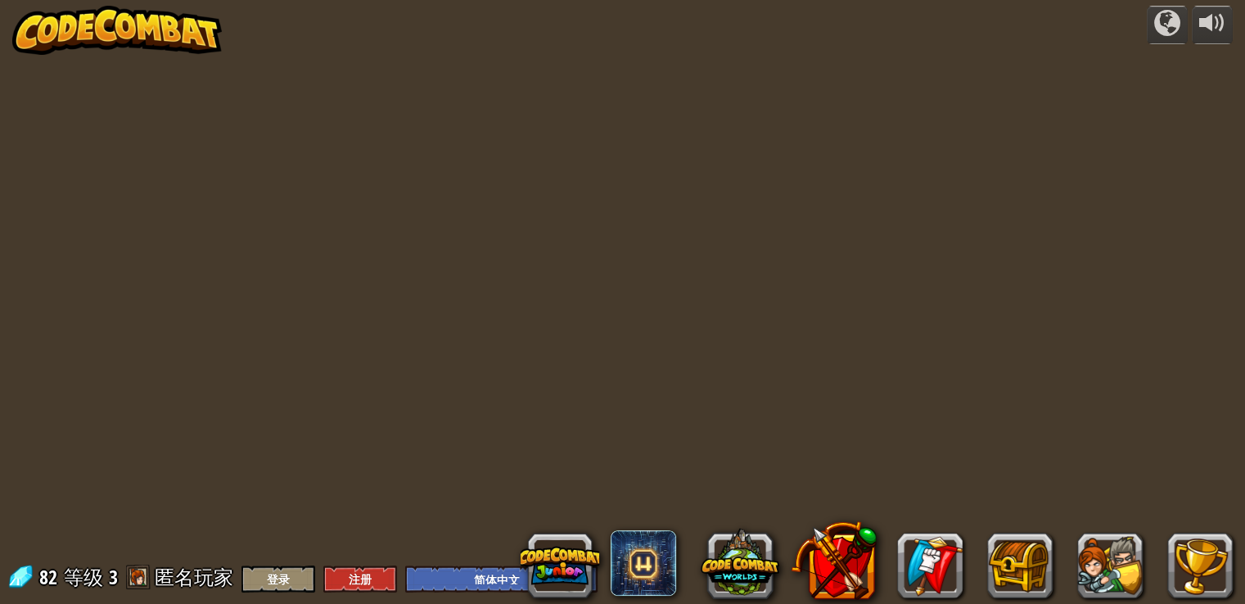
select select "zh-HANS"
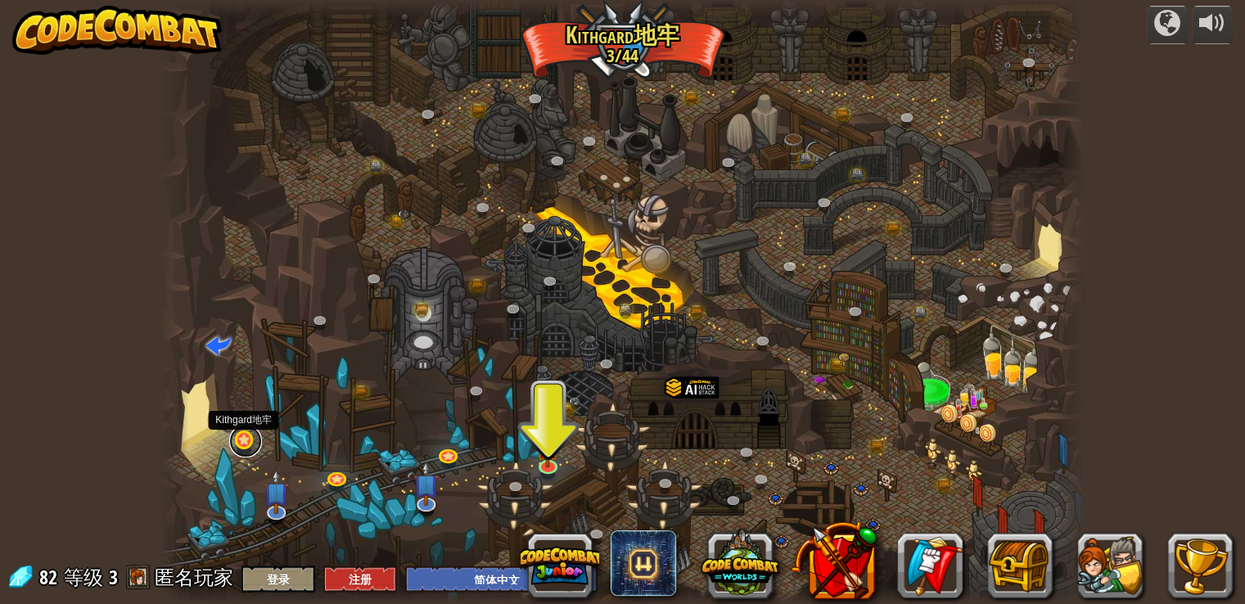
click at [244, 449] on link at bounding box center [245, 441] width 33 height 33
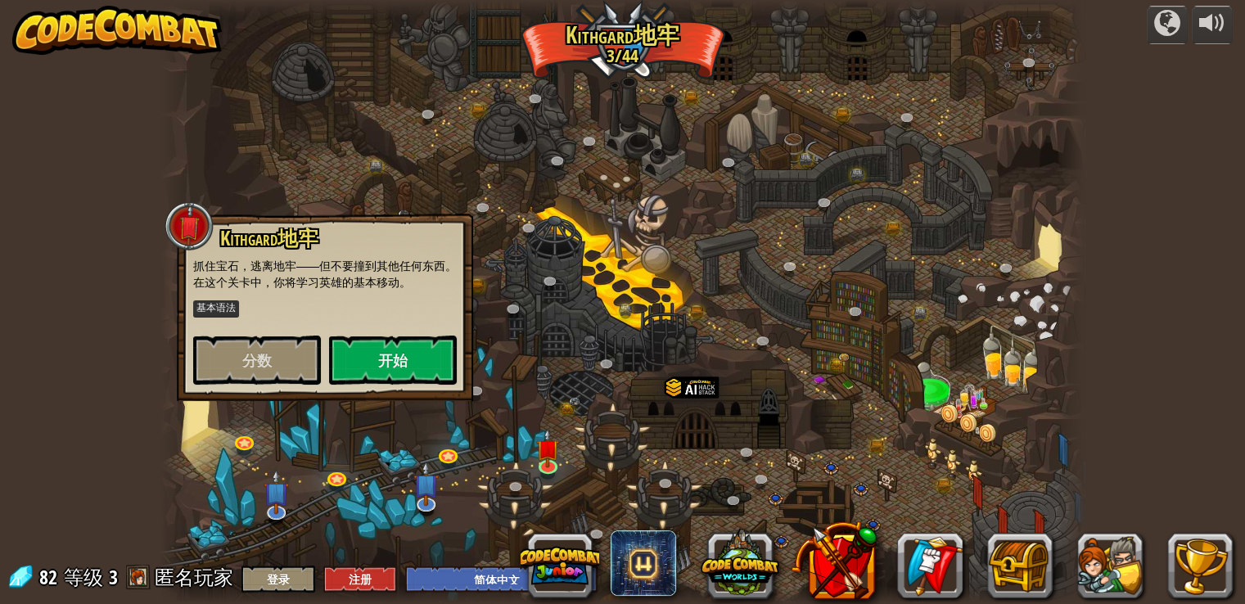
click at [608, 46] on div at bounding box center [622, 302] width 924 height 604
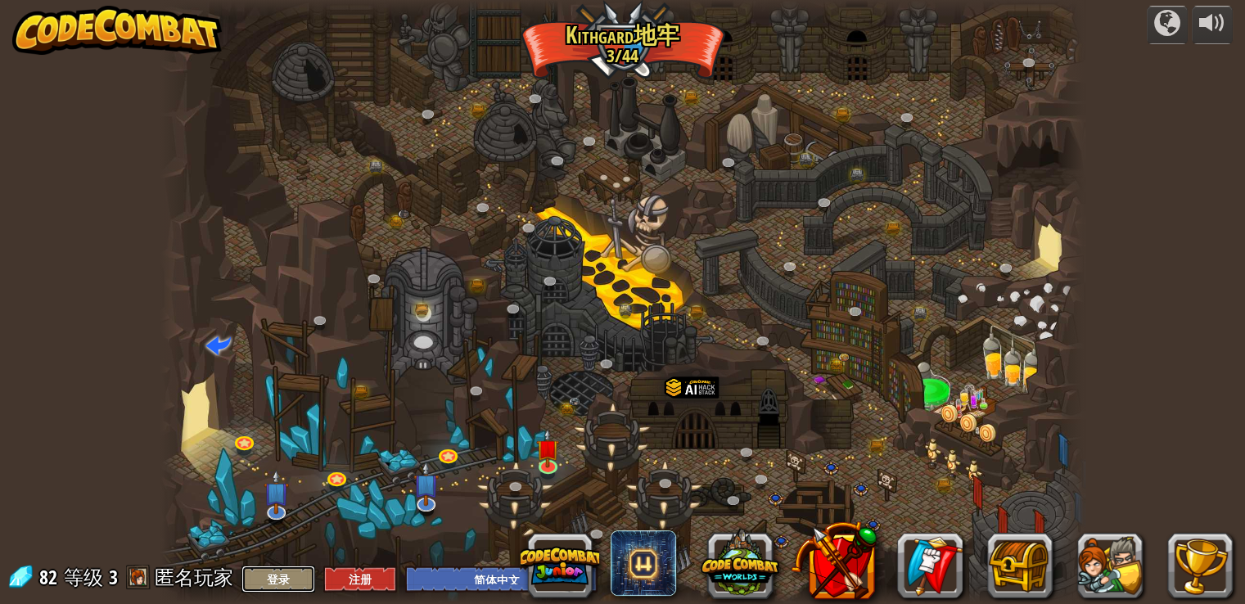
click at [262, 581] on button "登录" at bounding box center [279, 579] width 74 height 27
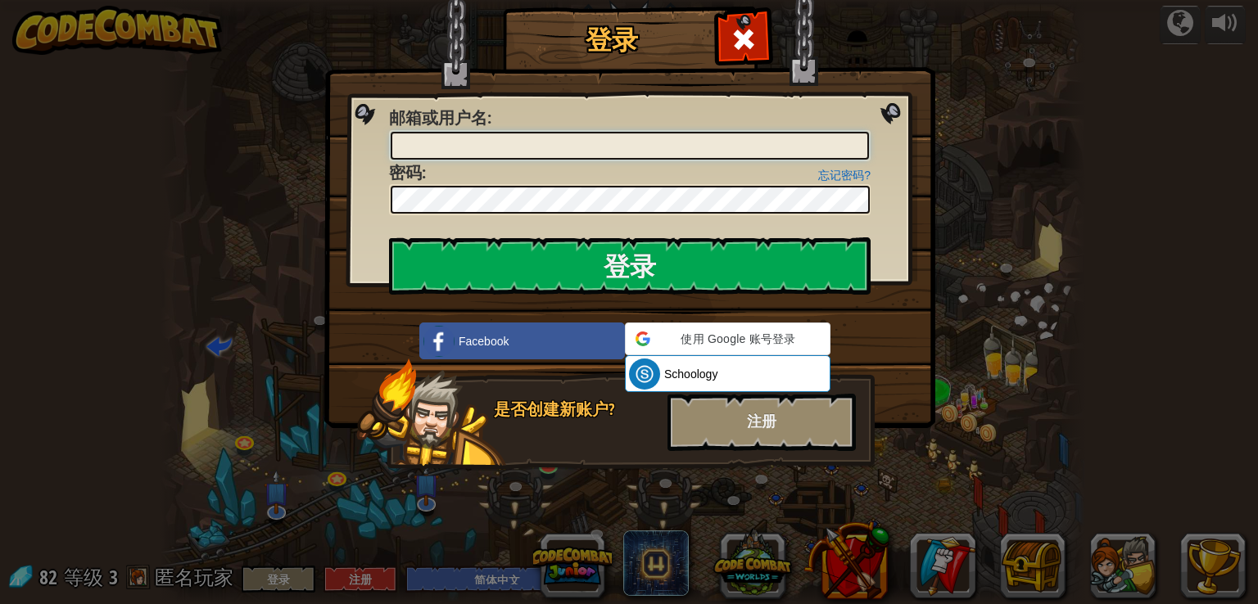
click at [469, 141] on input "邮箱或用户名 :" at bounding box center [630, 146] width 478 height 28
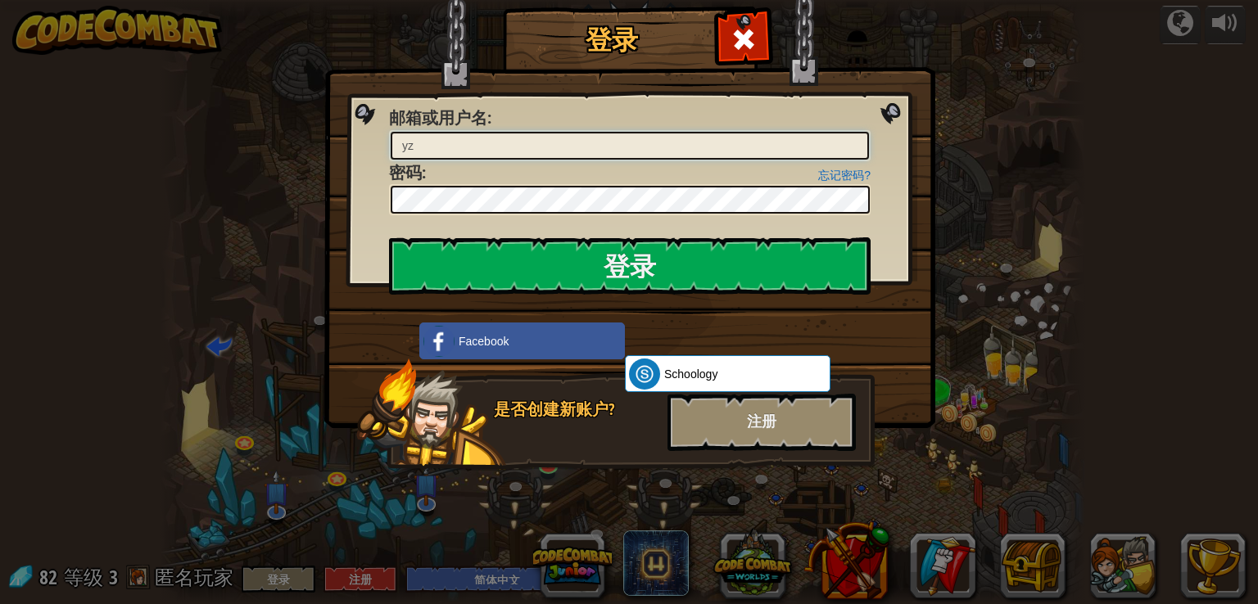
type input "y"
type input "l"
type input "zle"
click at [389, 237] on input "登录" at bounding box center [629, 265] width 481 height 57
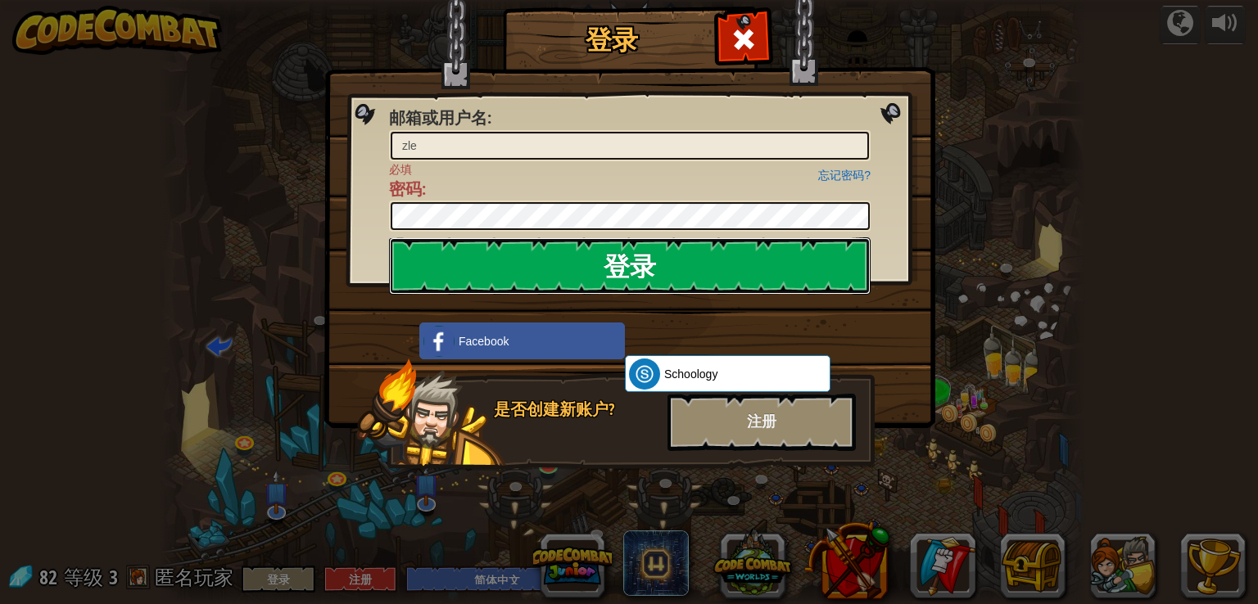
click at [612, 259] on input "登录" at bounding box center [629, 265] width 481 height 57
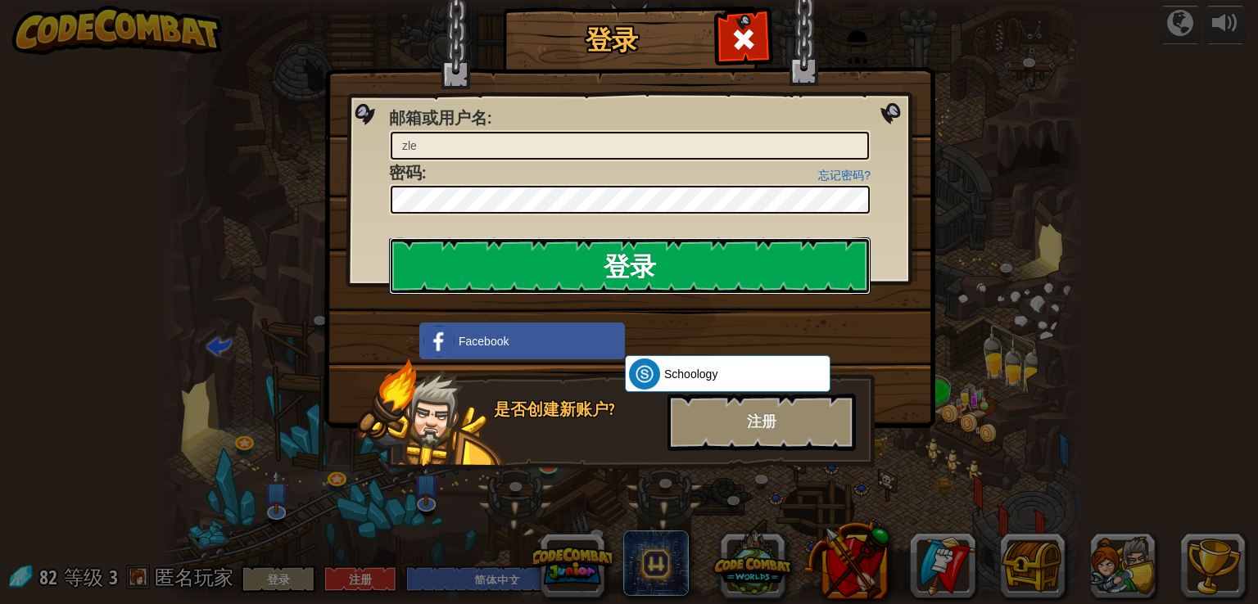
click at [642, 270] on input "登录" at bounding box center [629, 265] width 481 height 57
